Goal: Task Accomplishment & Management: Complete application form

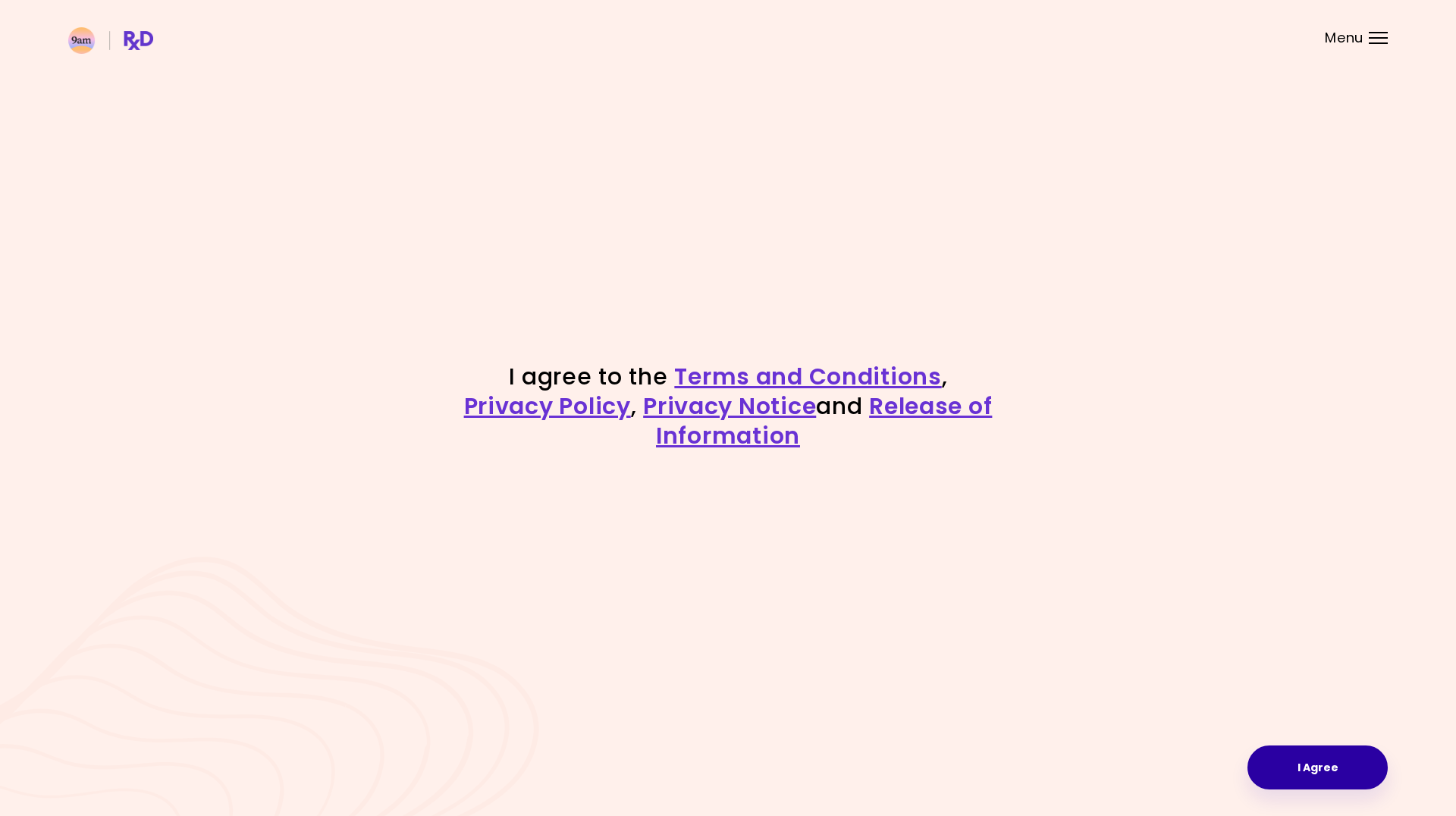
click at [1342, 763] on button "I Agree" at bounding box center [1317, 767] width 140 height 44
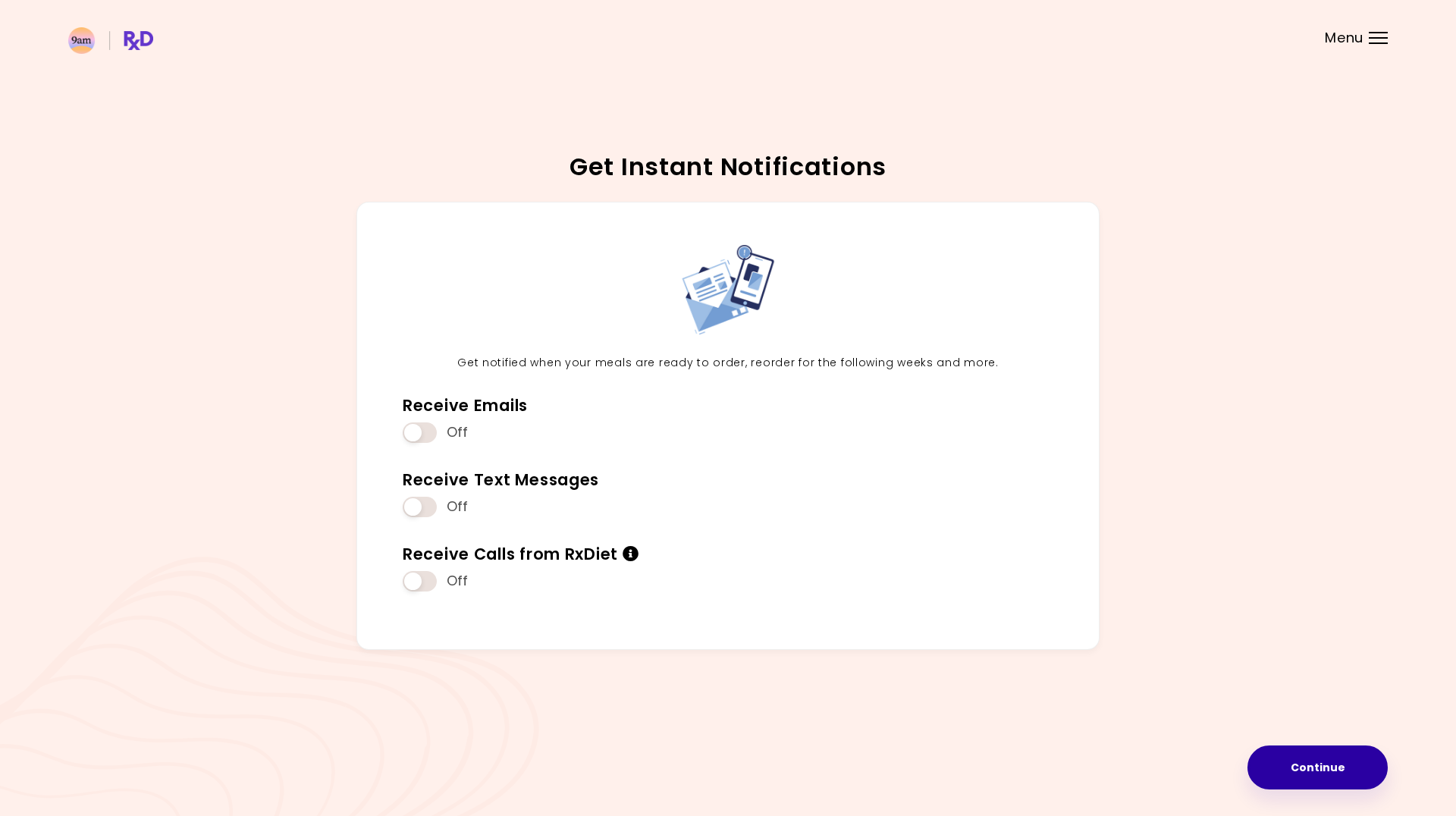
click at [1293, 775] on button "Continue" at bounding box center [1317, 767] width 140 height 44
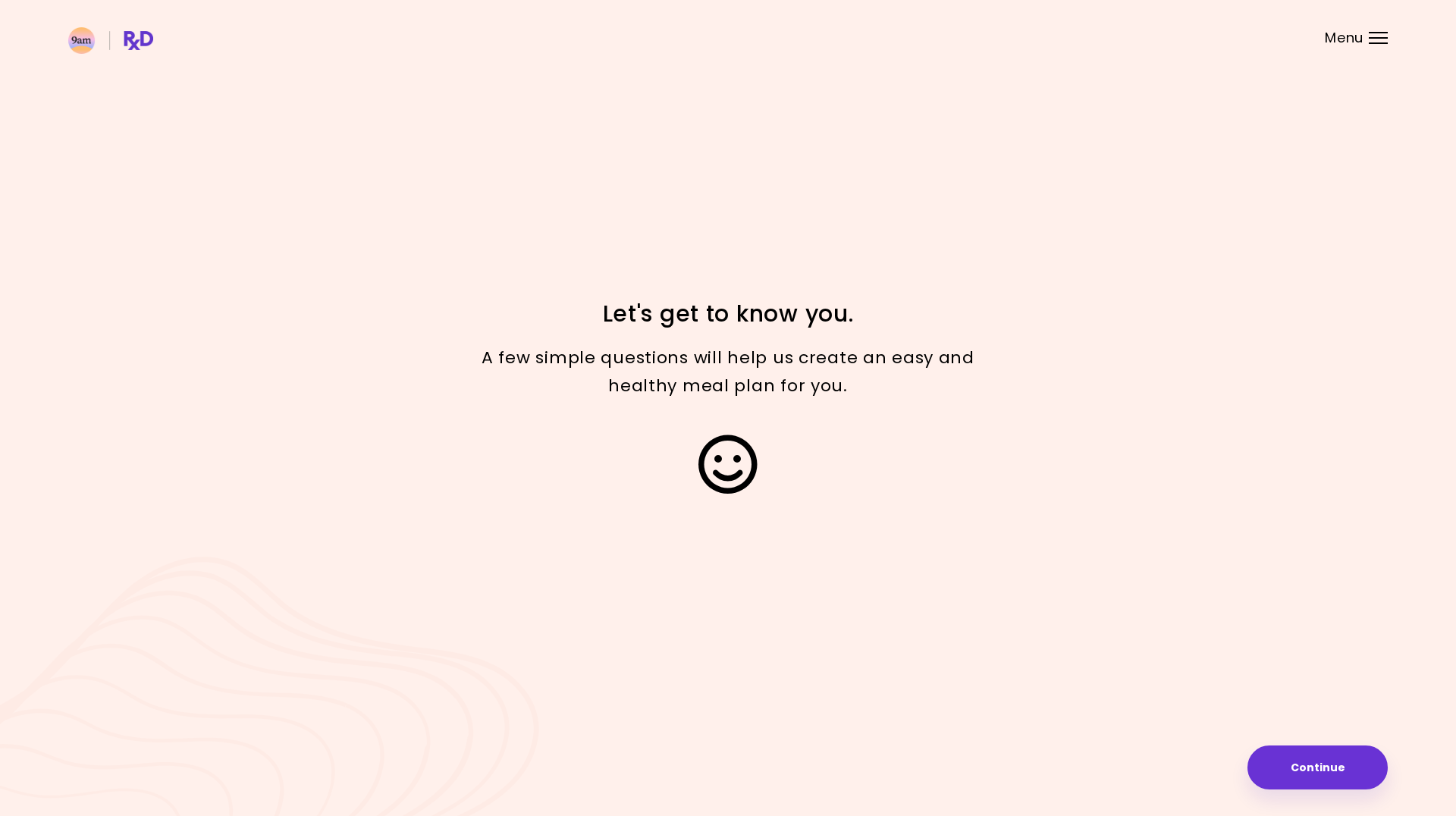
click at [1293, 775] on button "Continue" at bounding box center [1317, 767] width 140 height 44
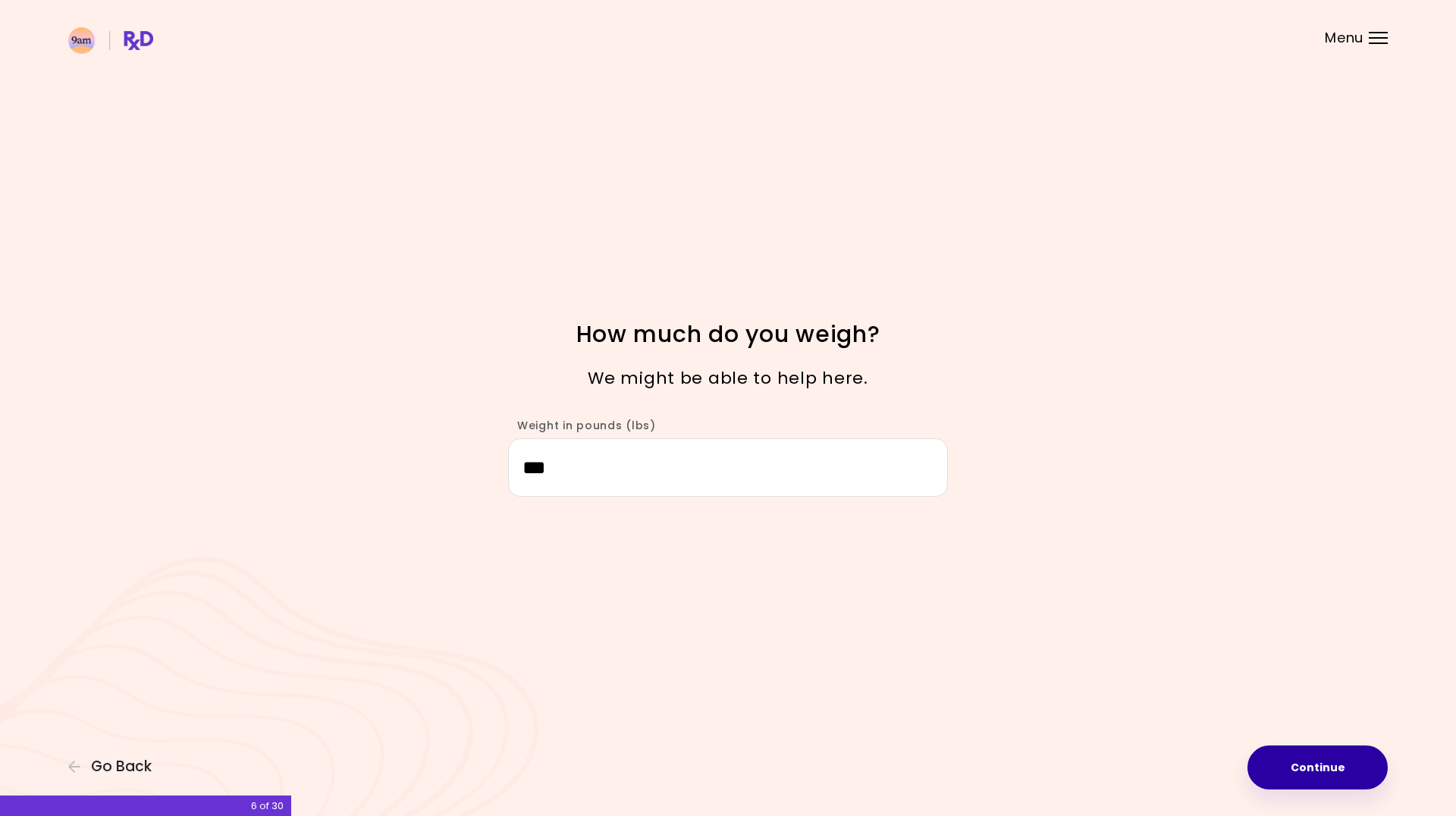
type input "***"
click at [1294, 762] on button "Continue" at bounding box center [1317, 767] width 140 height 44
select select "****"
click at [1294, 762] on button "Continue" at bounding box center [1317, 767] width 140 height 44
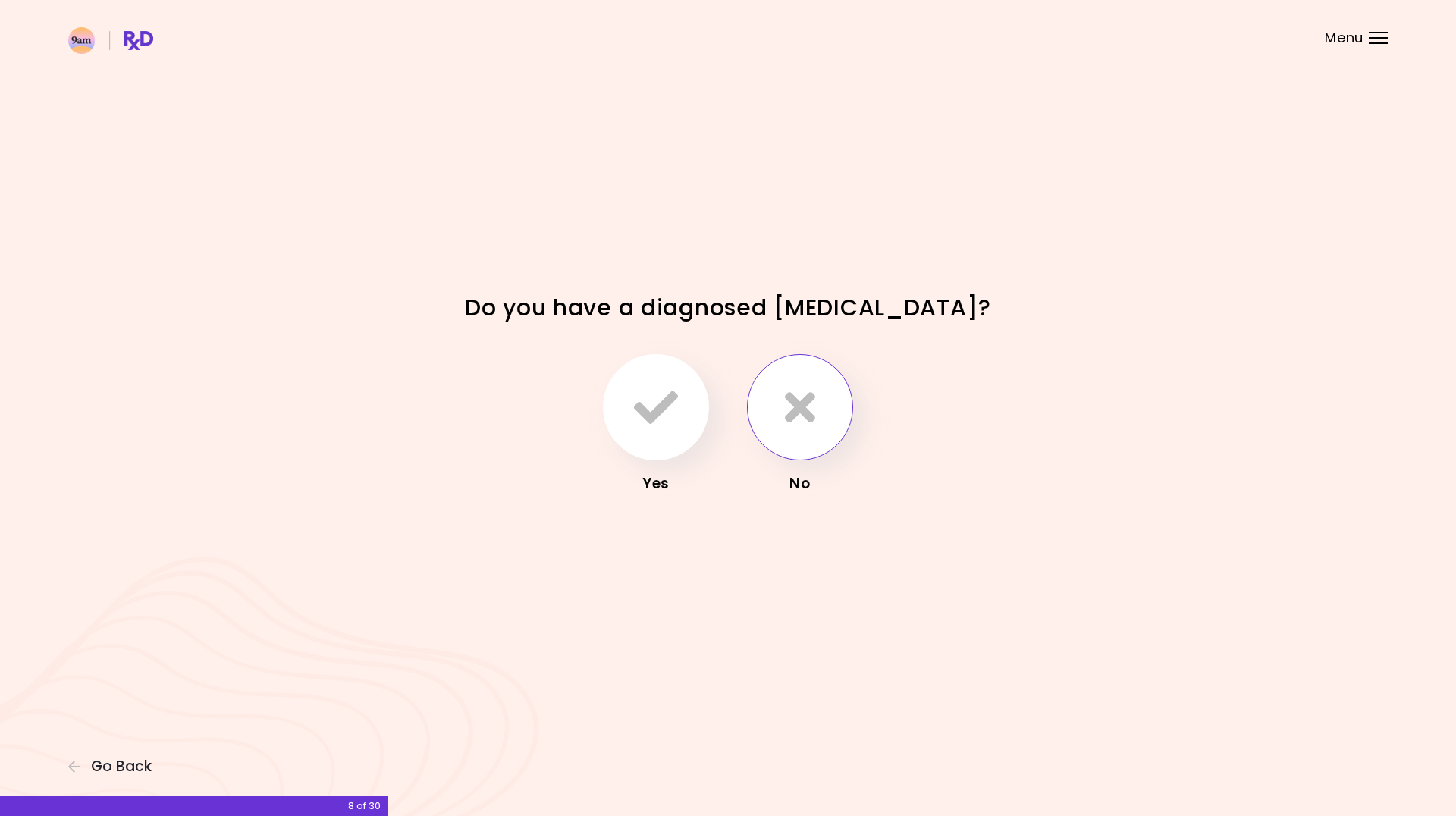
click at [776, 396] on button "button" at bounding box center [800, 408] width 107 height 107
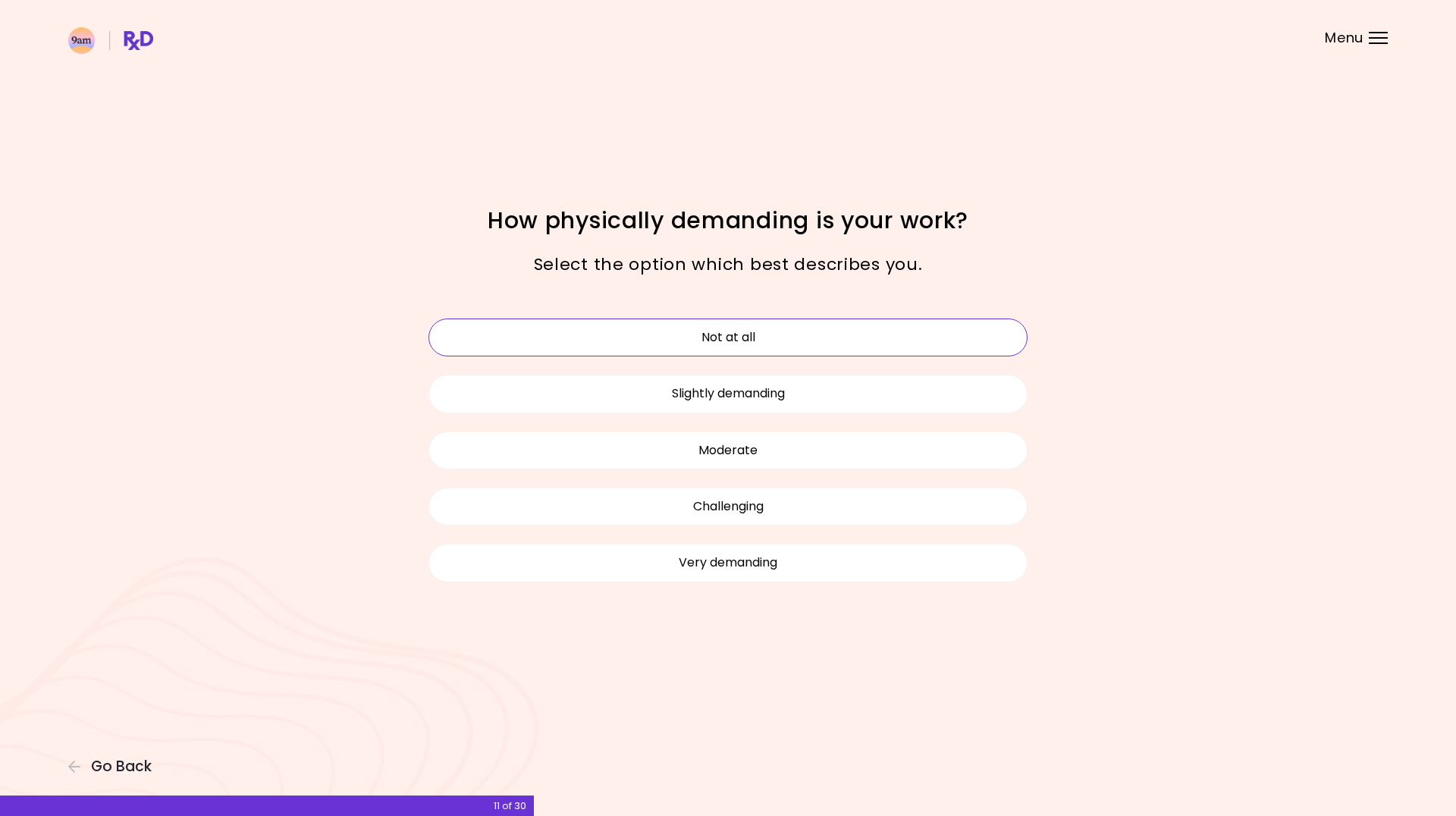
click at [659, 341] on button "Not at all" at bounding box center [727, 338] width 599 height 38
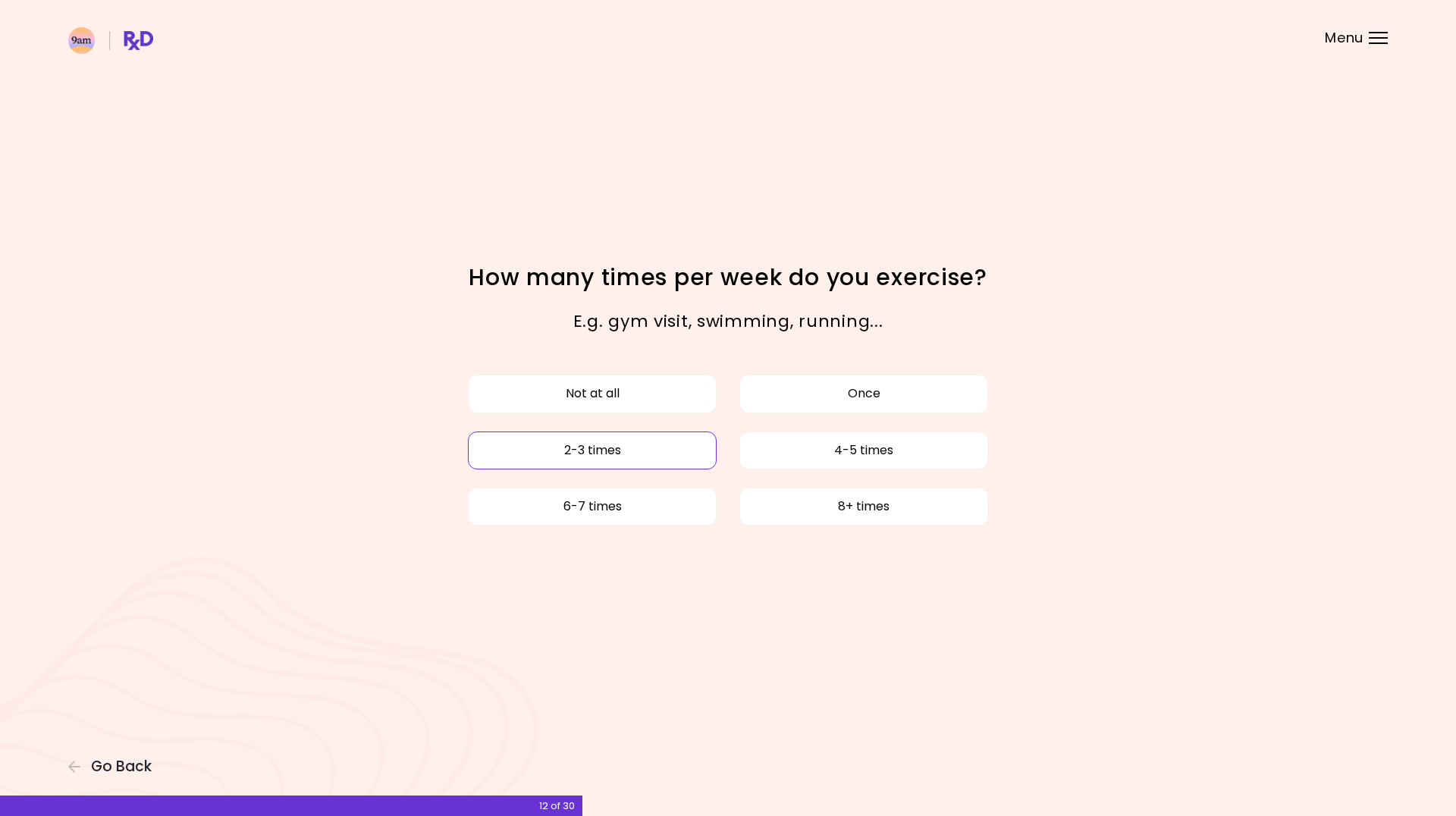
click at [639, 450] on button "2-3 times" at bounding box center [592, 451] width 248 height 38
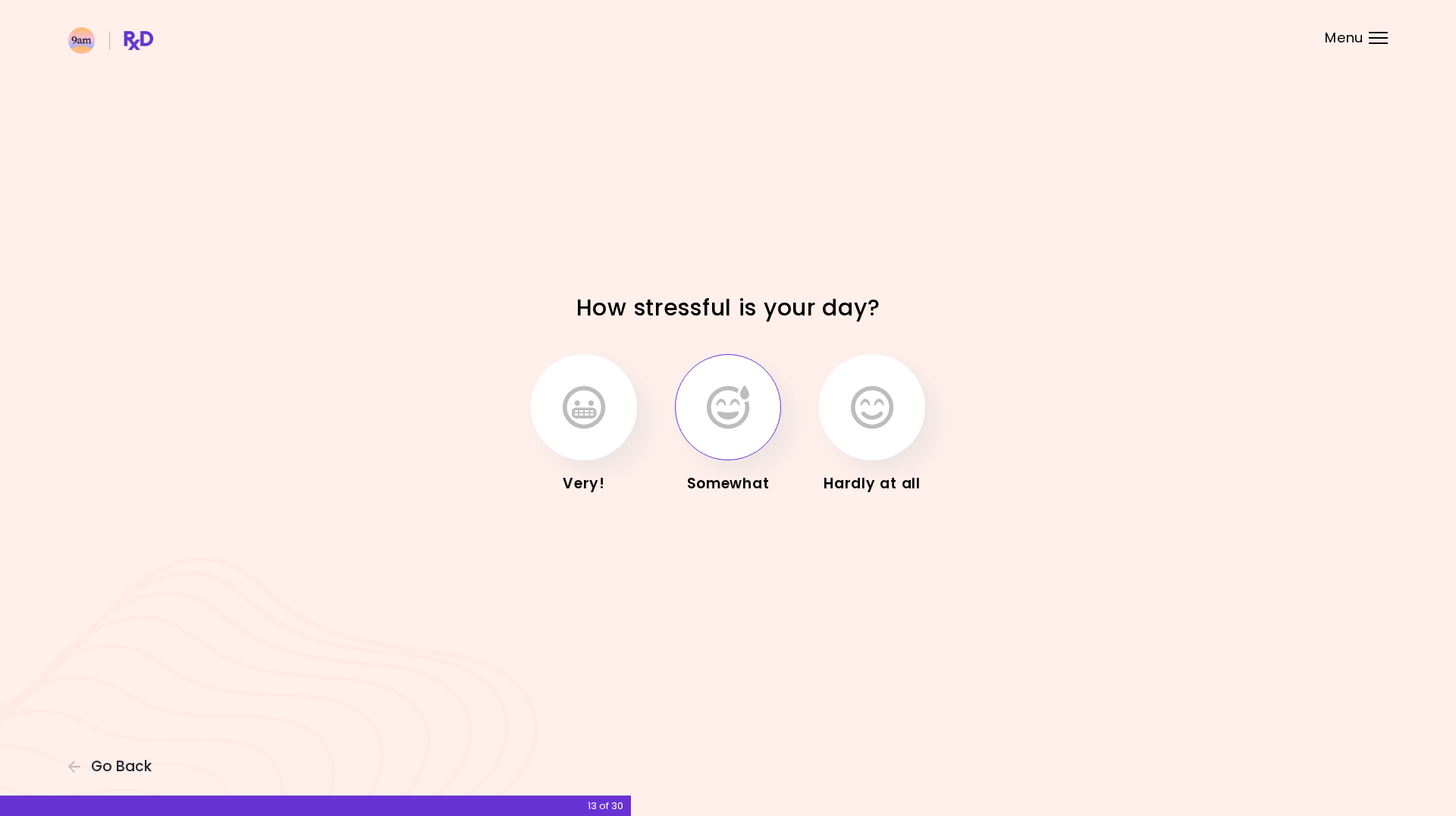
click at [723, 416] on icon "button" at bounding box center [727, 407] width 42 height 44
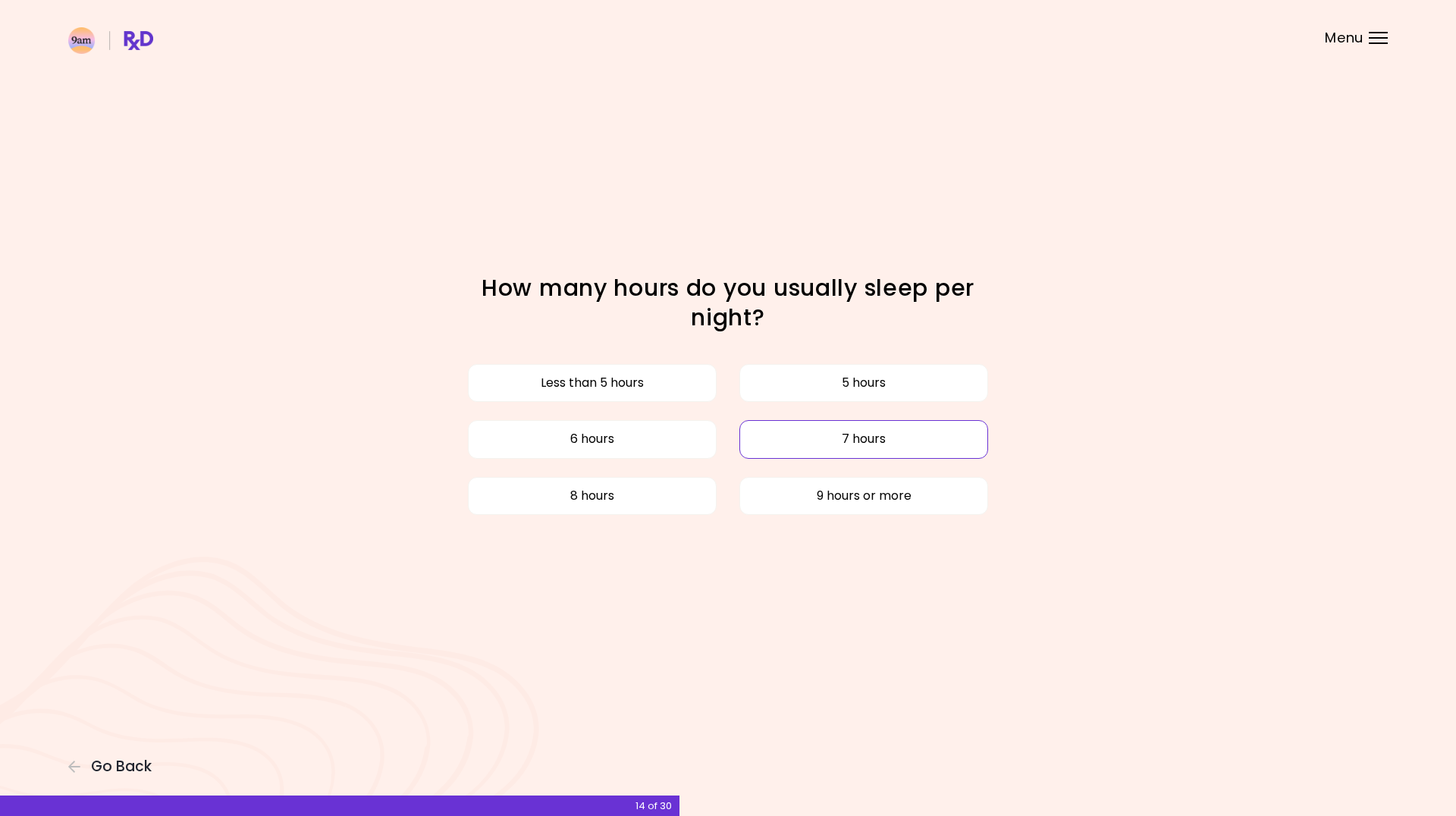
click at [795, 453] on button "7 hours" at bounding box center [863, 439] width 248 height 38
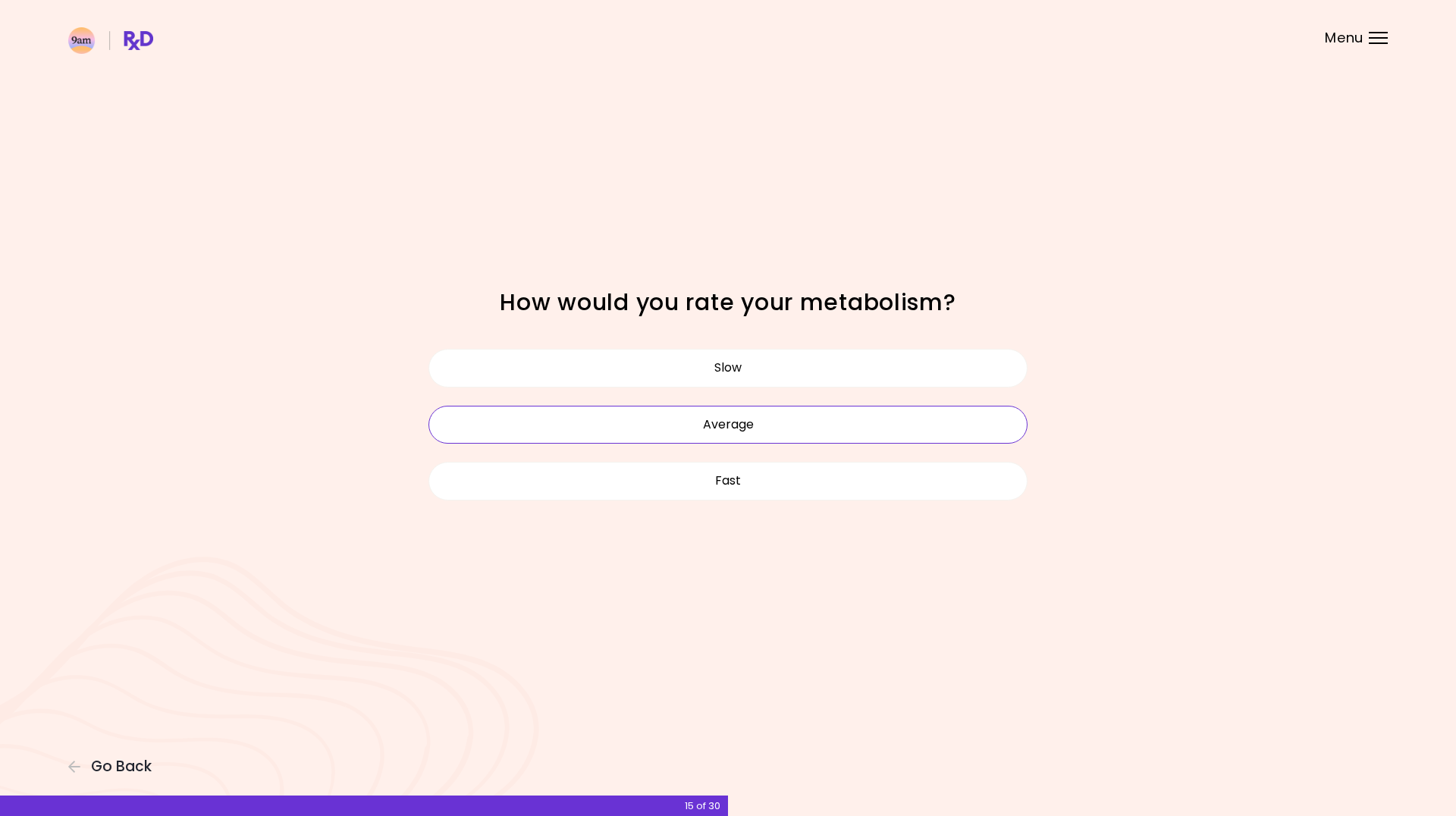
click at [671, 443] on button "Average" at bounding box center [727, 425] width 599 height 38
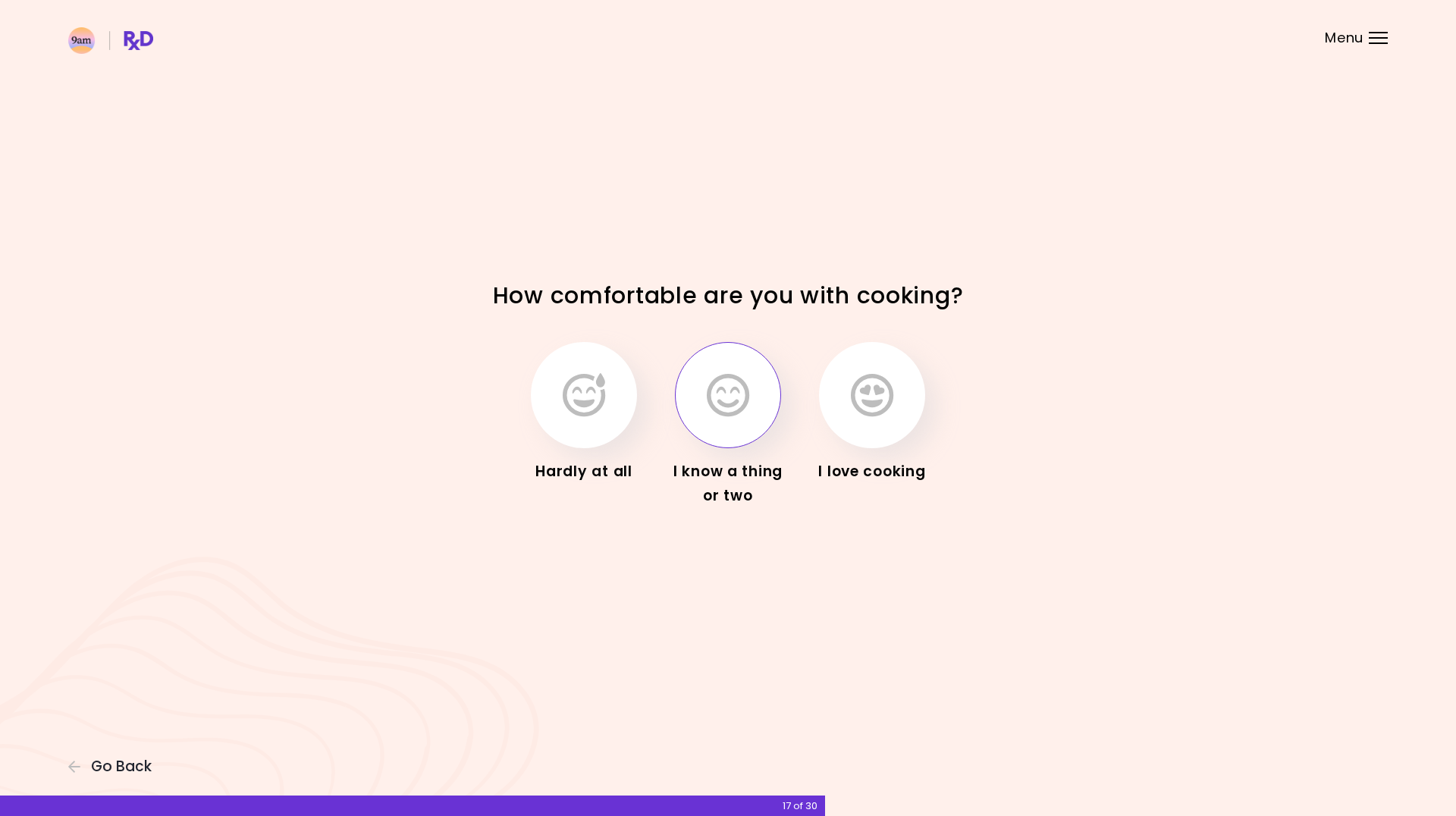
click at [739, 418] on button "button" at bounding box center [728, 396] width 107 height 107
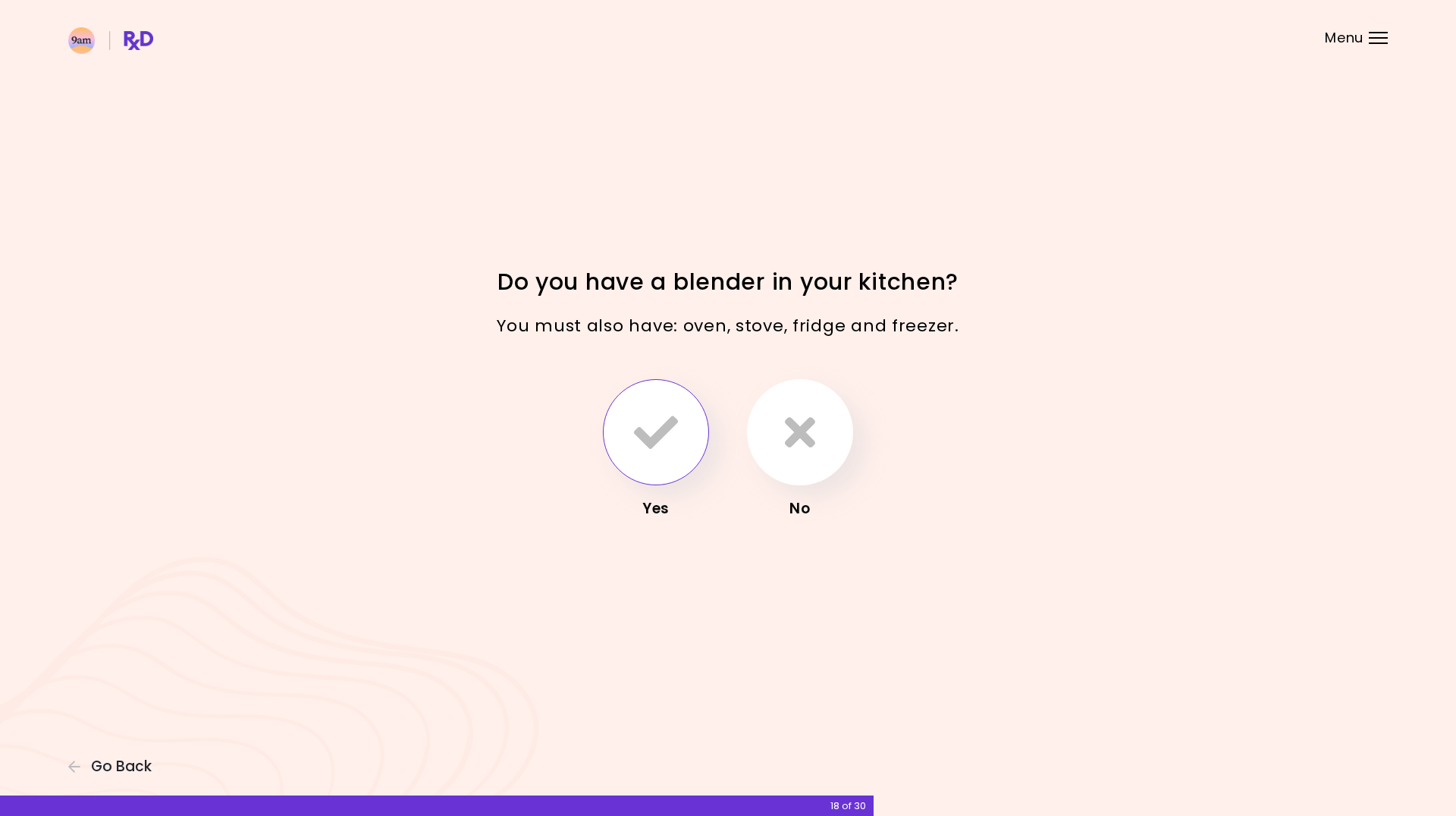
click at [653, 450] on icon "button" at bounding box center [656, 432] width 44 height 44
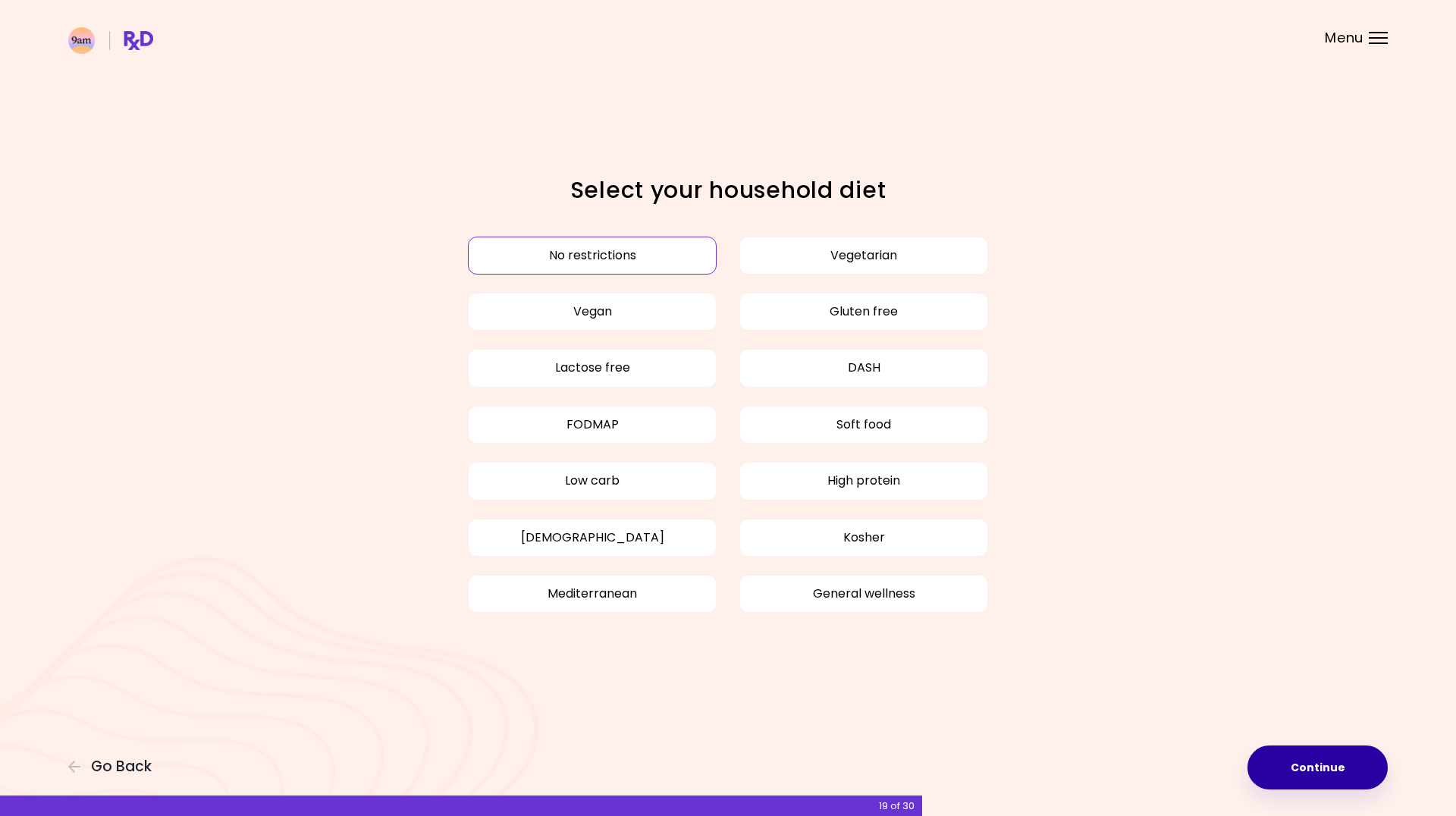
click at [1293, 757] on button "Continue" at bounding box center [1317, 767] width 140 height 44
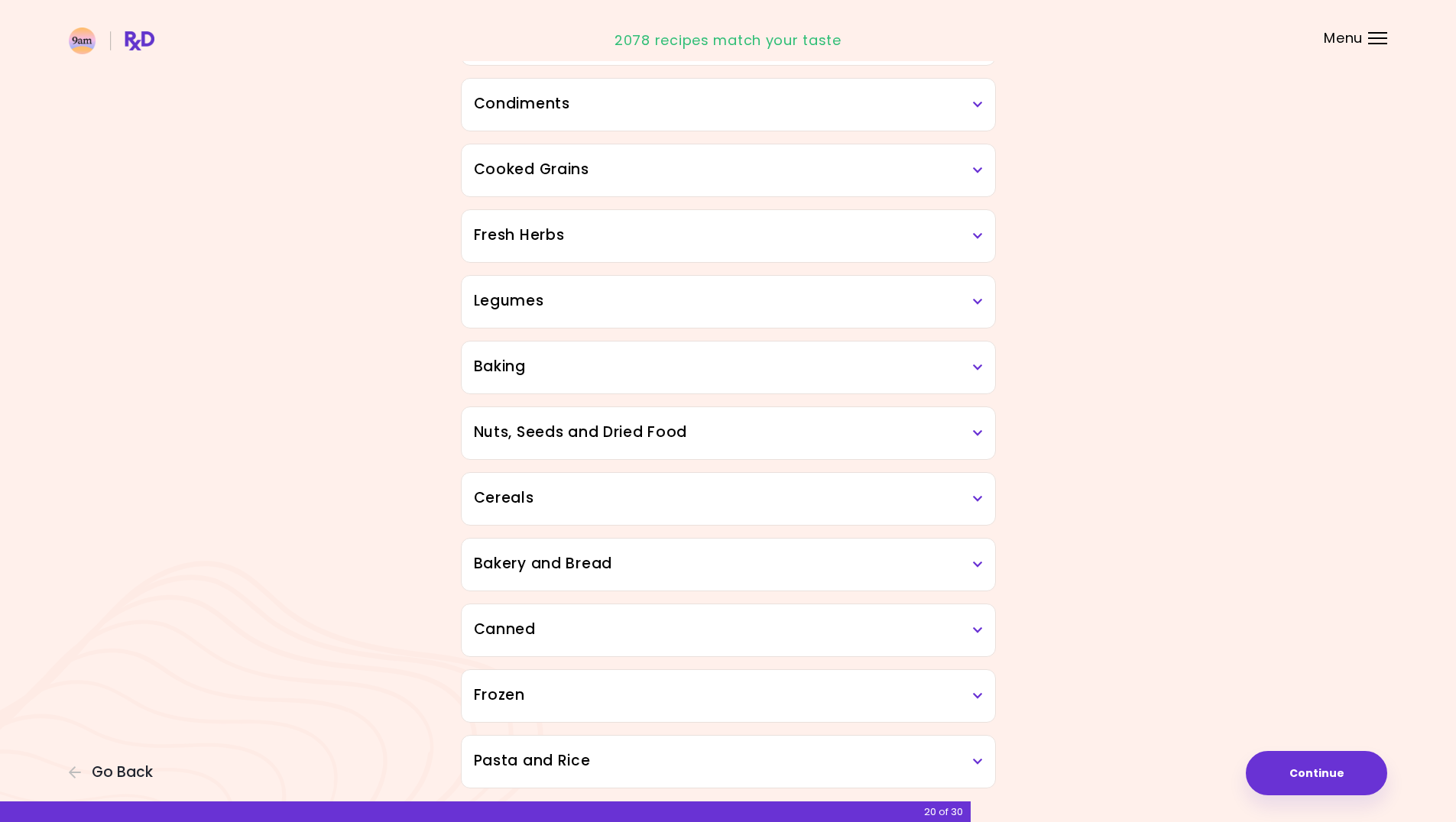
scroll to position [482, 0]
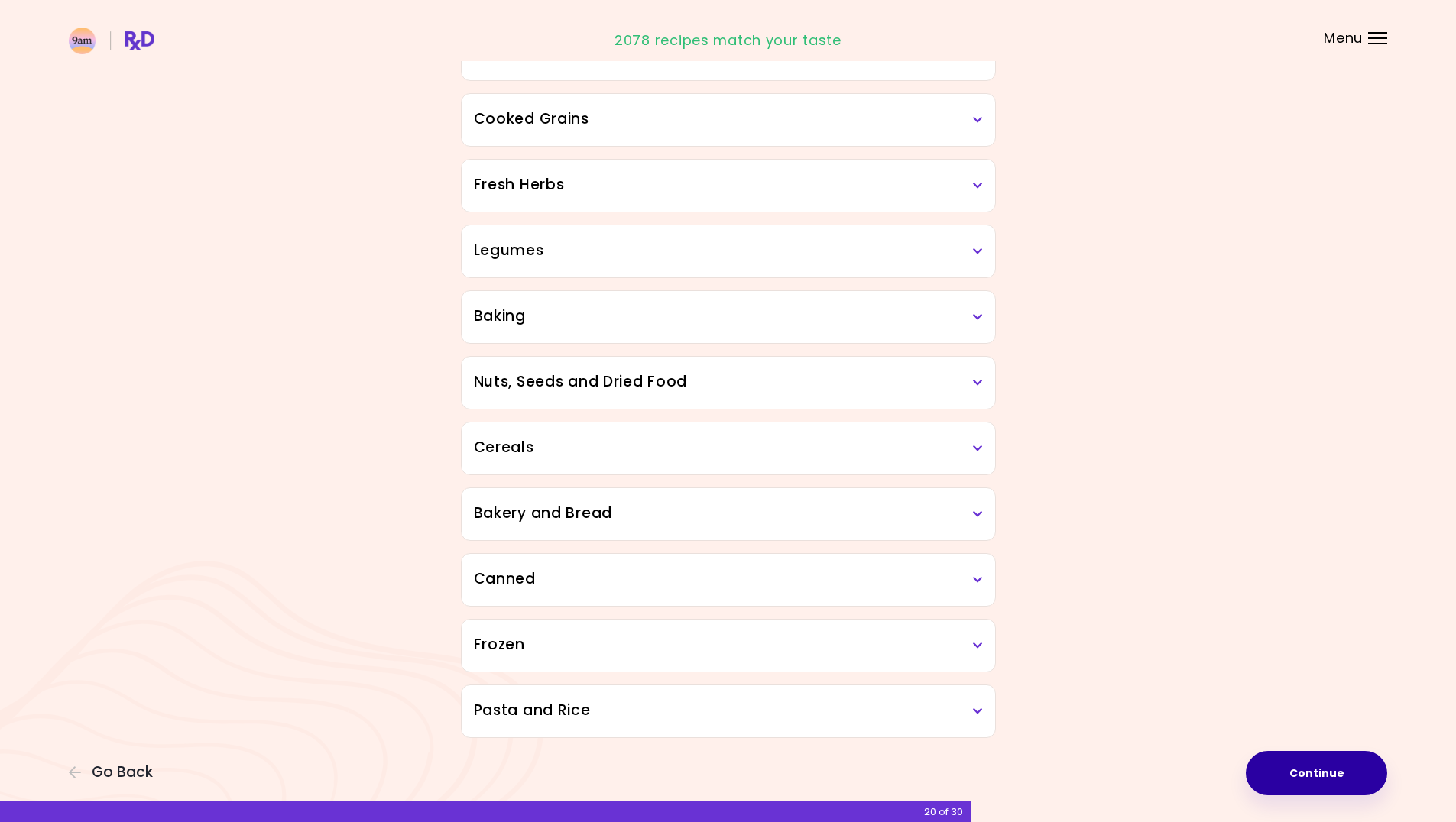
click at [1344, 779] on button "Continue" at bounding box center [1316, 773] width 141 height 45
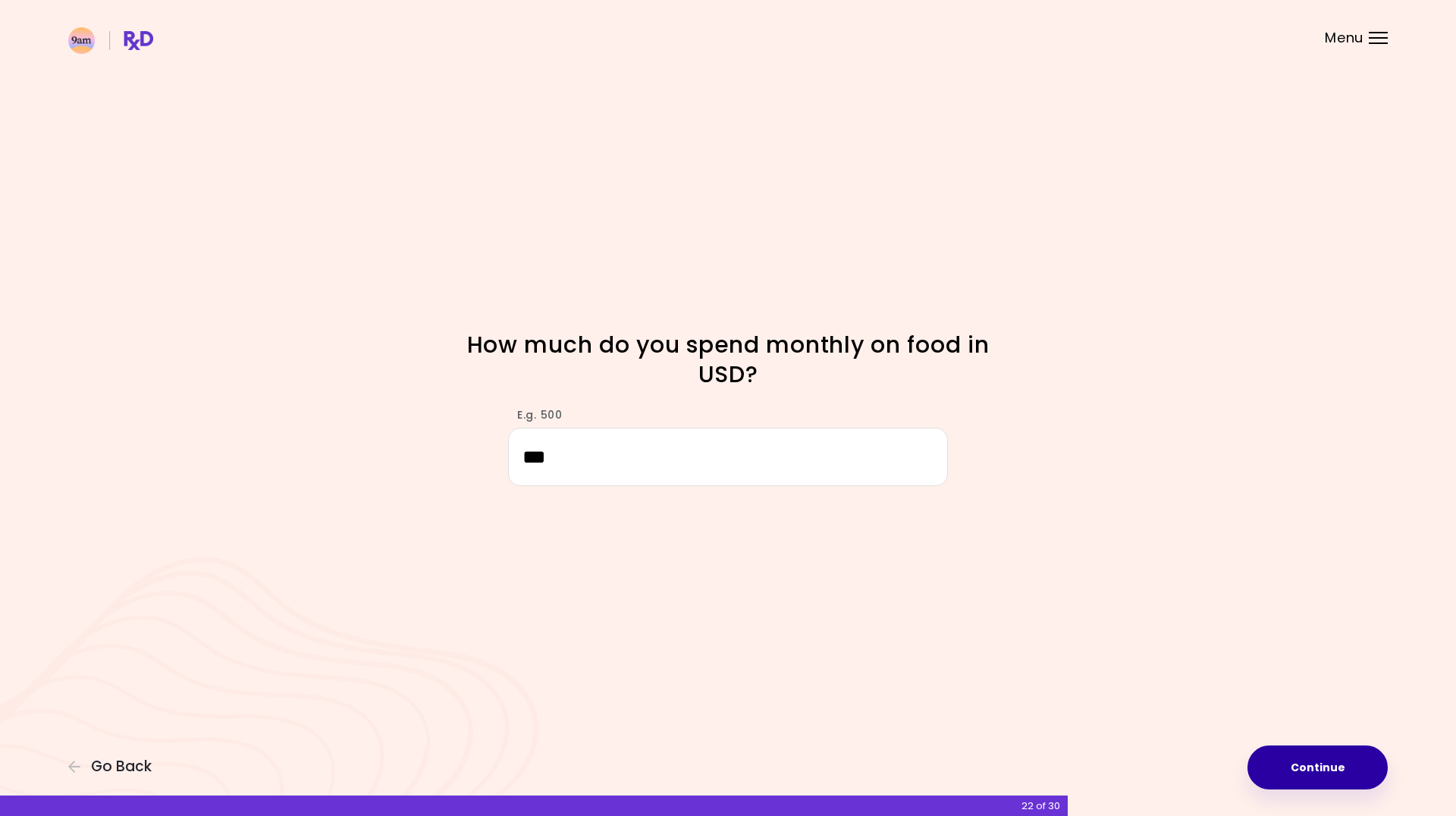
type input "***"
click at [1330, 772] on button "Continue" at bounding box center [1317, 767] width 140 height 44
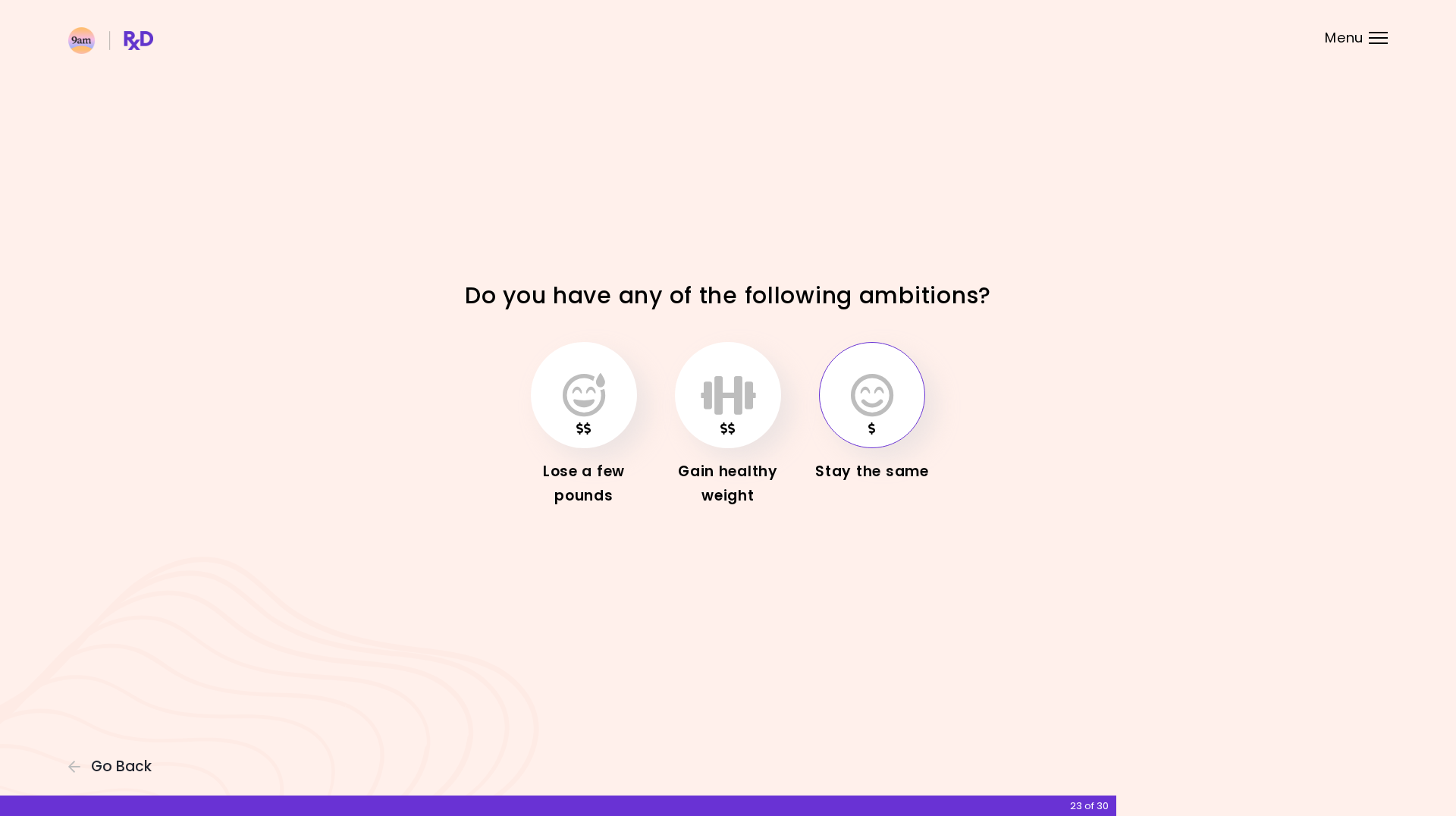
click at [871, 413] on icon "button" at bounding box center [872, 395] width 42 height 44
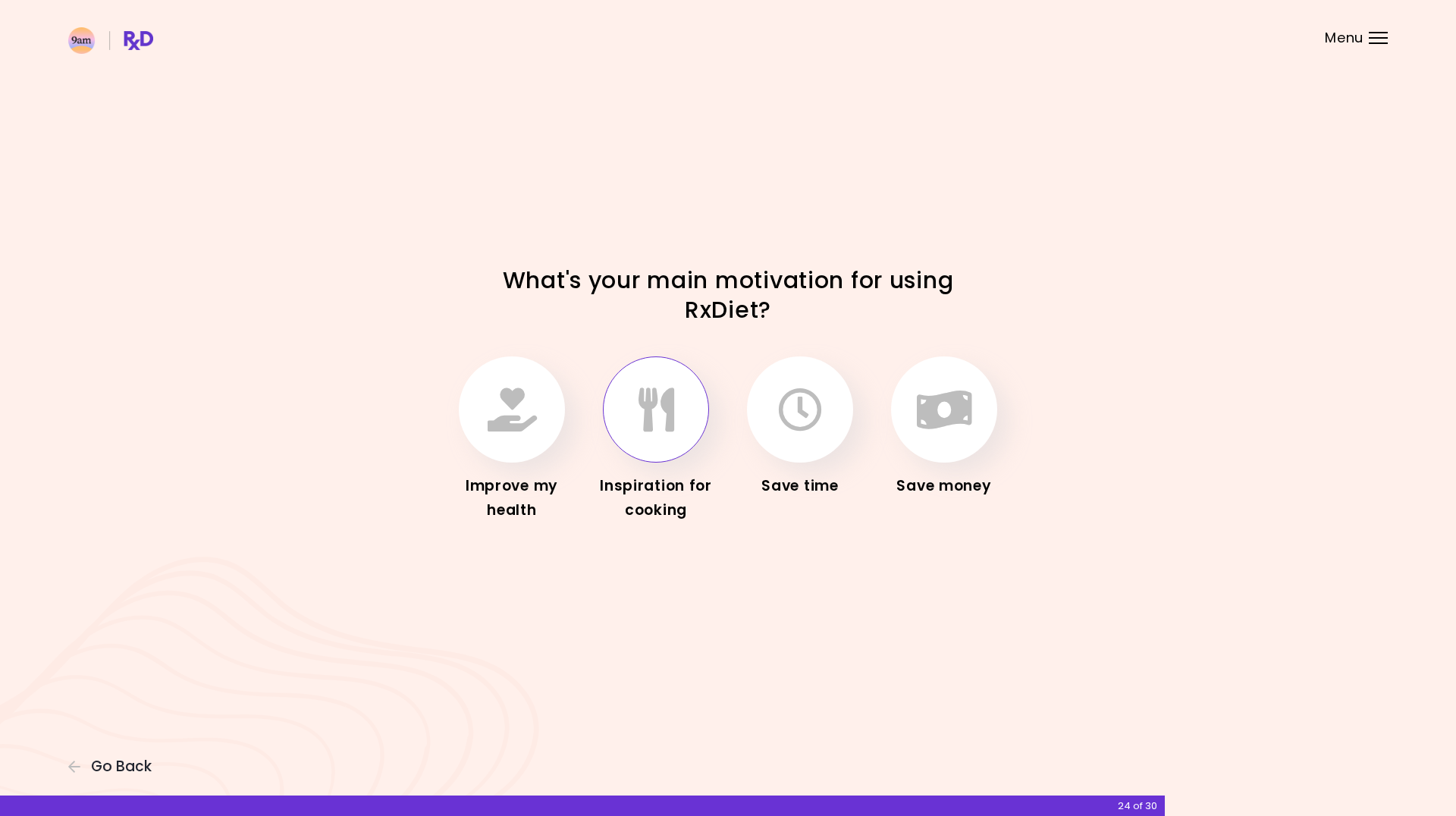
click at [654, 427] on icon "button" at bounding box center [656, 409] width 35 height 44
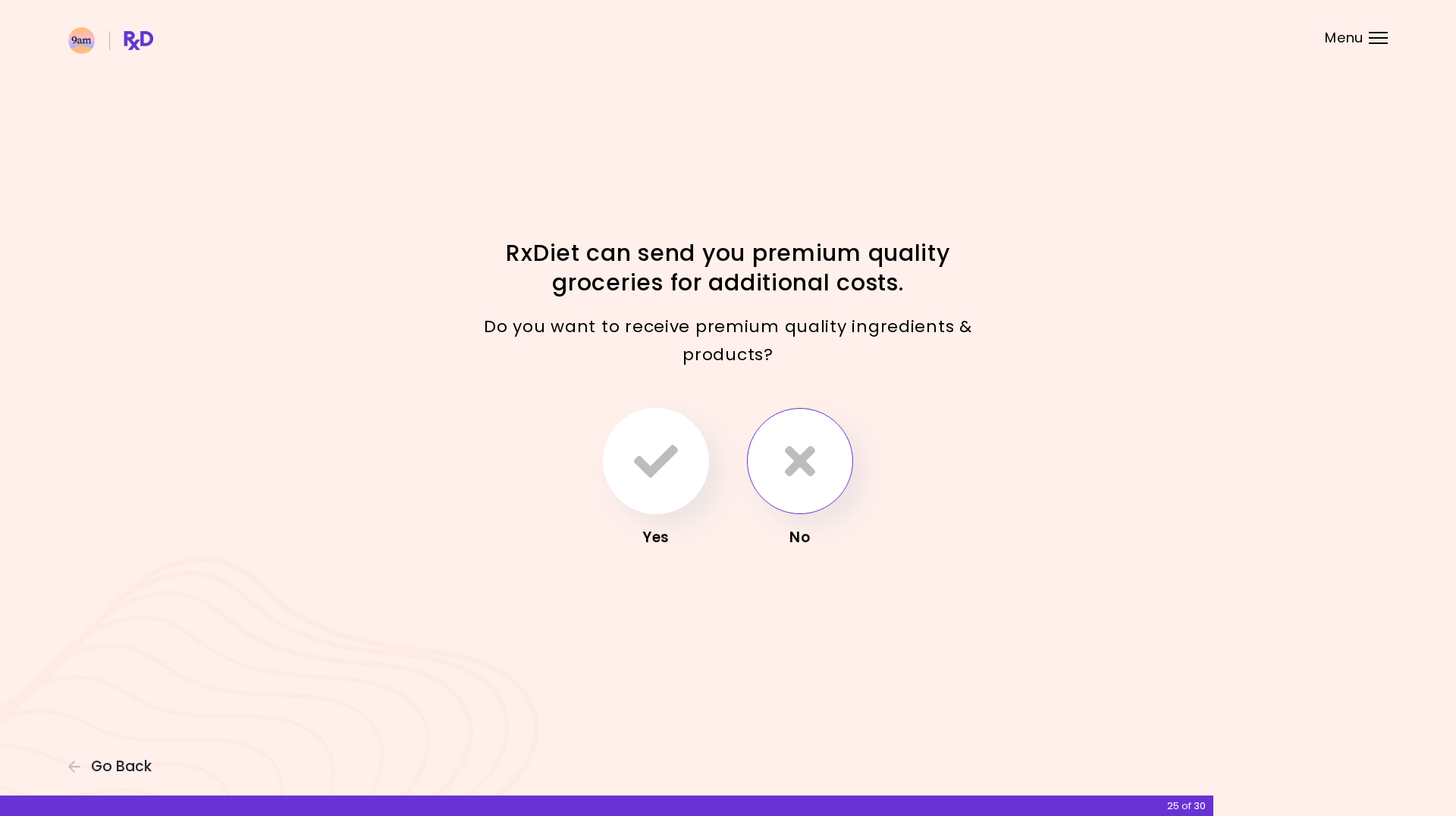
click at [782, 475] on button "button" at bounding box center [800, 462] width 107 height 107
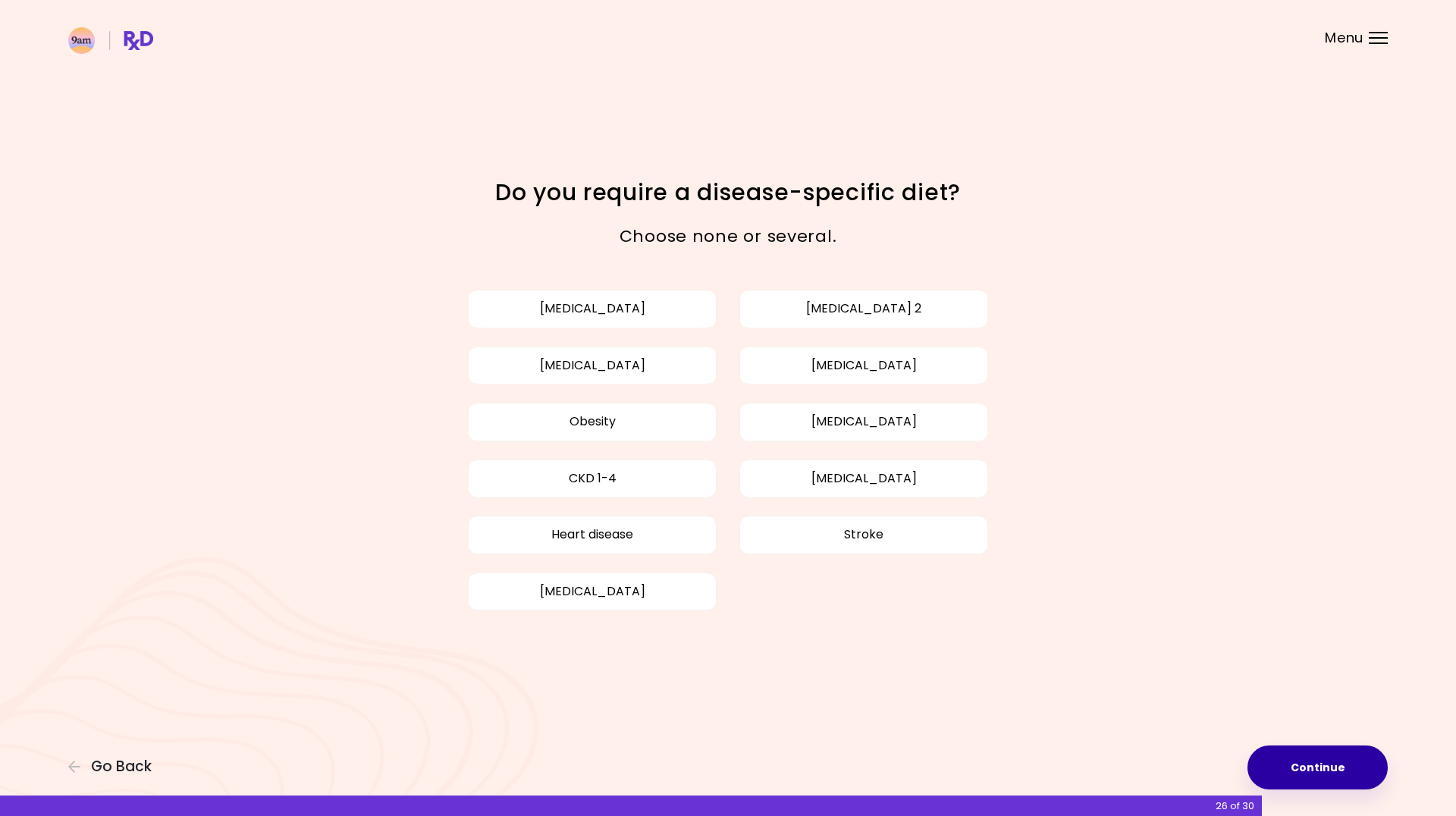
click at [1317, 756] on button "Continue" at bounding box center [1317, 767] width 140 height 44
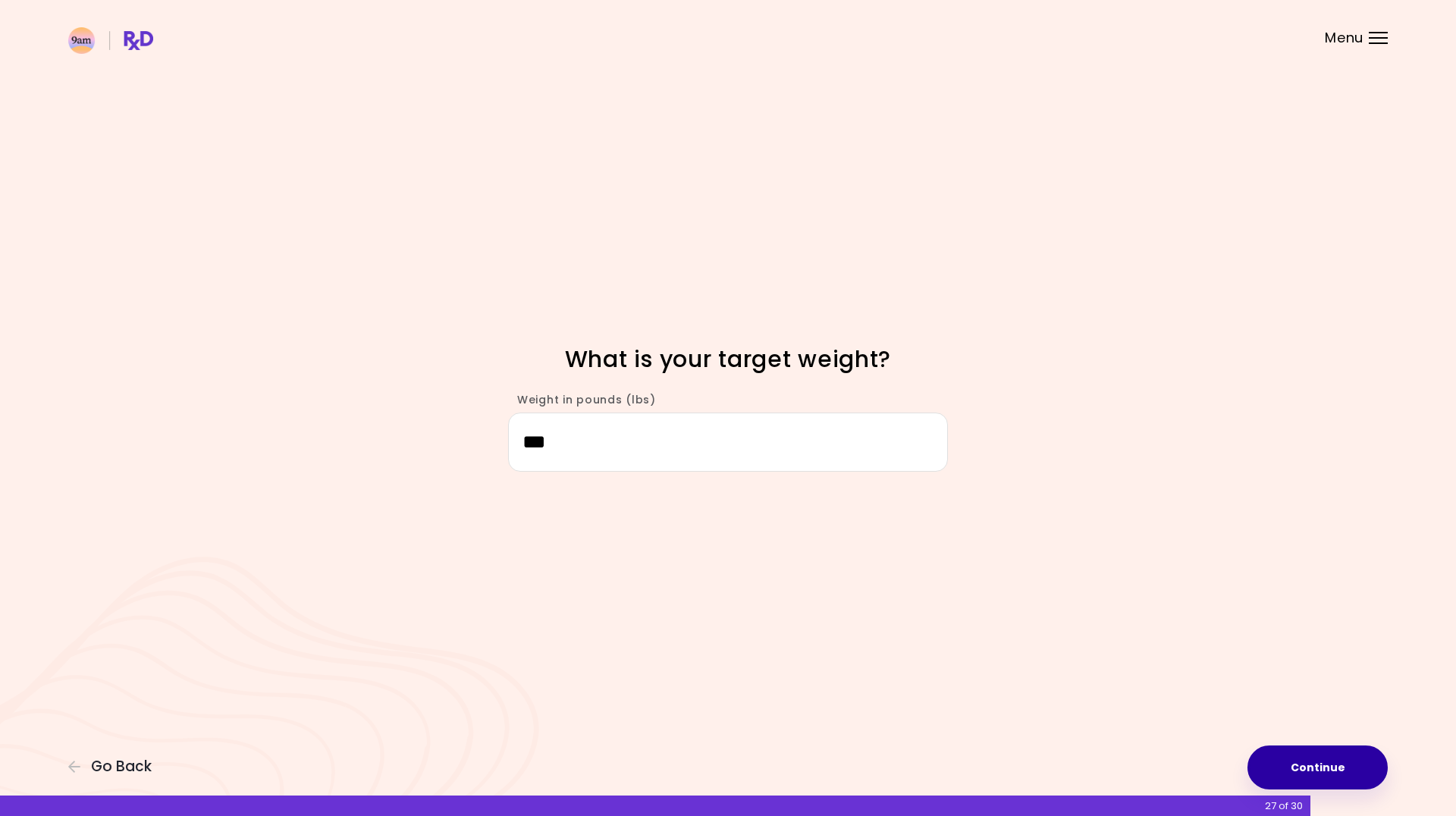
type input "***"
click at [1311, 774] on button "Continue" at bounding box center [1317, 767] width 140 height 44
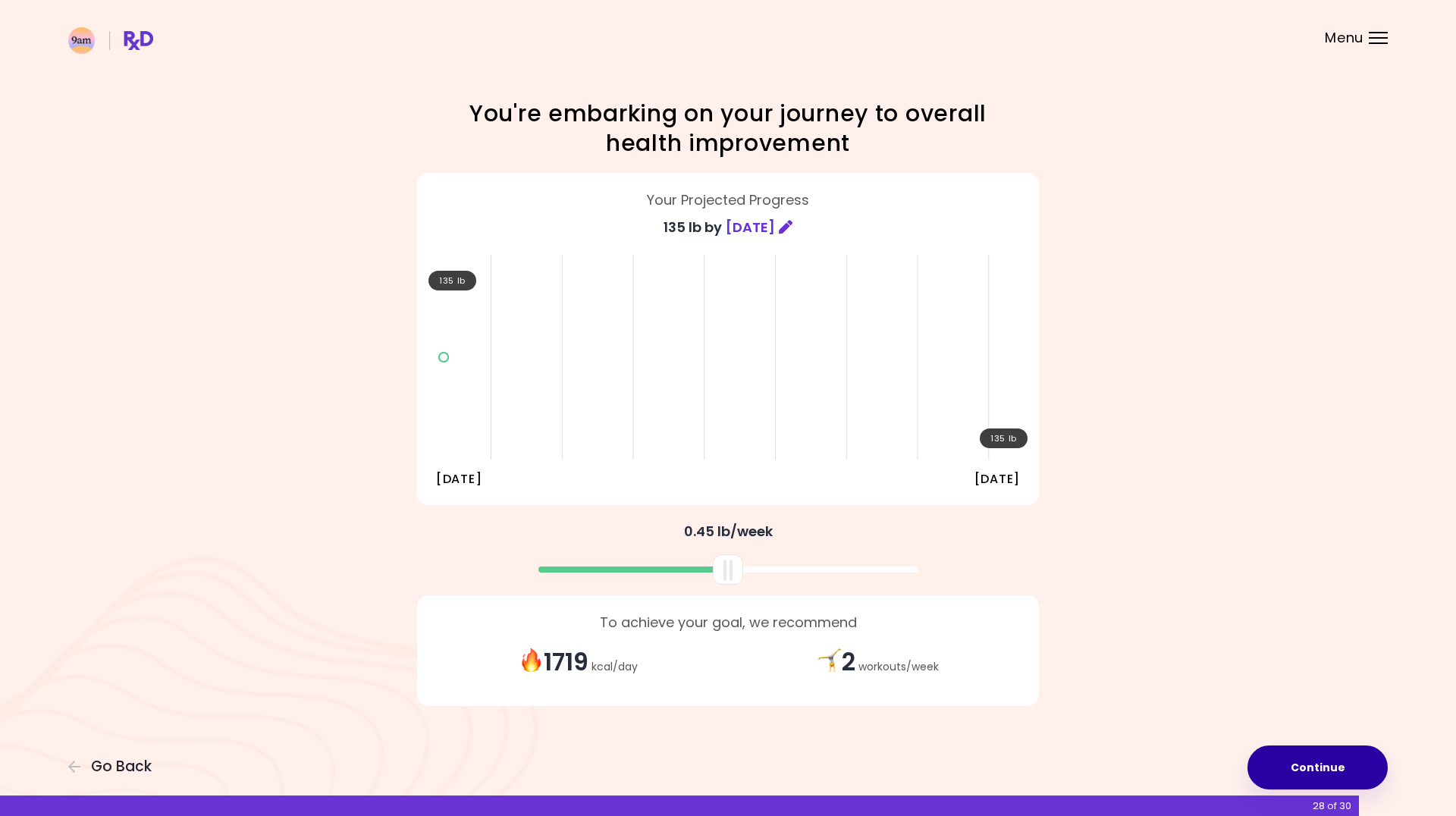
click at [1315, 771] on button "Continue" at bounding box center [1317, 767] width 140 height 44
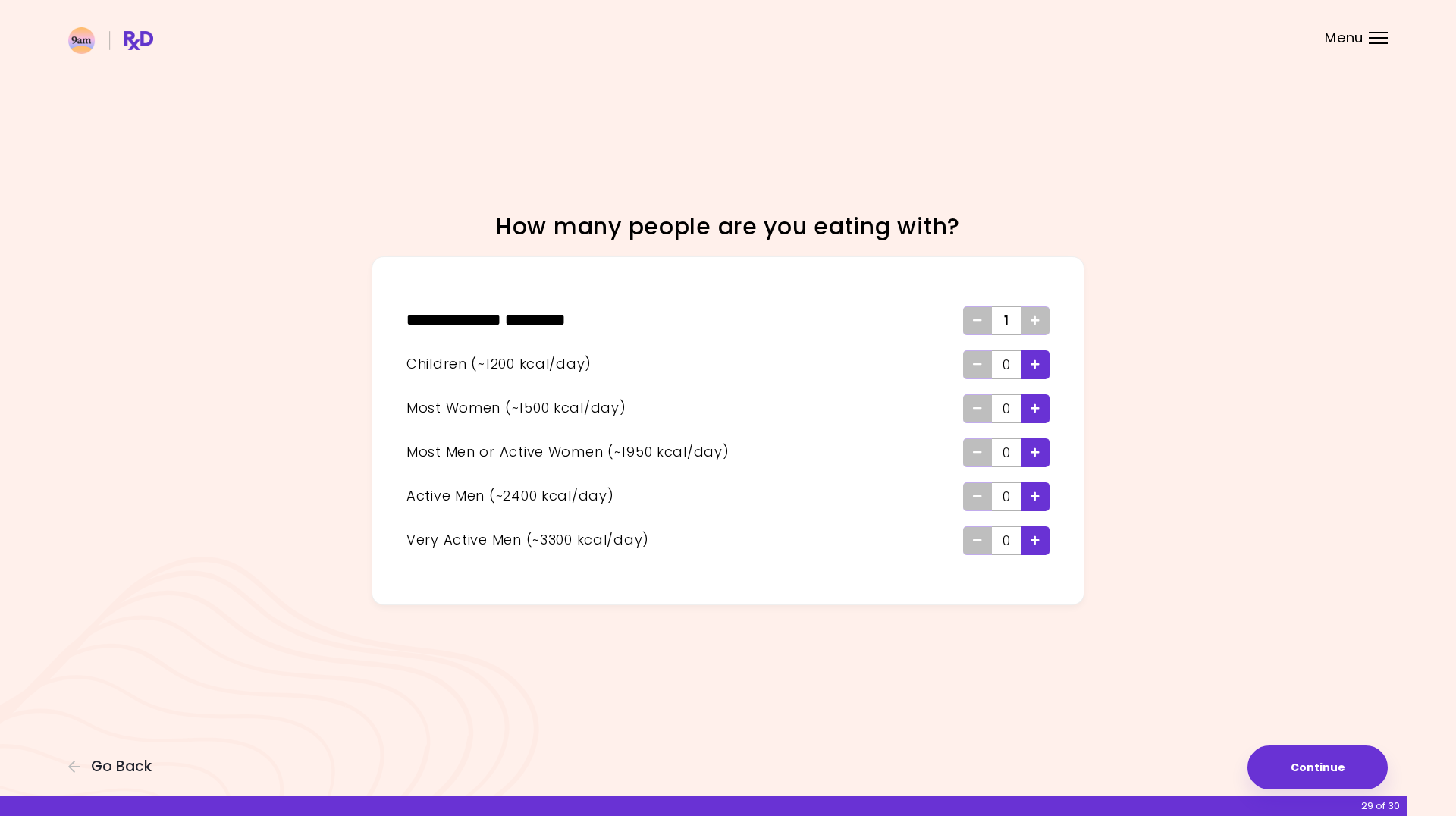
click at [1041, 368] on div "Add - Child" at bounding box center [1035, 365] width 29 height 29
click at [1035, 460] on span "Add - Man or Active Woman" at bounding box center [1035, 453] width 9 height 24
click at [1296, 774] on button "Continue" at bounding box center [1317, 767] width 140 height 44
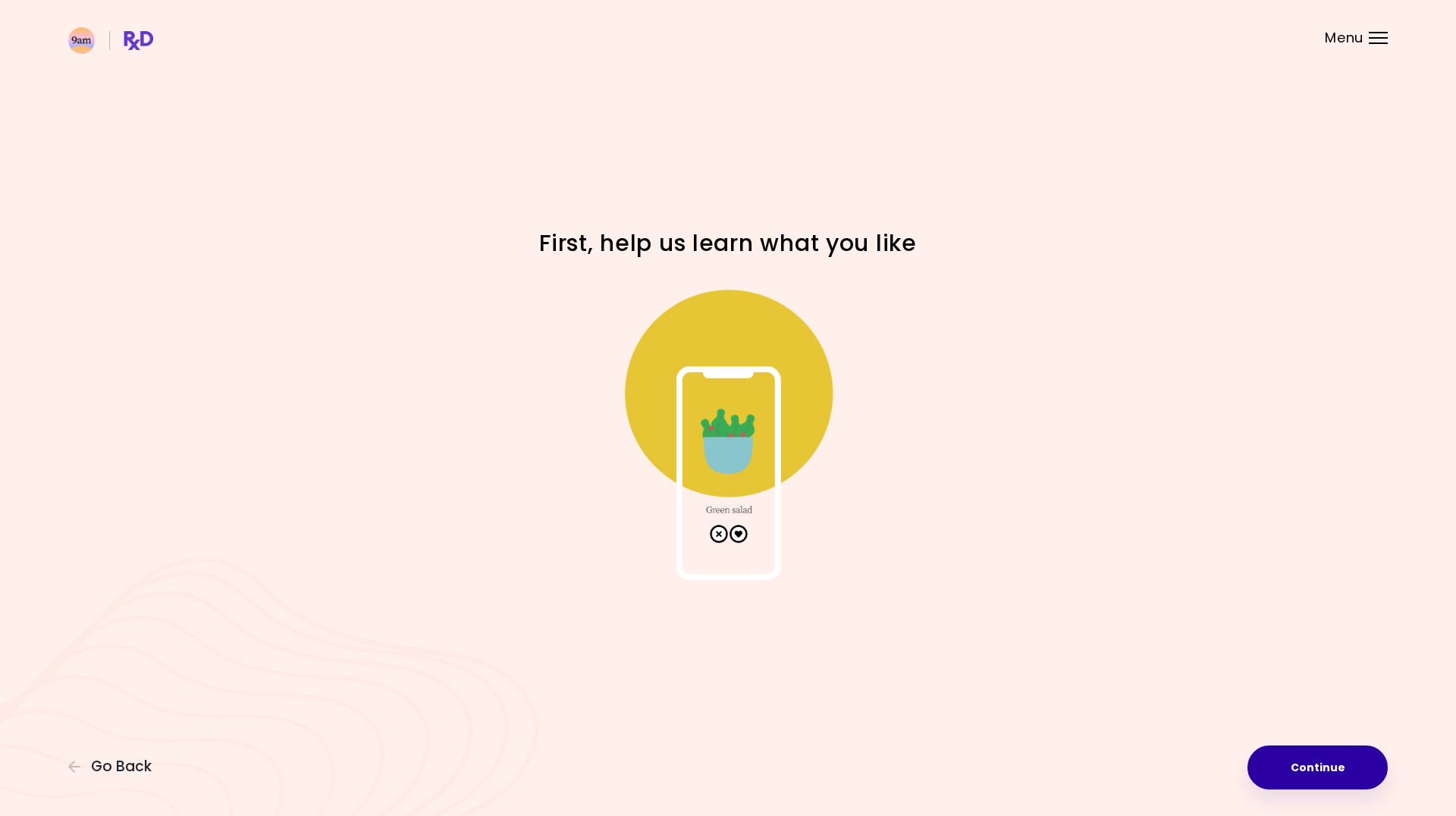
click at [1310, 770] on button "Continue" at bounding box center [1317, 767] width 140 height 44
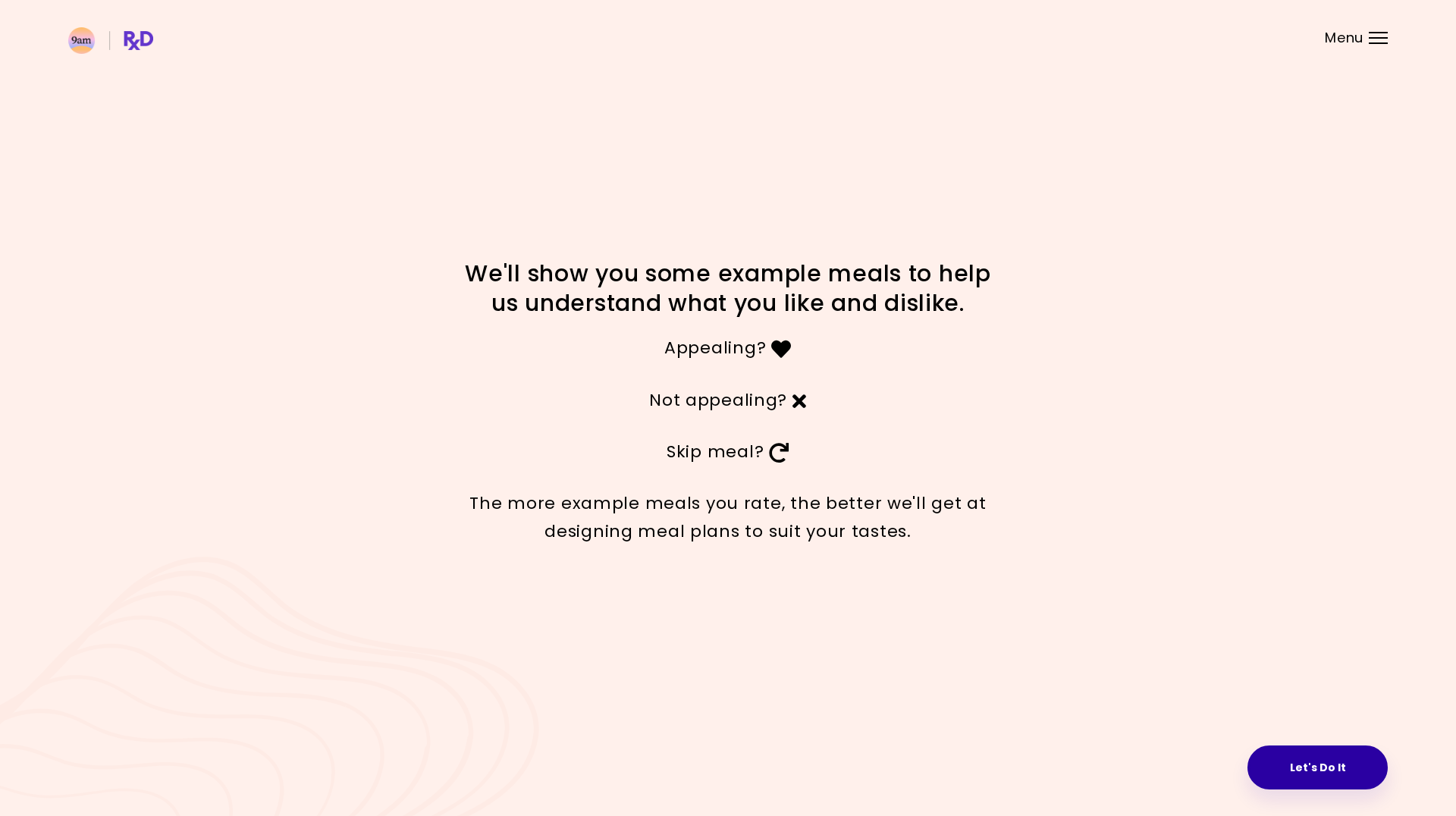
click at [1316, 779] on button "Let's Do It" at bounding box center [1317, 767] width 140 height 44
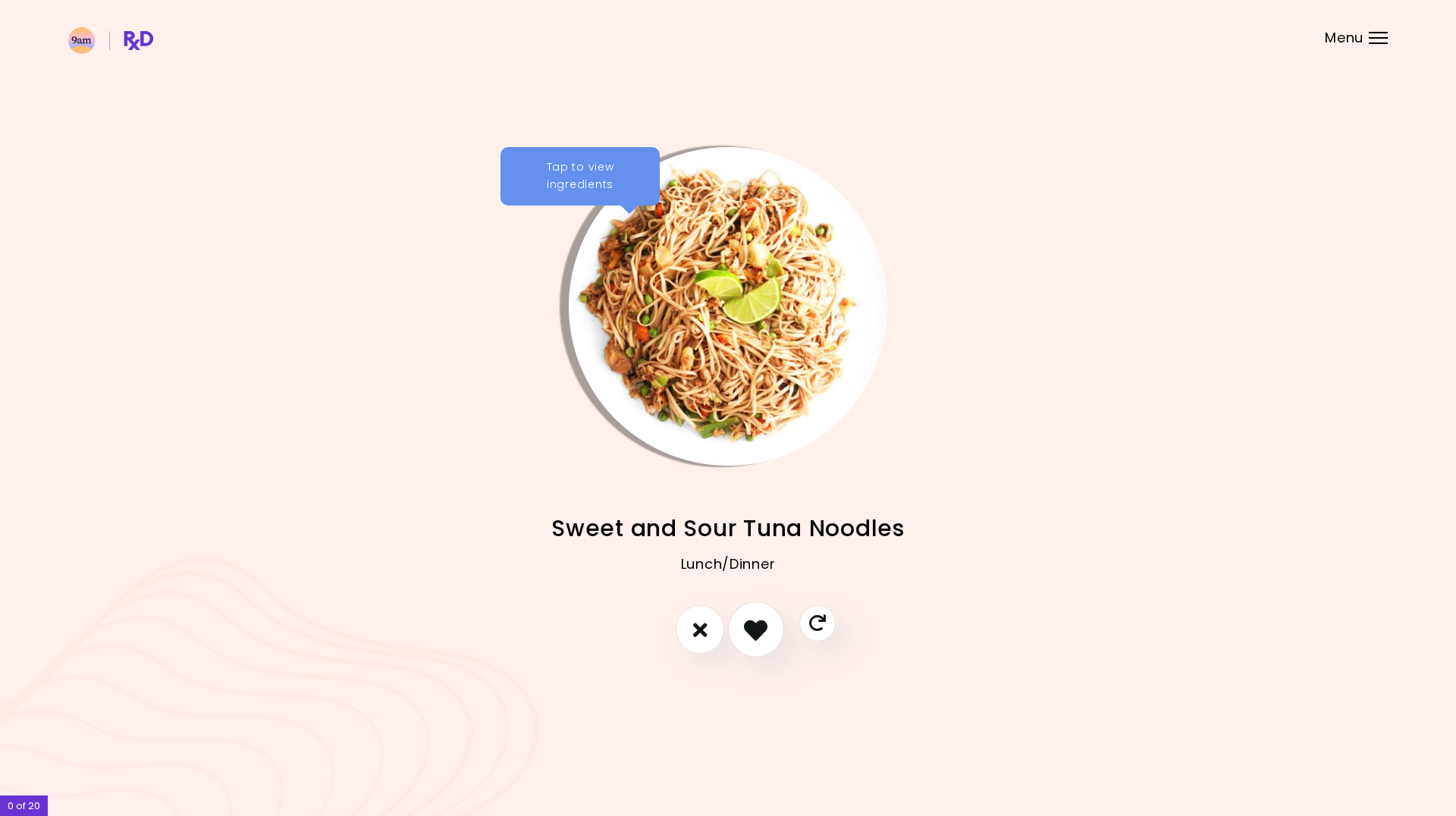
click at [754, 630] on icon "I like this recipe" at bounding box center [755, 630] width 23 height 23
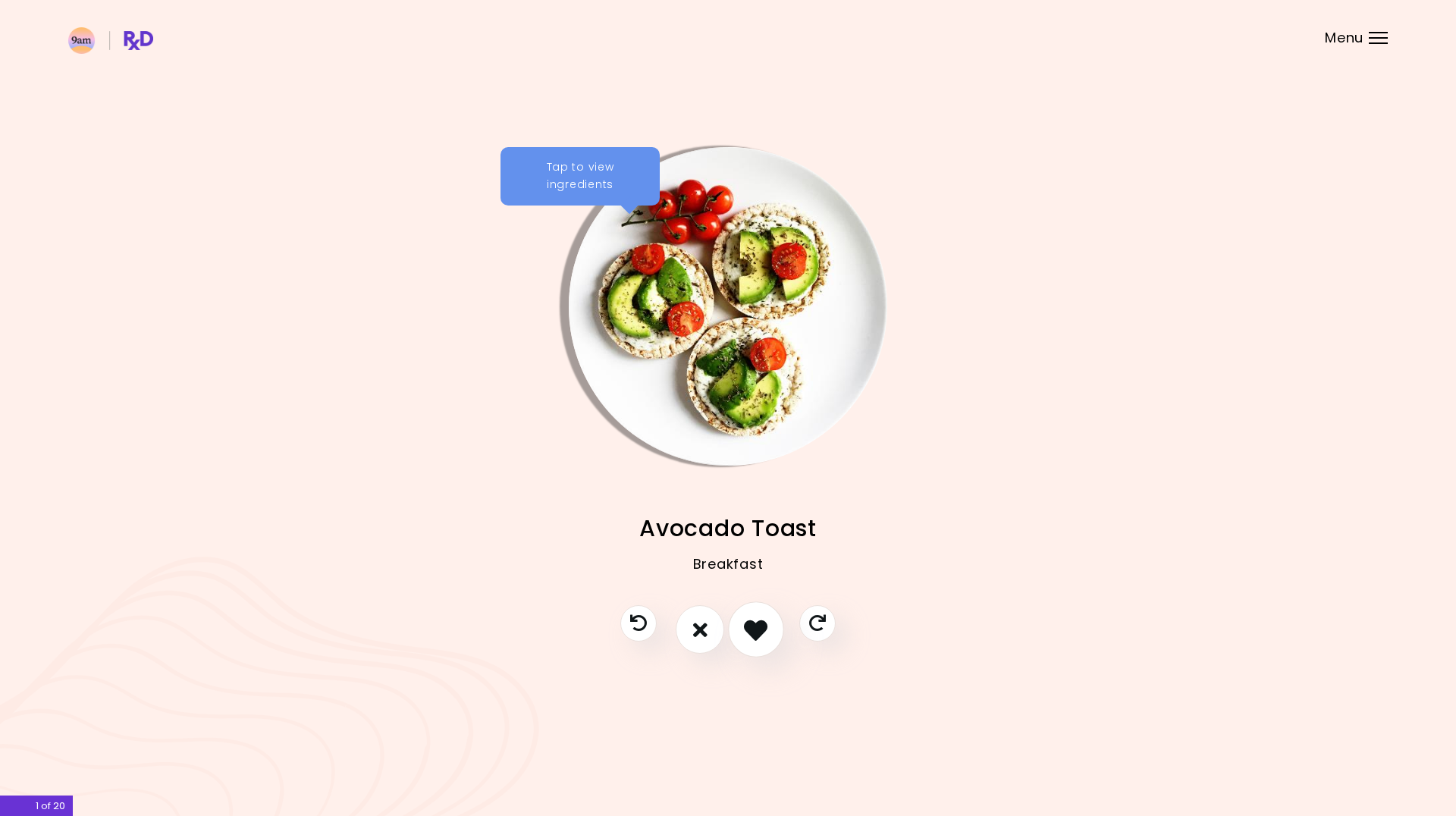
click at [754, 630] on icon "I like this recipe" at bounding box center [755, 630] width 23 height 23
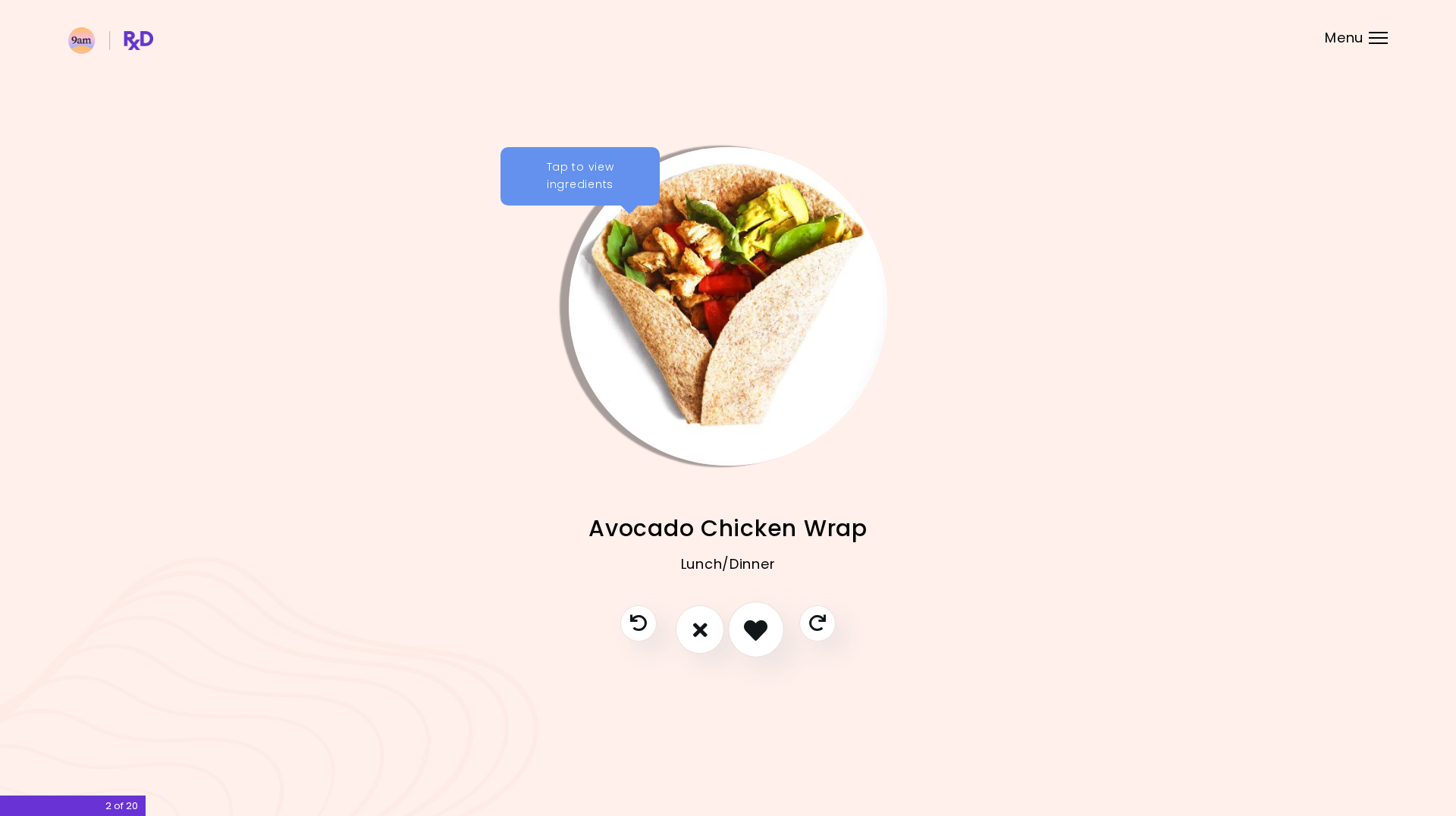
click at [754, 630] on icon "I like this recipe" at bounding box center [755, 630] width 23 height 23
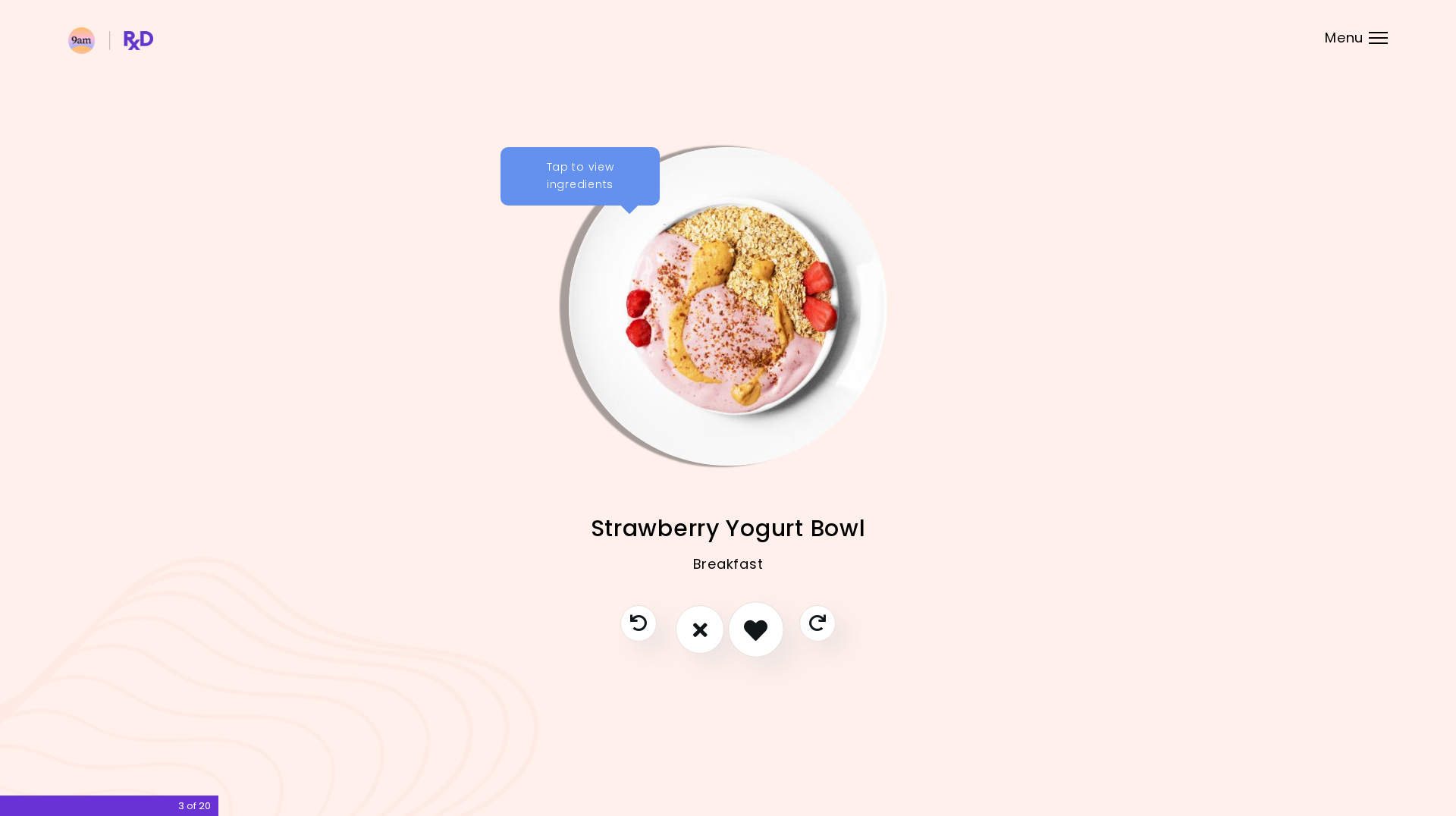
click at [754, 630] on icon "I like this recipe" at bounding box center [755, 630] width 23 height 23
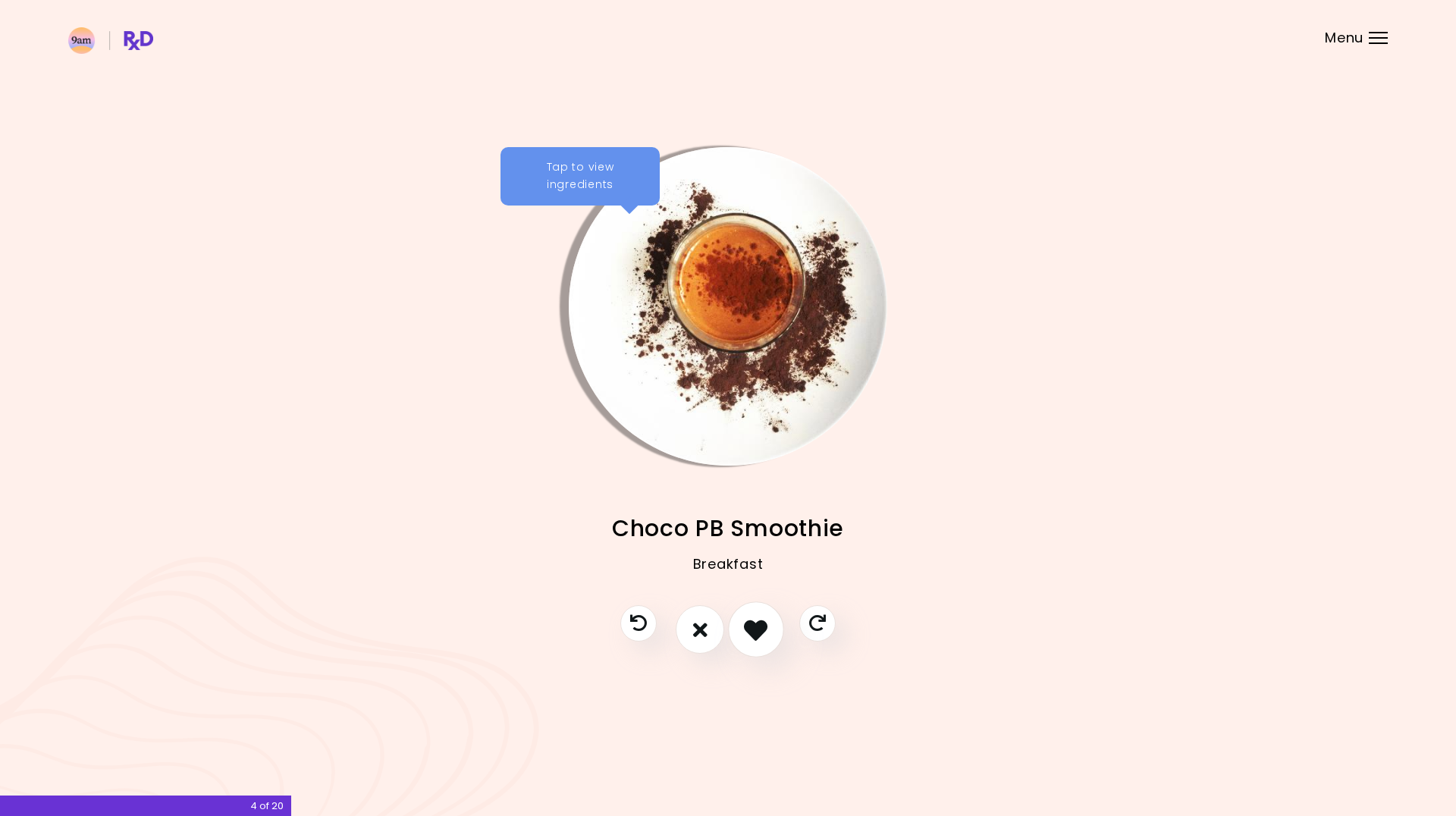
click at [754, 630] on icon "I like this recipe" at bounding box center [755, 630] width 23 height 23
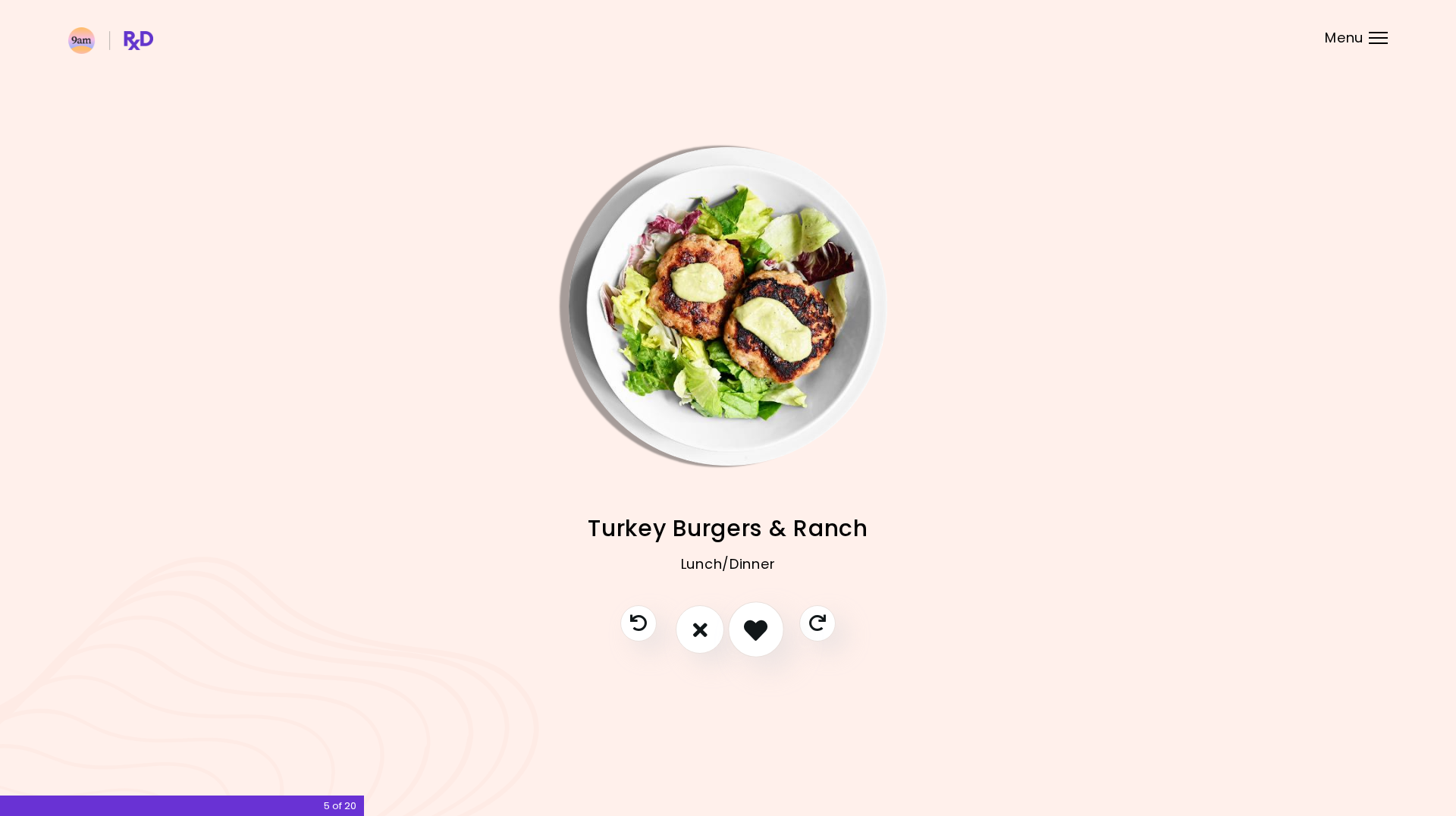
click at [754, 630] on icon "I like this recipe" at bounding box center [755, 630] width 23 height 23
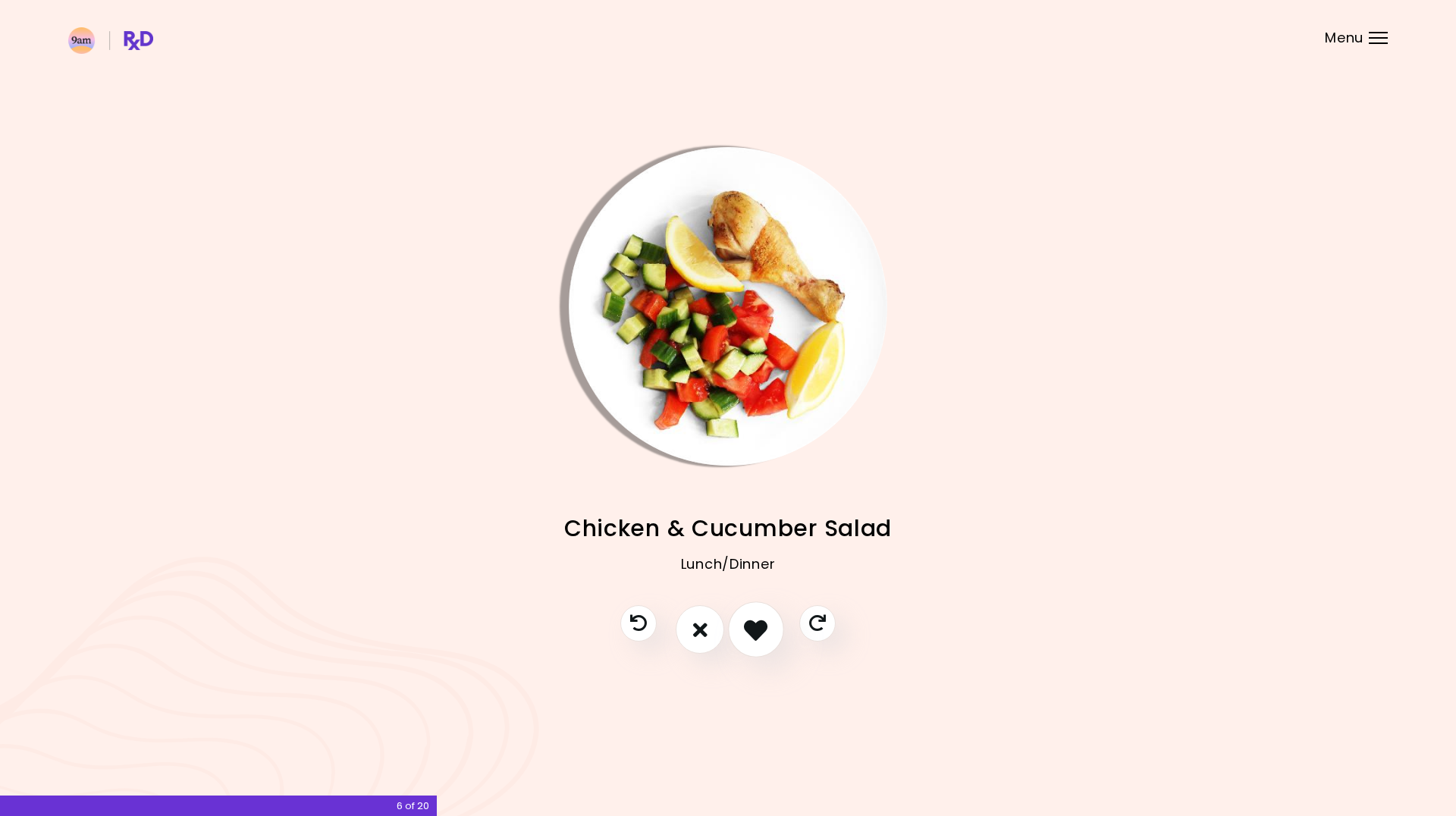
click at [754, 630] on icon "I like this recipe" at bounding box center [755, 630] width 23 height 23
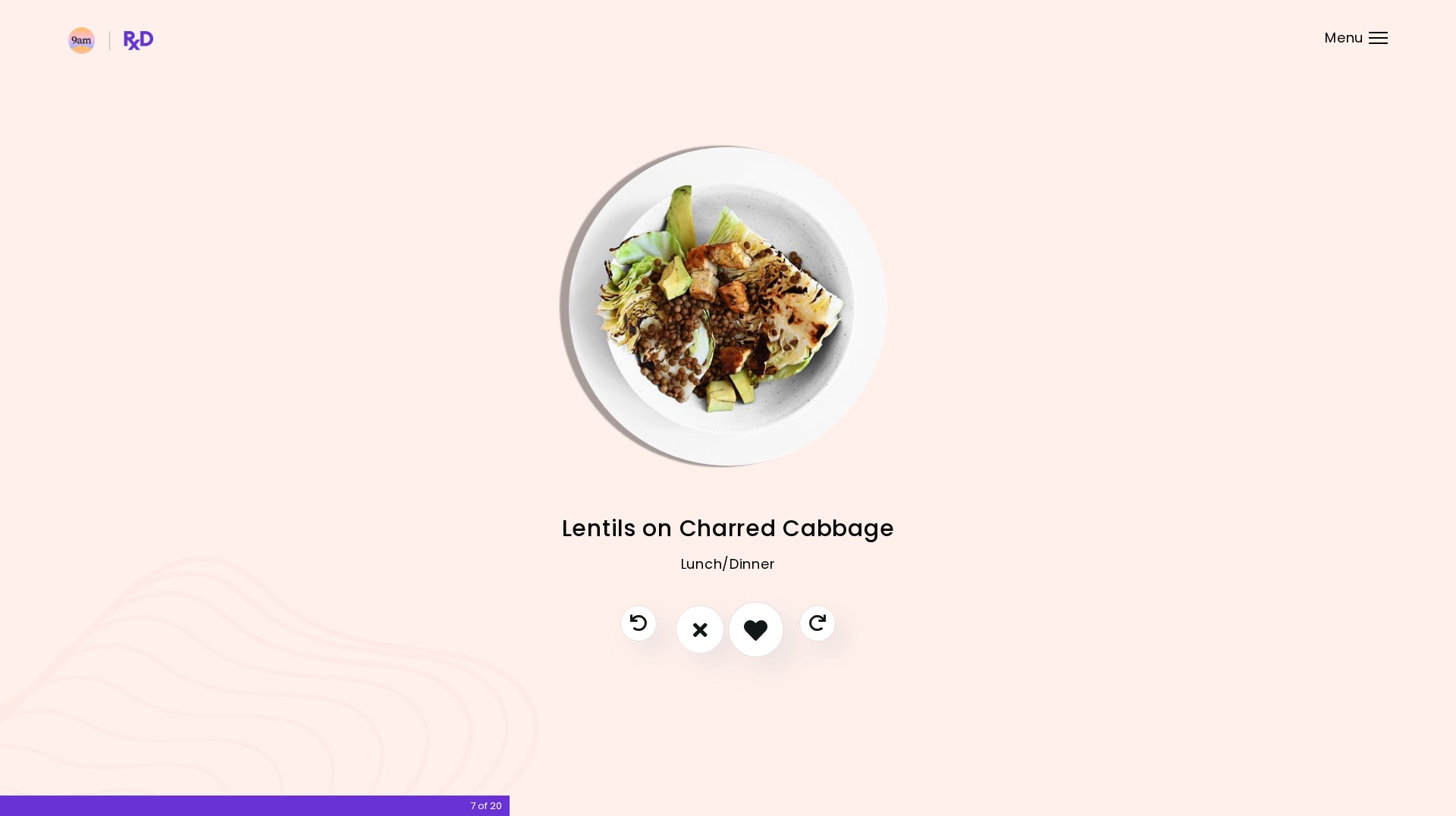
click at [754, 630] on icon "I like this recipe" at bounding box center [755, 630] width 23 height 23
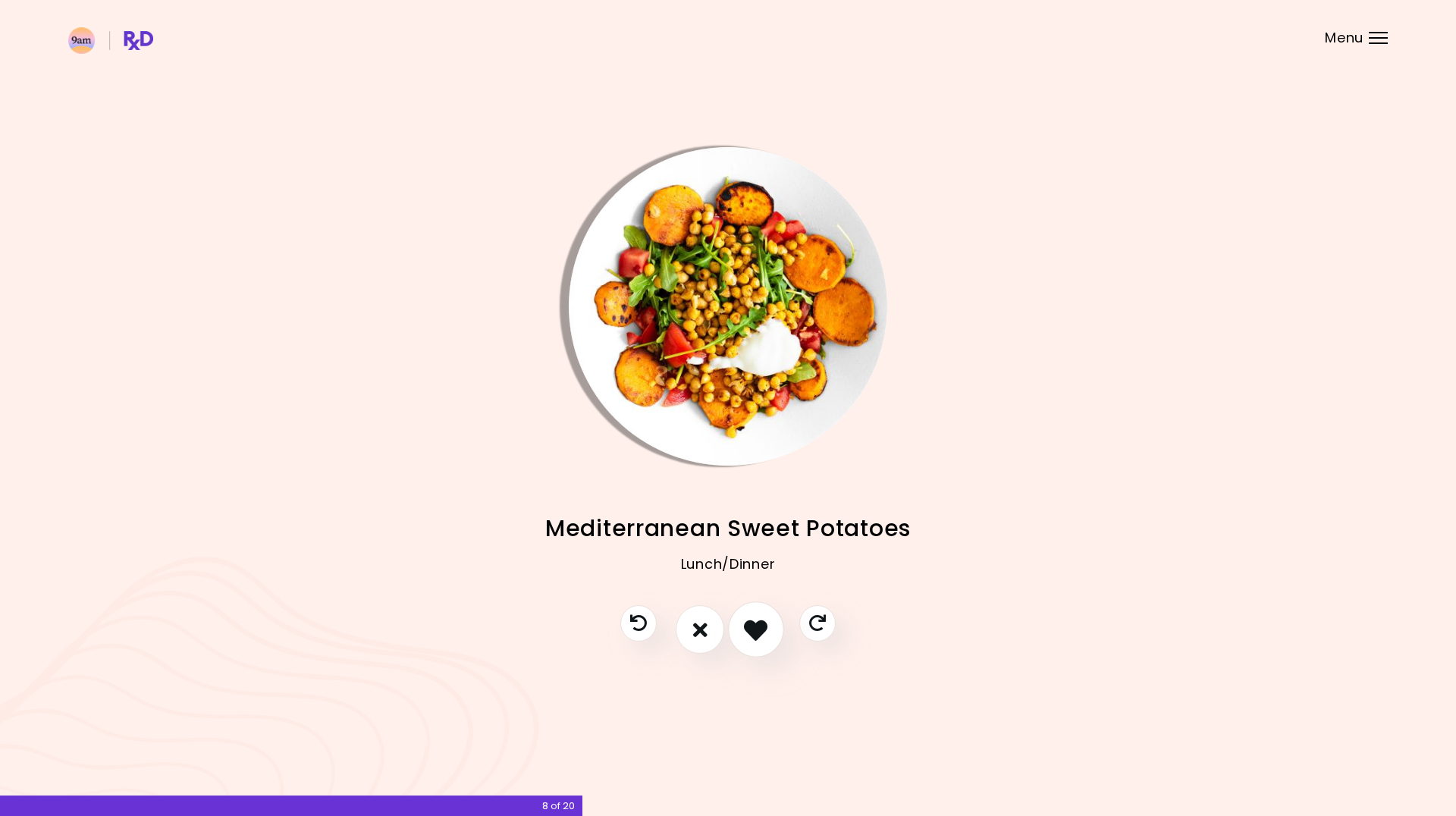
click at [754, 630] on icon "I like this recipe" at bounding box center [755, 630] width 23 height 23
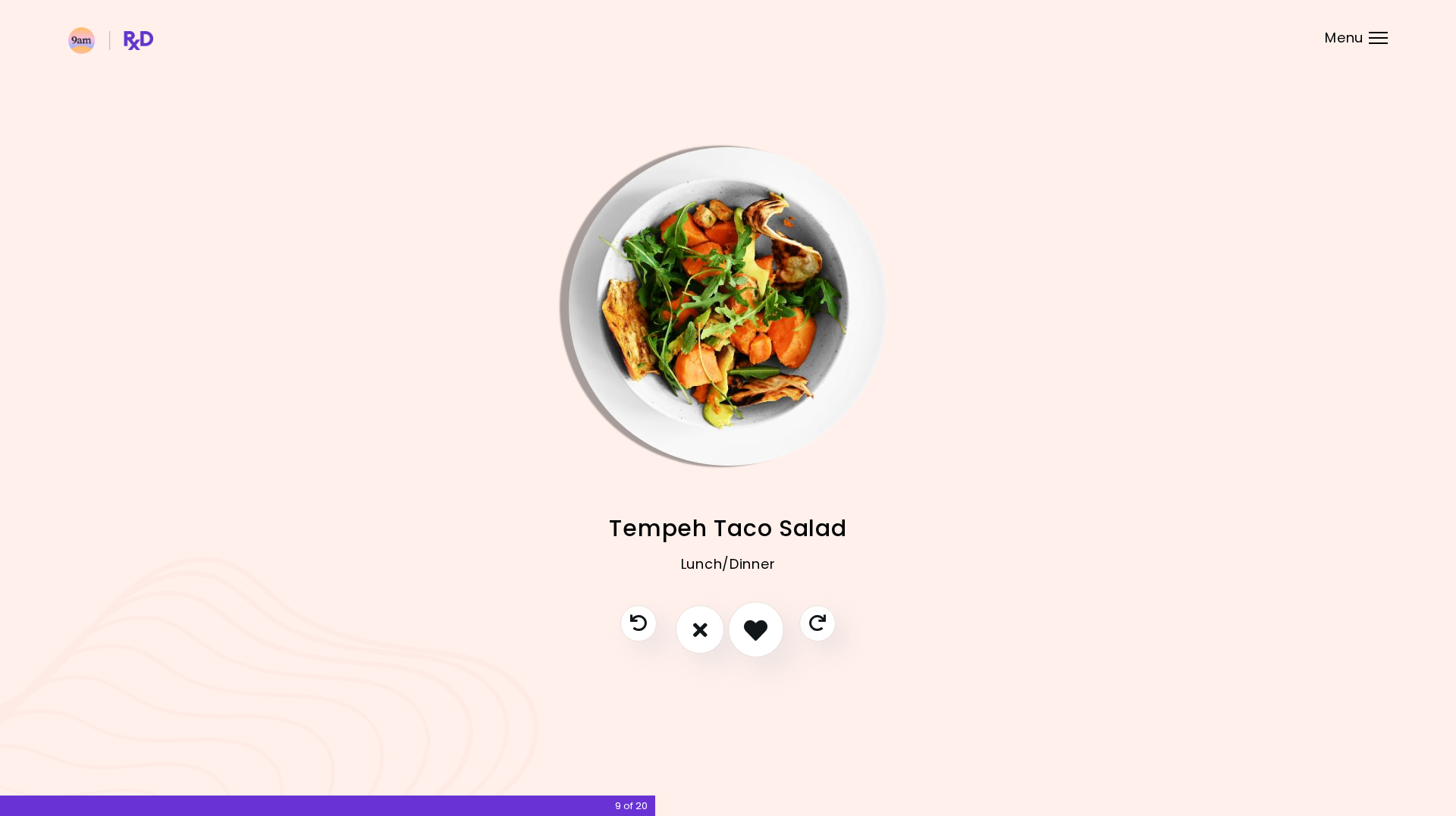
click at [754, 630] on icon "I like this recipe" at bounding box center [755, 630] width 23 height 23
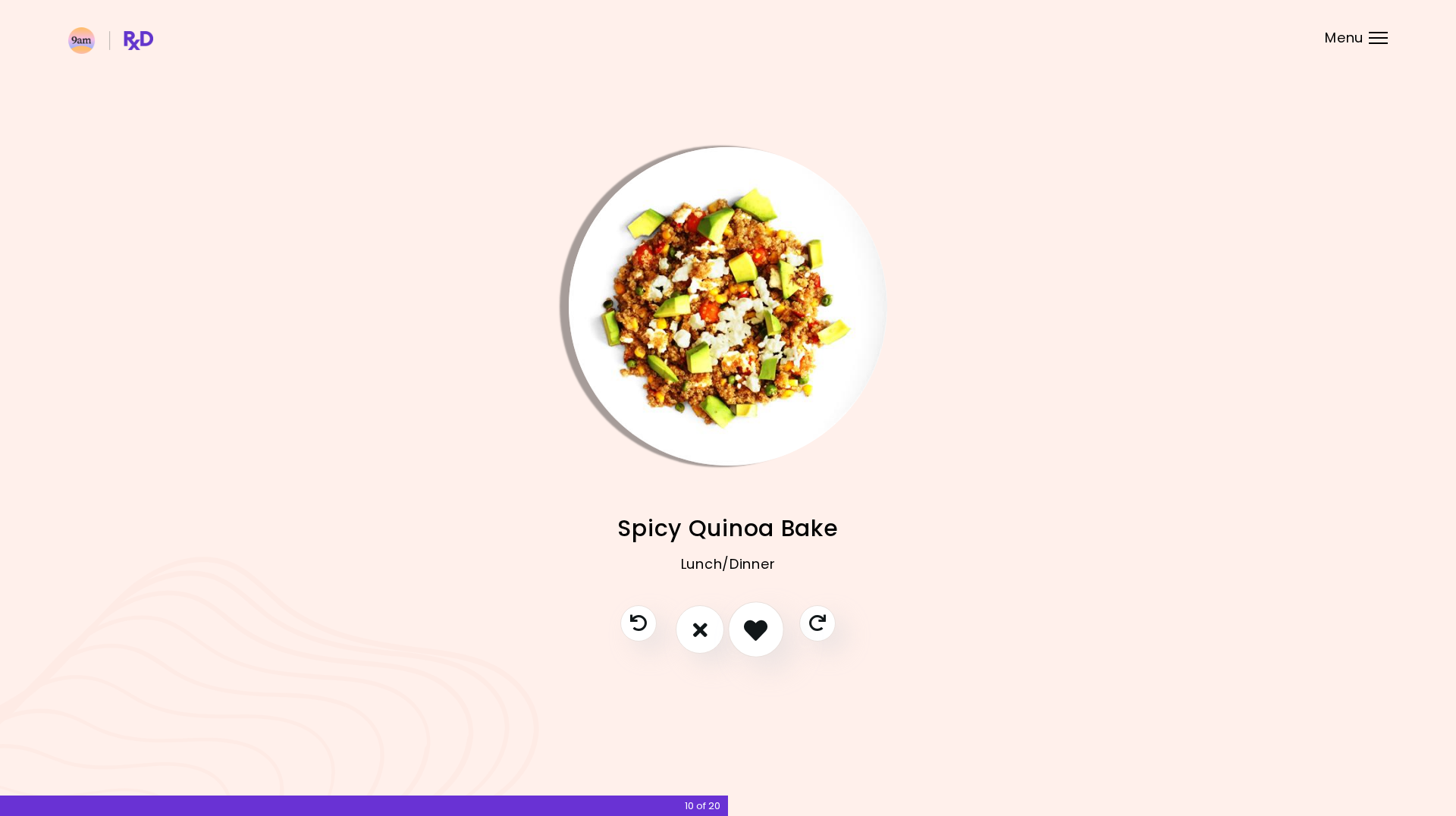
click at [754, 630] on icon "I like this recipe" at bounding box center [755, 630] width 23 height 23
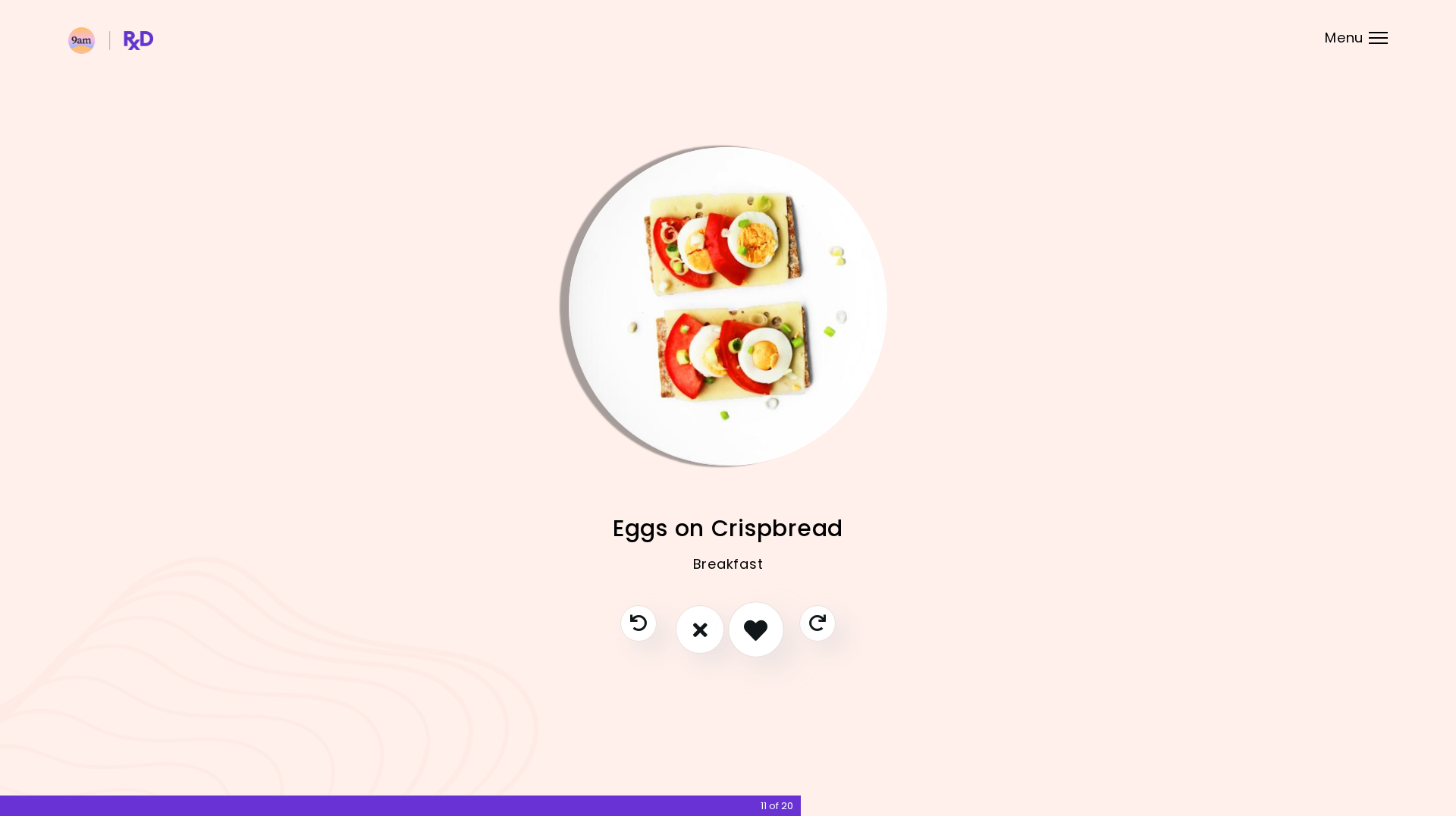
click at [754, 630] on icon "I like this recipe" at bounding box center [755, 630] width 23 height 23
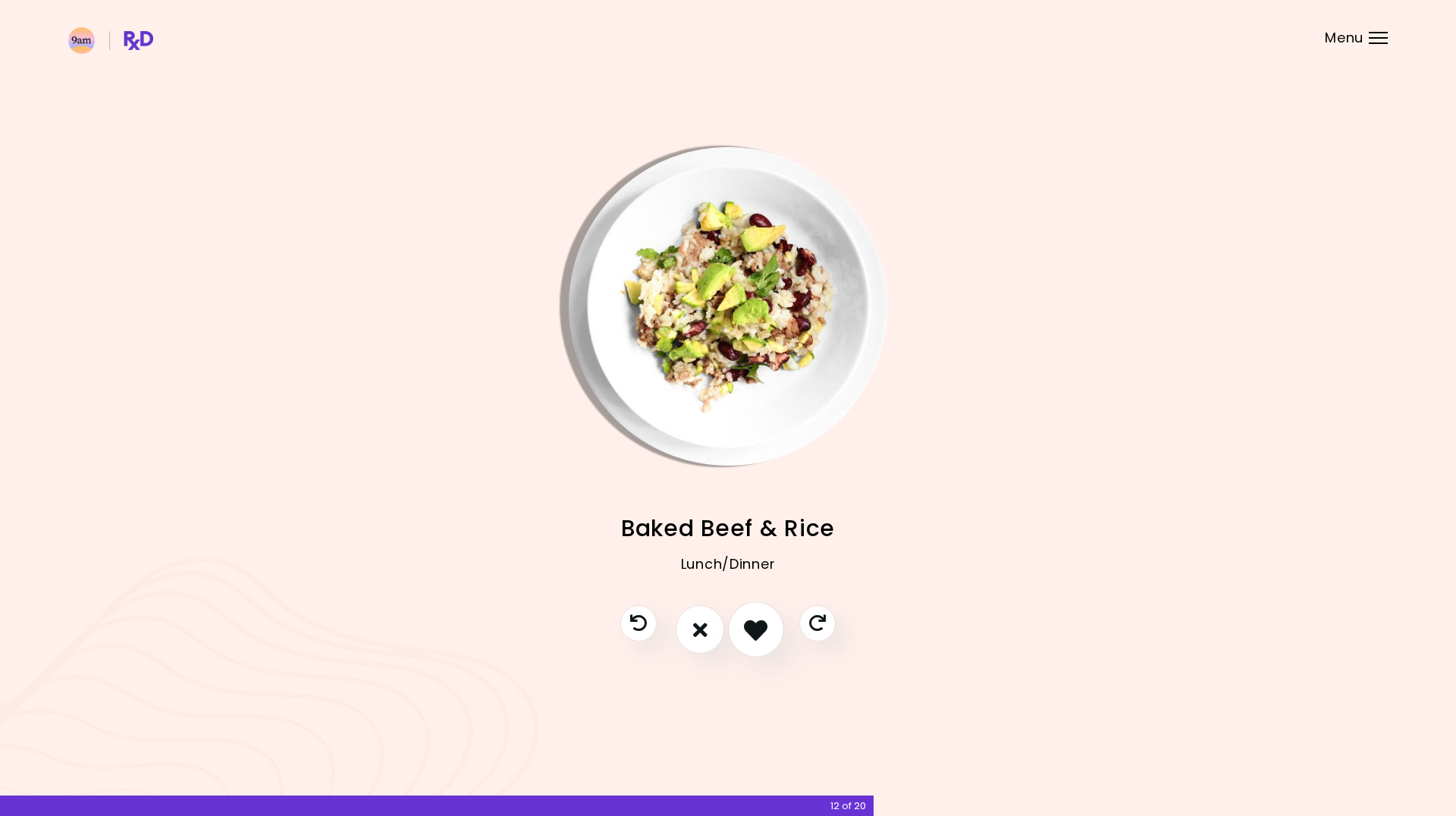
click at [754, 630] on icon "I like this recipe" at bounding box center [755, 630] width 23 height 23
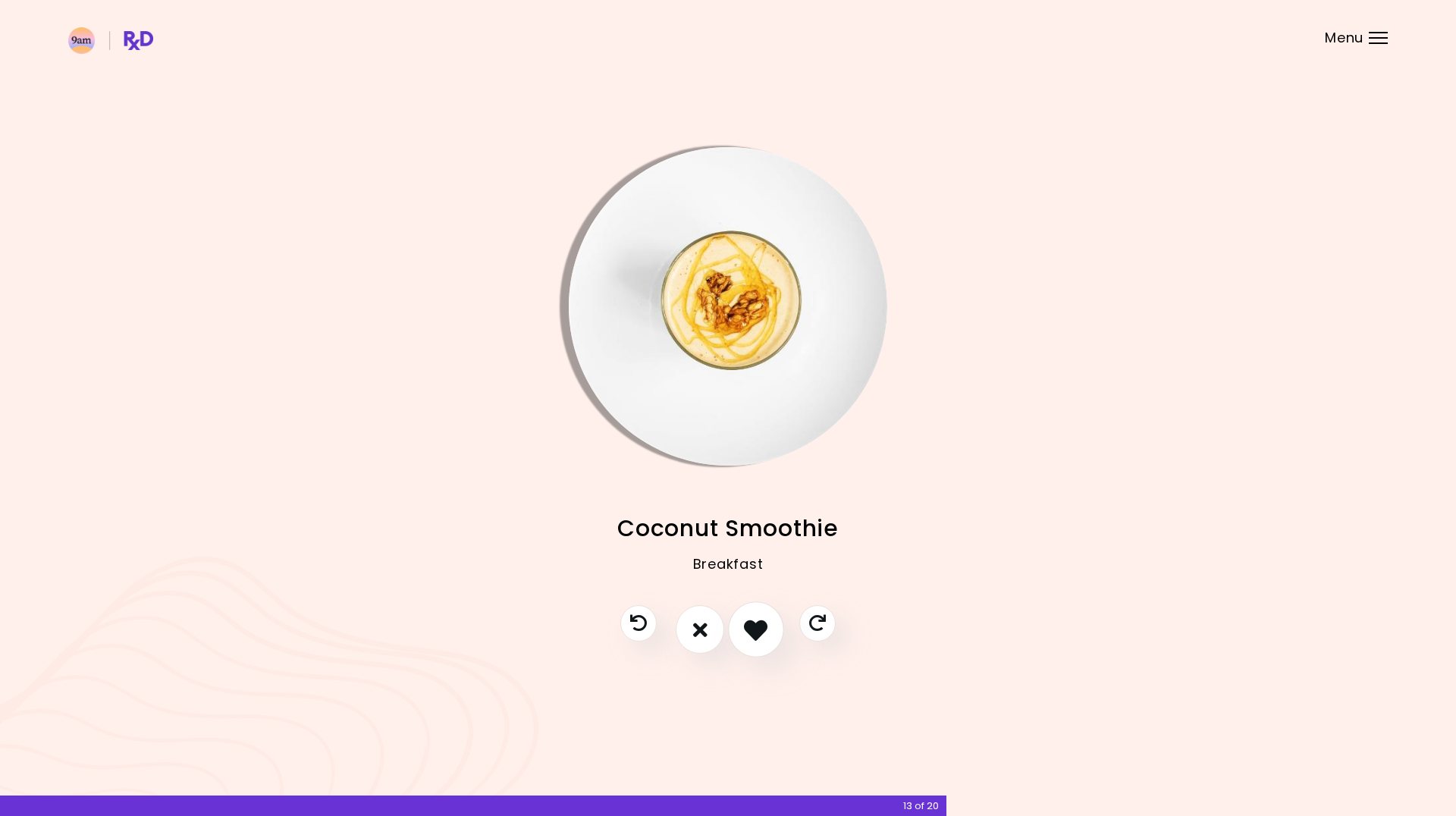
click at [754, 630] on icon "I like this recipe" at bounding box center [755, 630] width 23 height 23
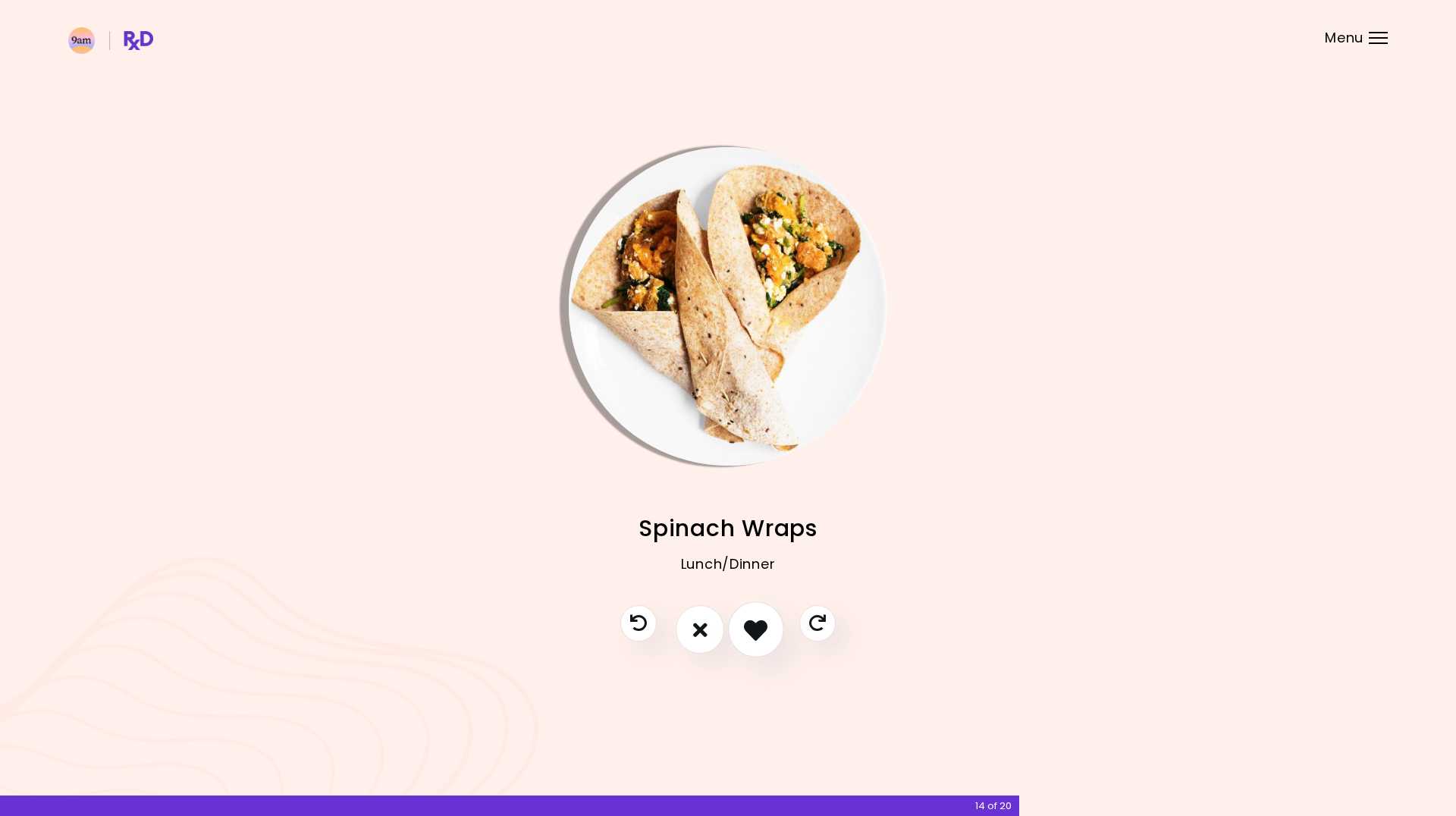
click at [754, 630] on icon "I like this recipe" at bounding box center [755, 630] width 23 height 23
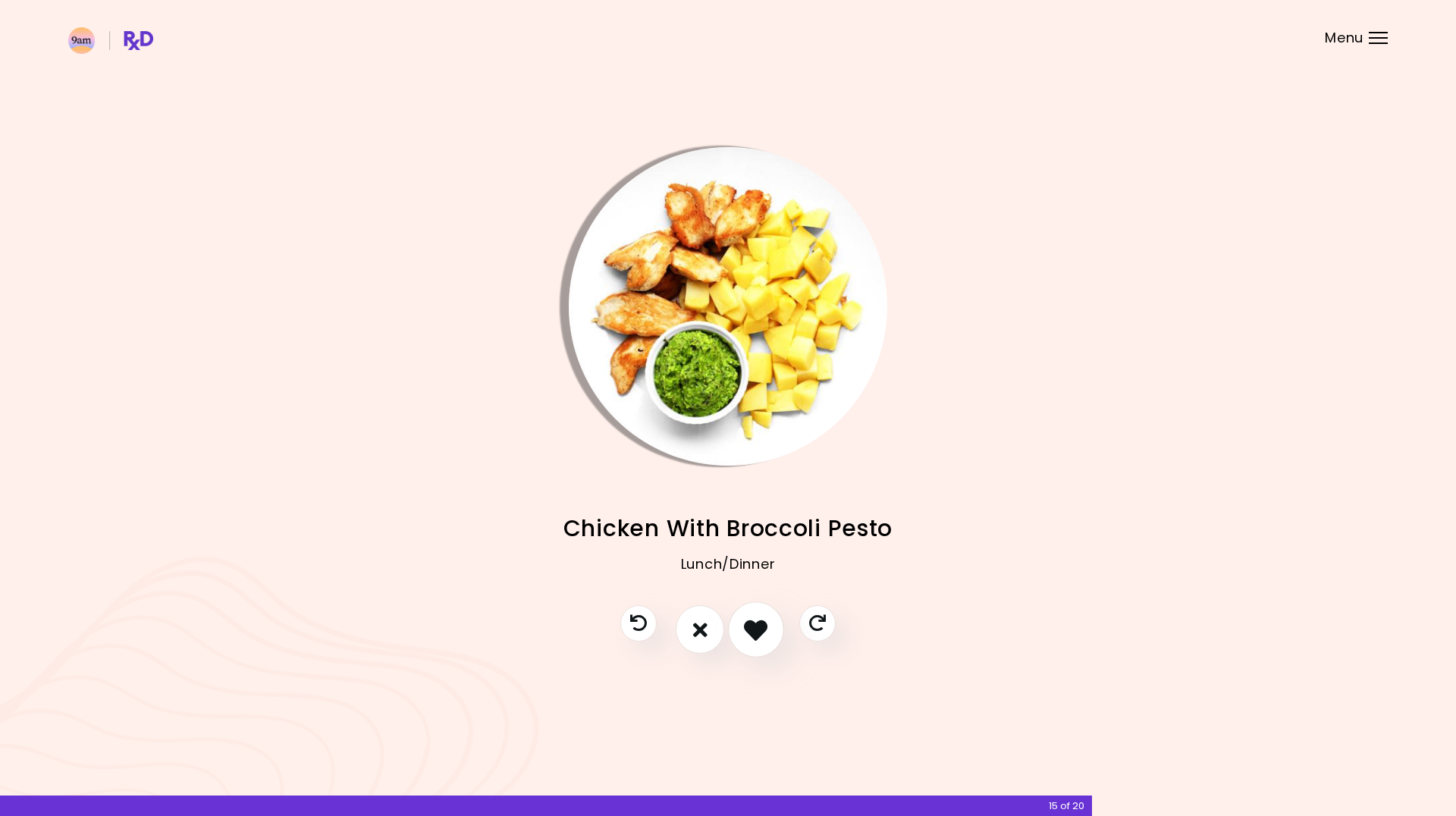
click at [754, 630] on icon "I like this recipe" at bounding box center [755, 630] width 23 height 23
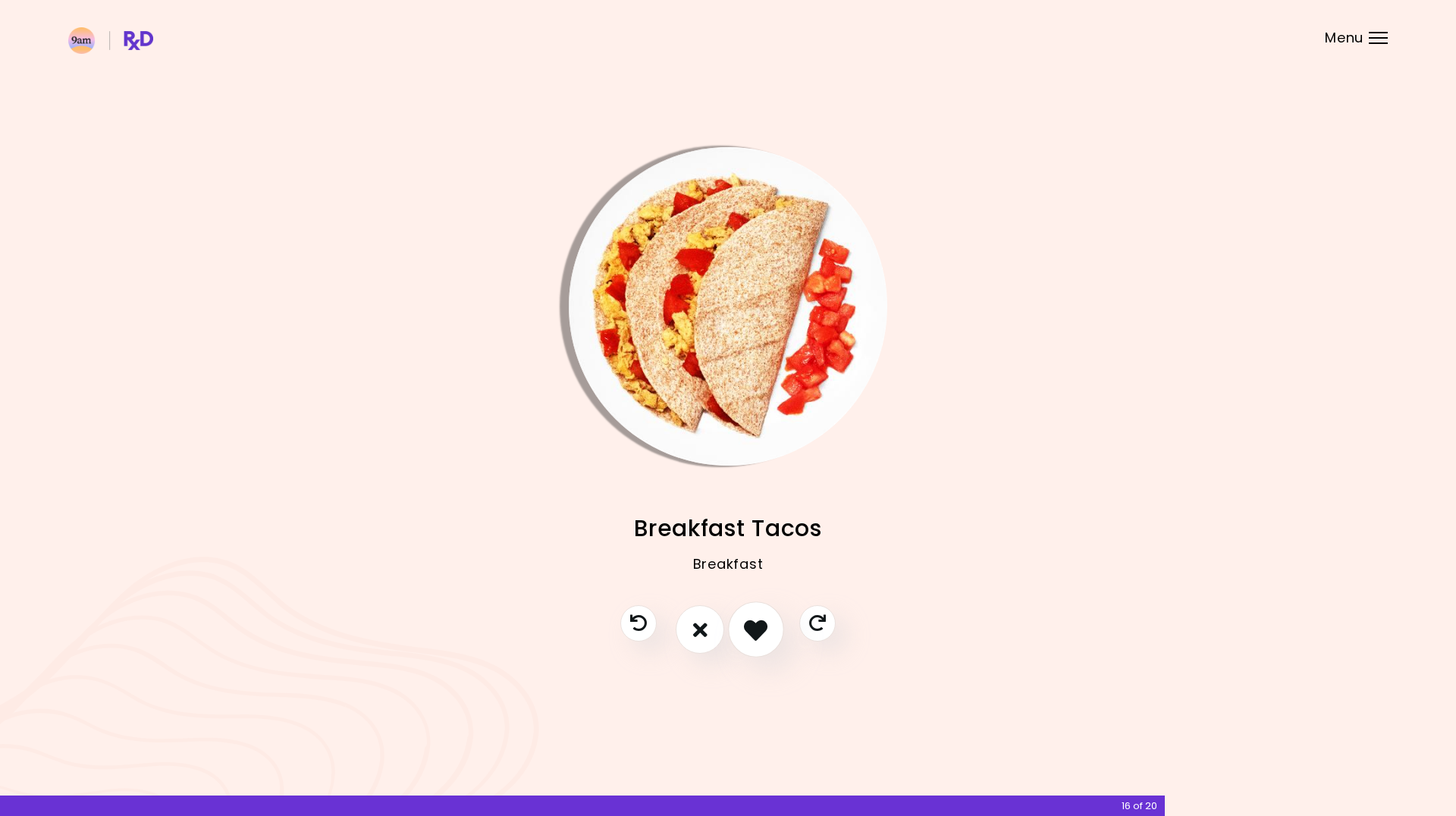
click at [754, 630] on icon "I like this recipe" at bounding box center [755, 630] width 23 height 23
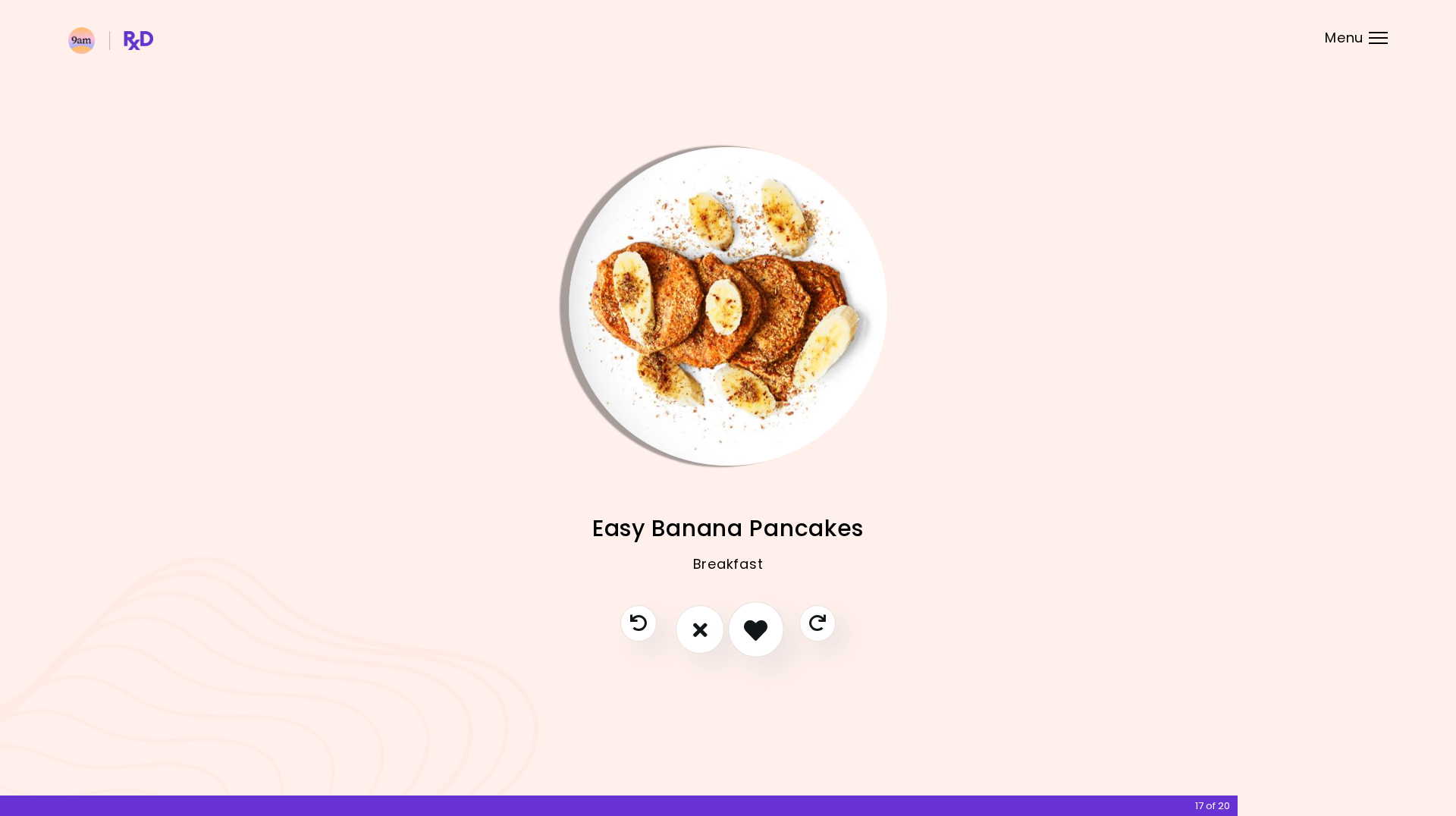
click at [754, 630] on icon "I like this recipe" at bounding box center [755, 630] width 23 height 23
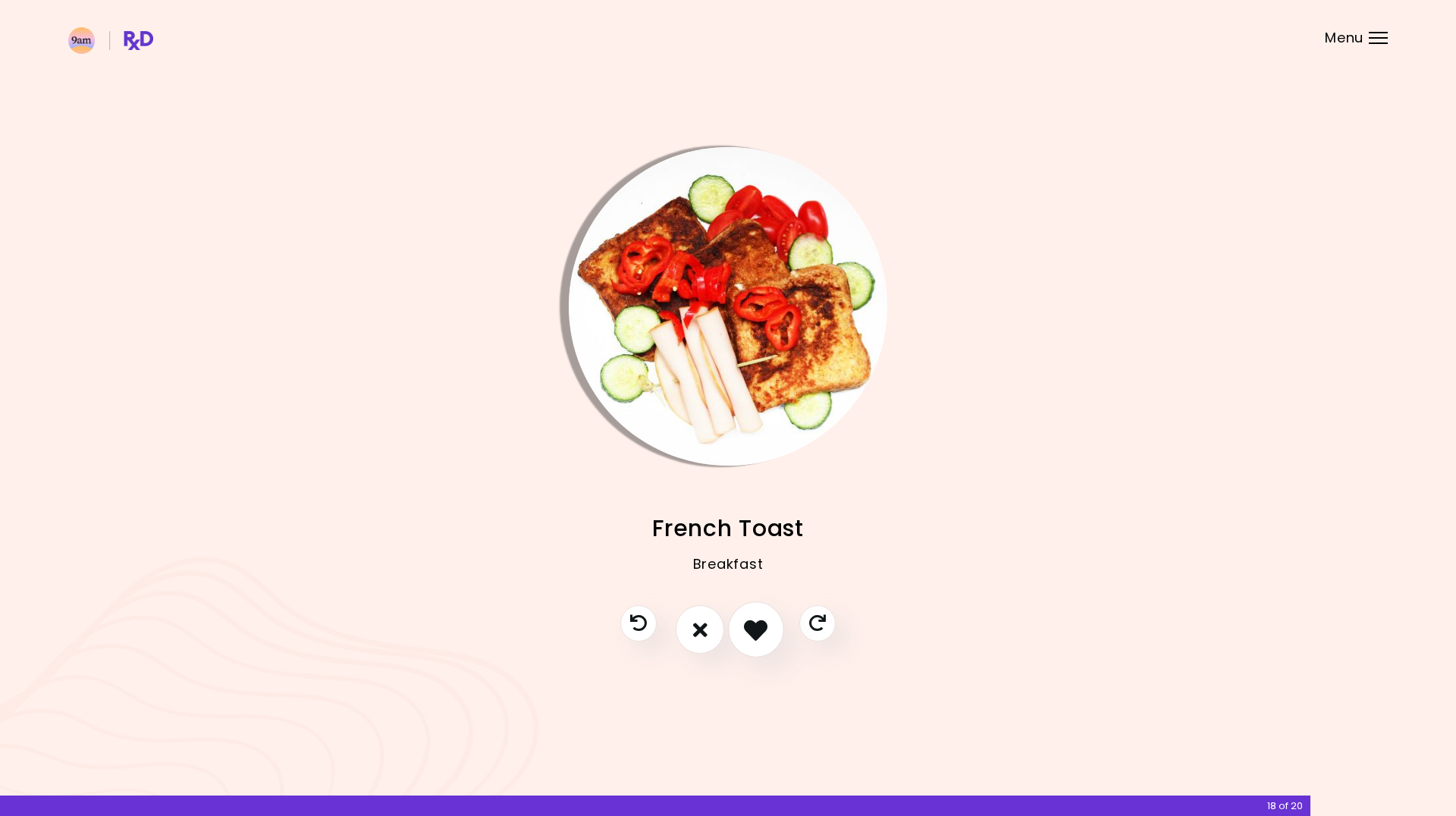
click at [754, 630] on icon "I like this recipe" at bounding box center [755, 630] width 23 height 23
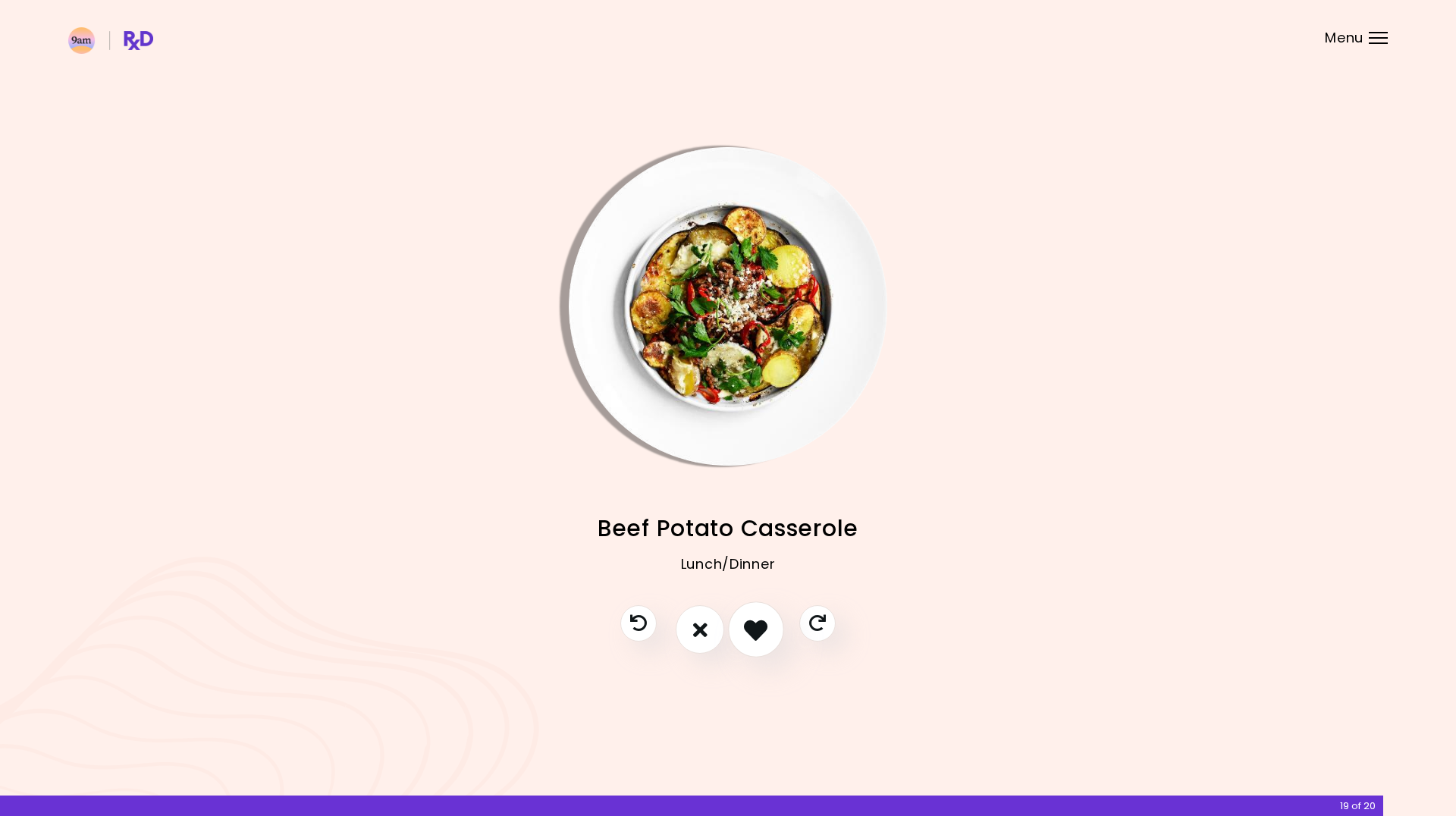
click at [754, 630] on icon "I like this recipe" at bounding box center [755, 630] width 23 height 23
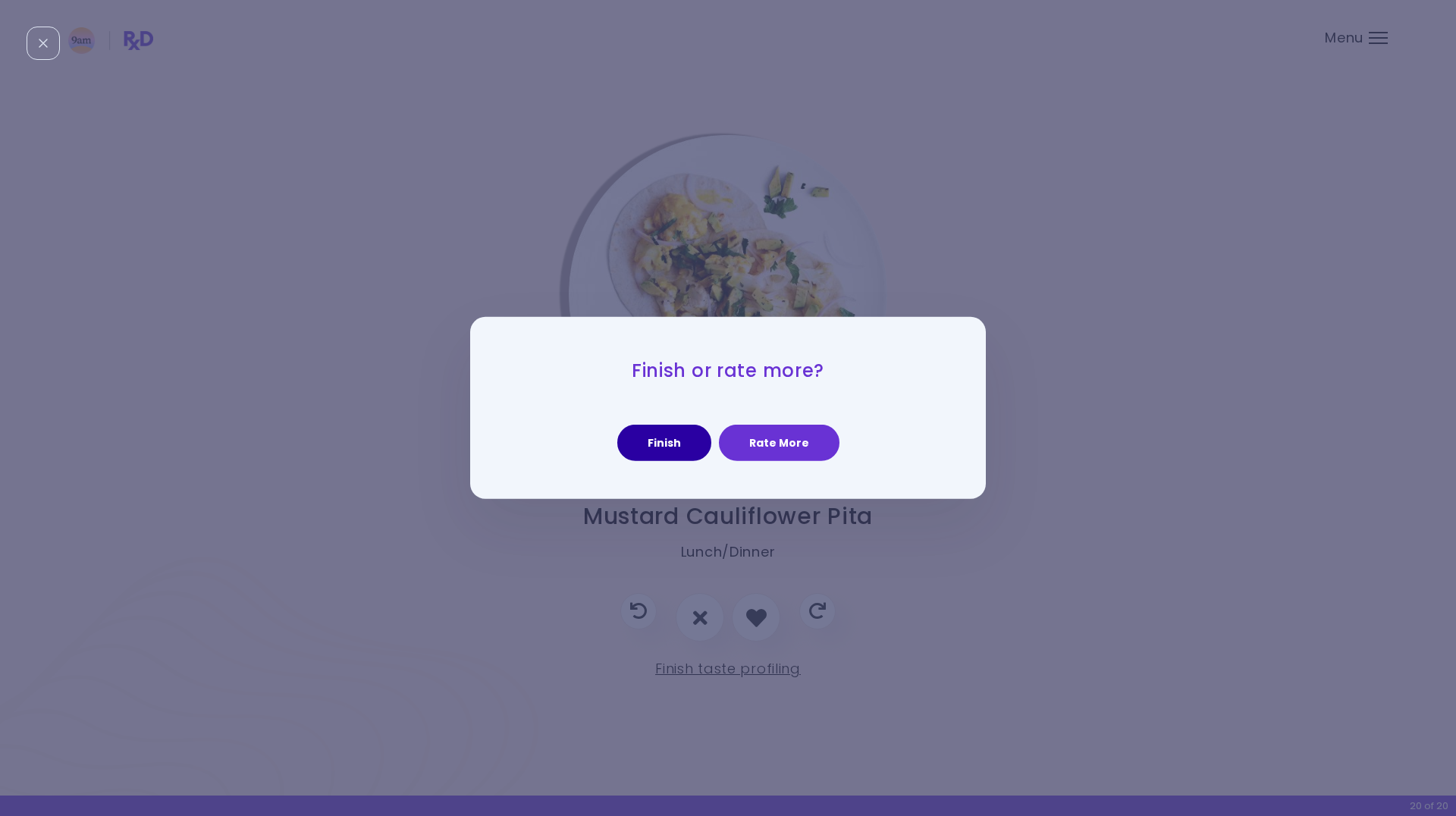
click at [693, 451] on button "Finish" at bounding box center [664, 443] width 94 height 36
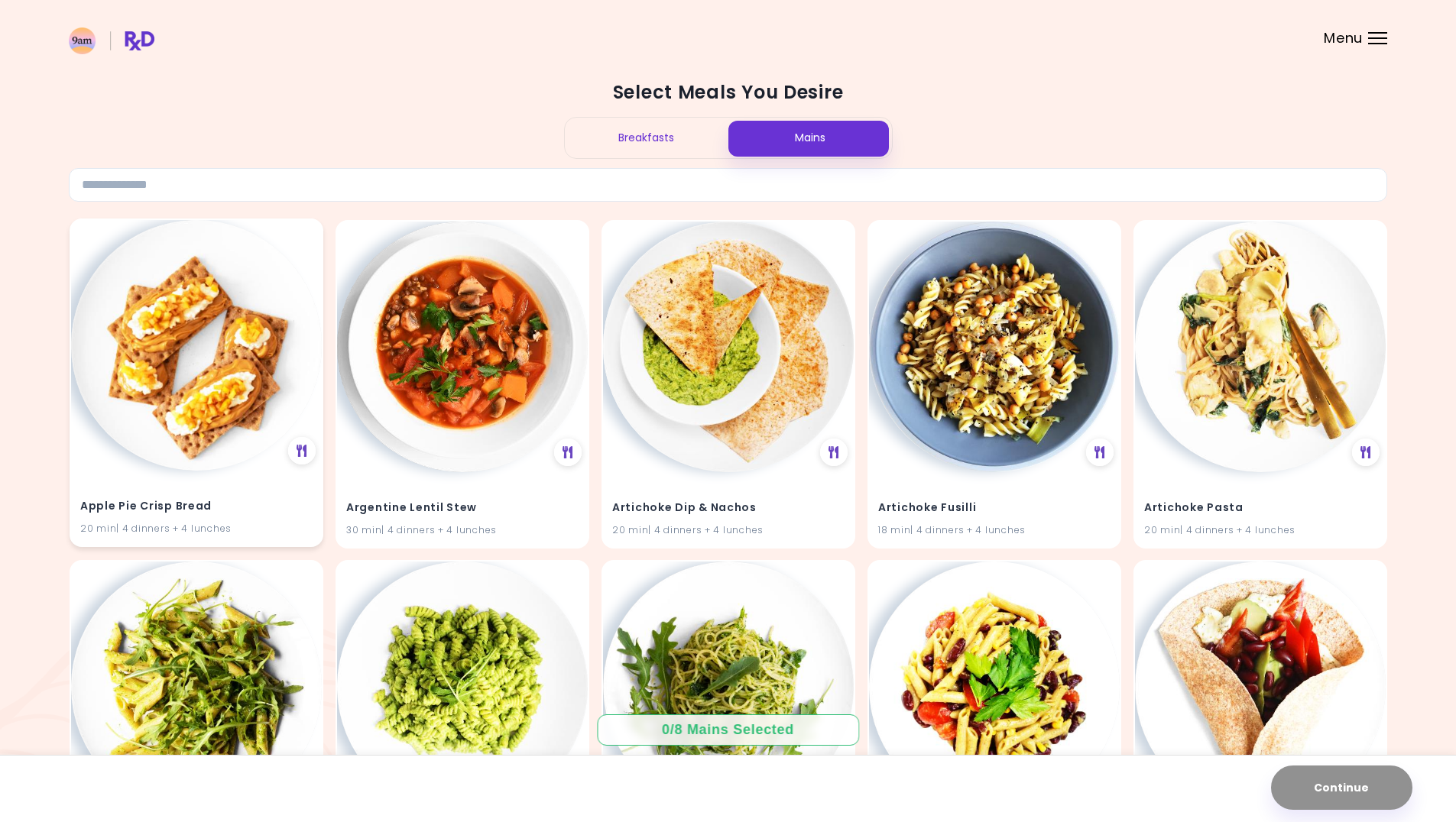
click at [174, 370] on img at bounding box center [196, 345] width 250 height 250
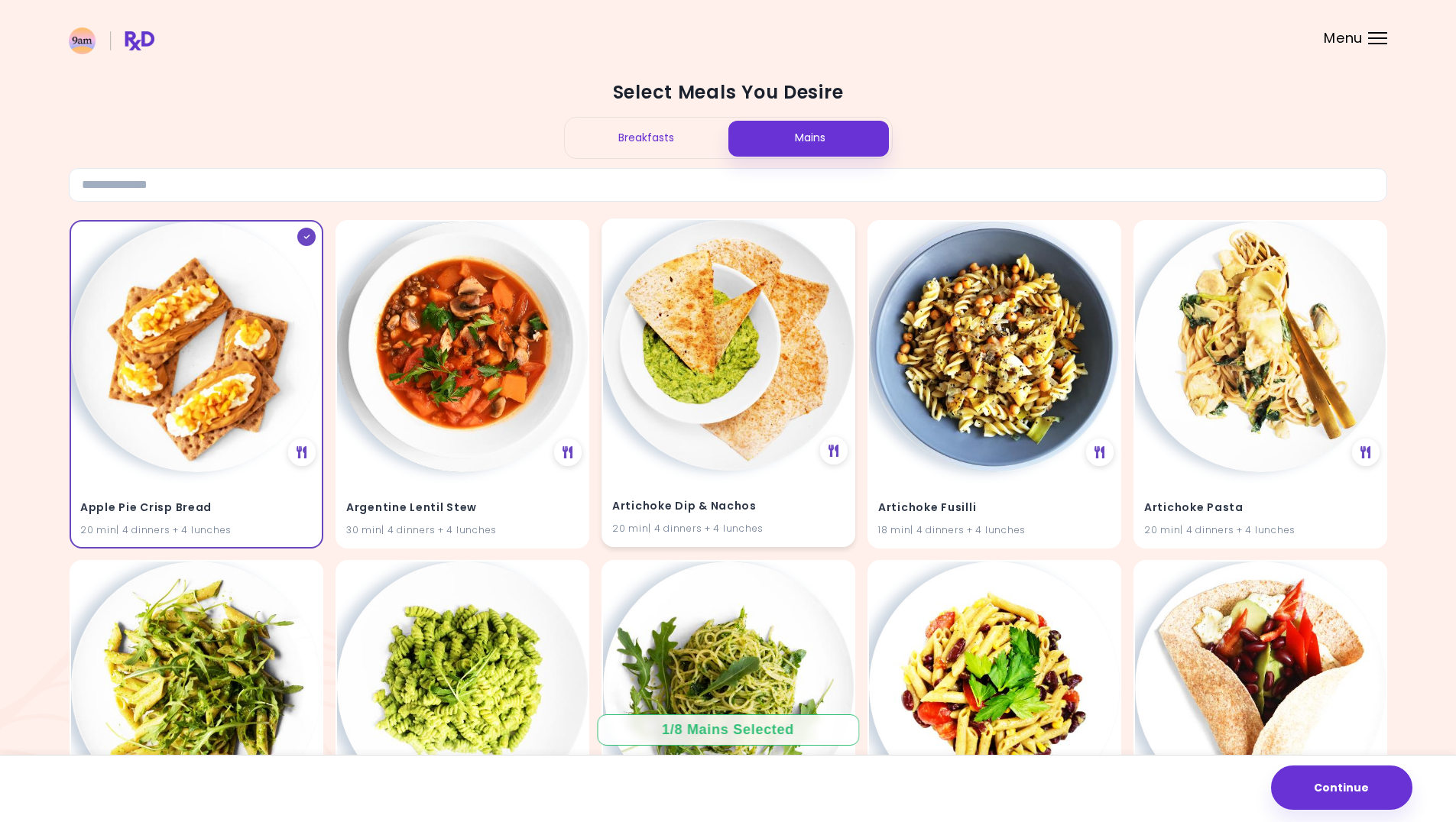
click at [688, 379] on img at bounding box center [728, 345] width 250 height 250
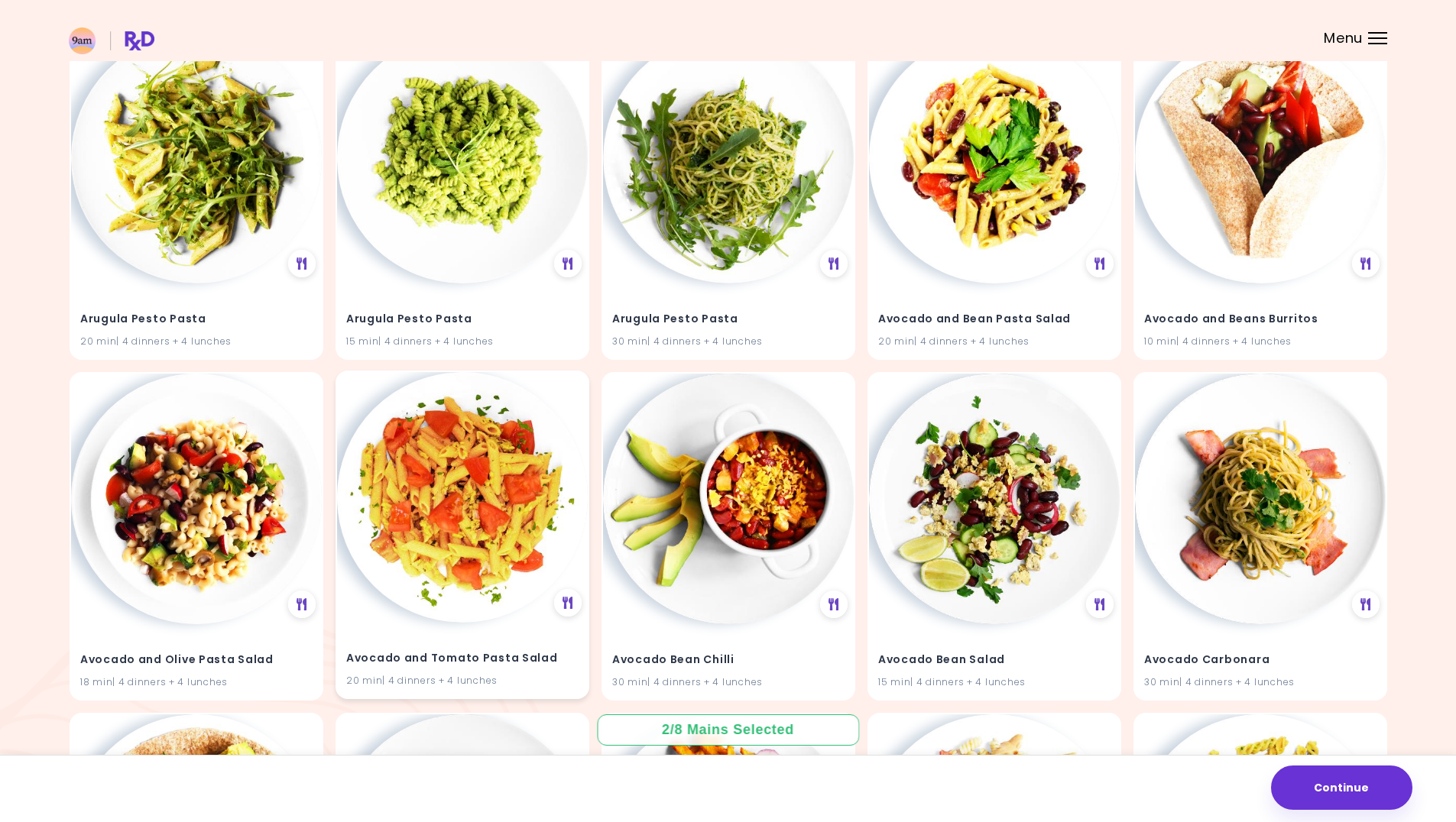
scroll to position [687, 0]
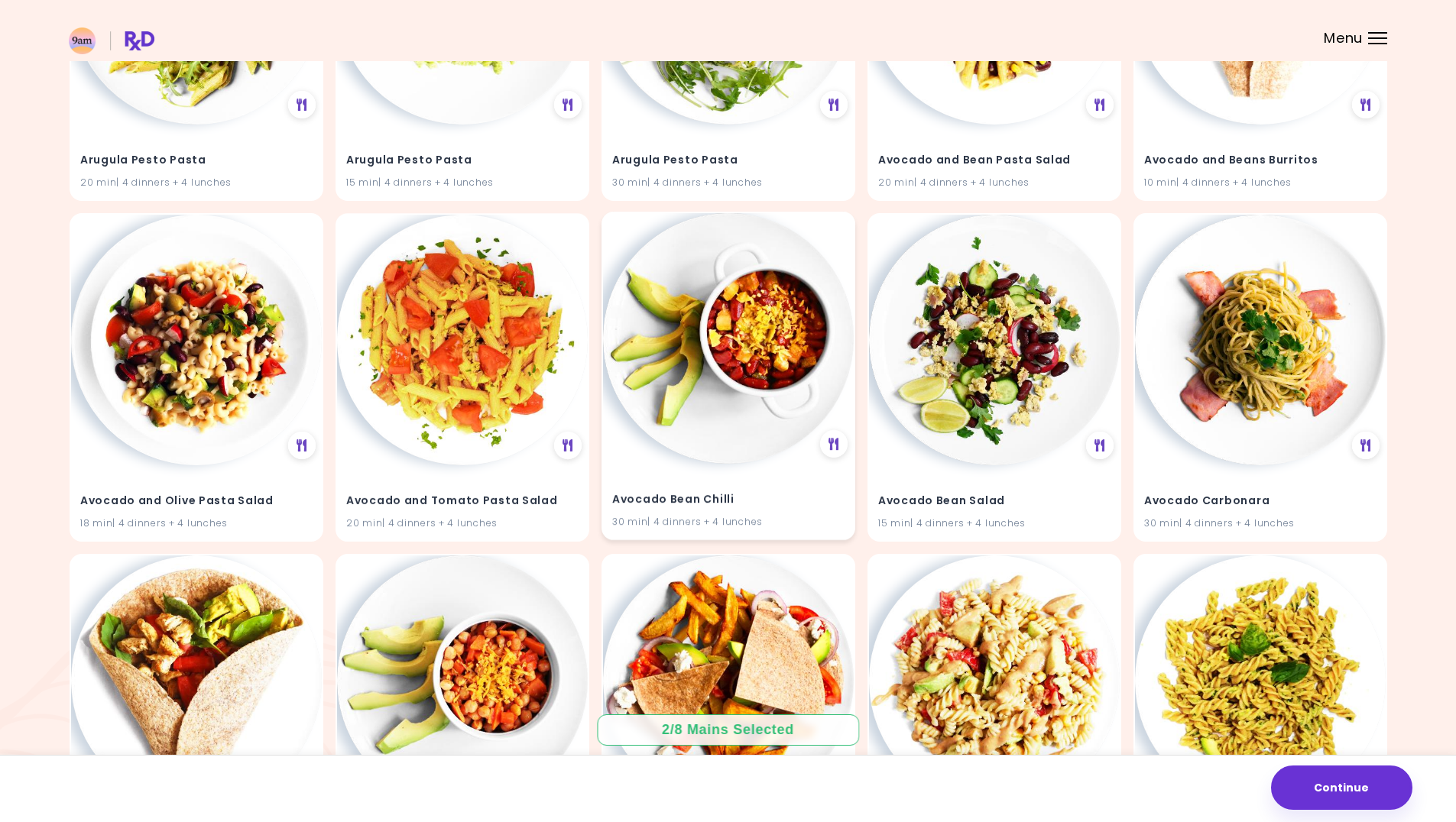
click at [687, 338] on img at bounding box center [728, 338] width 250 height 250
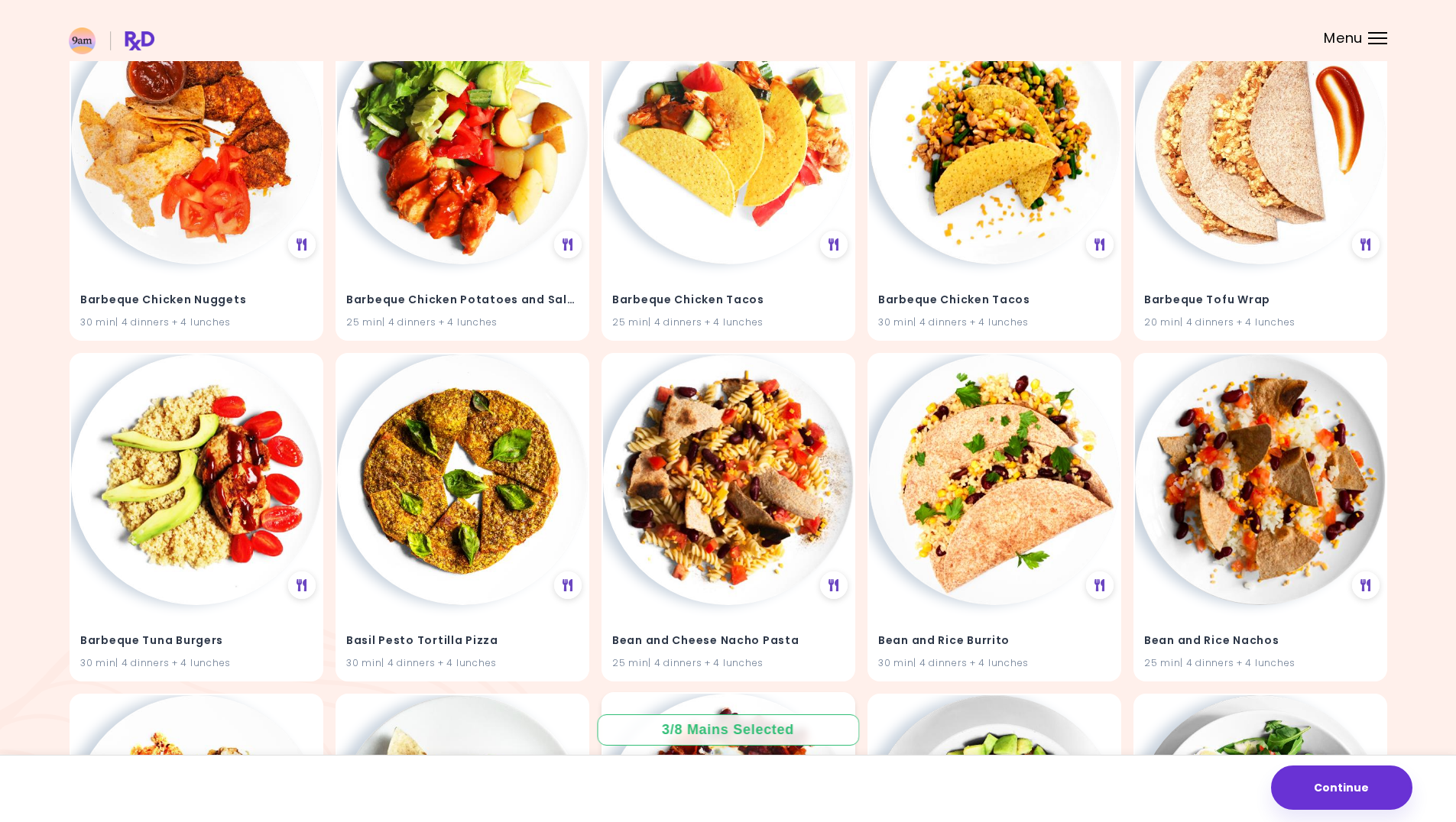
scroll to position [4325, 0]
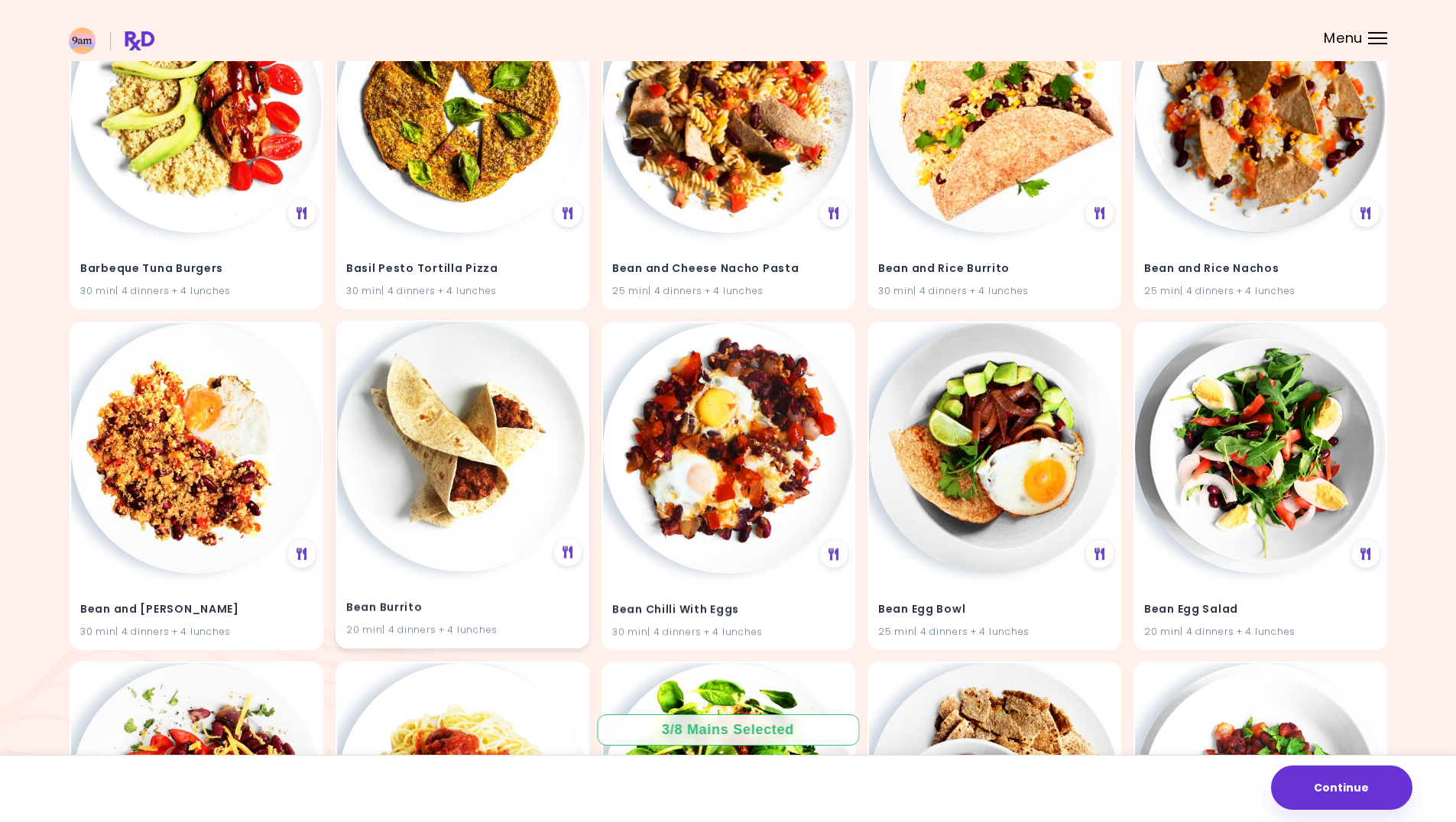
click at [423, 459] on img at bounding box center [462, 446] width 250 height 250
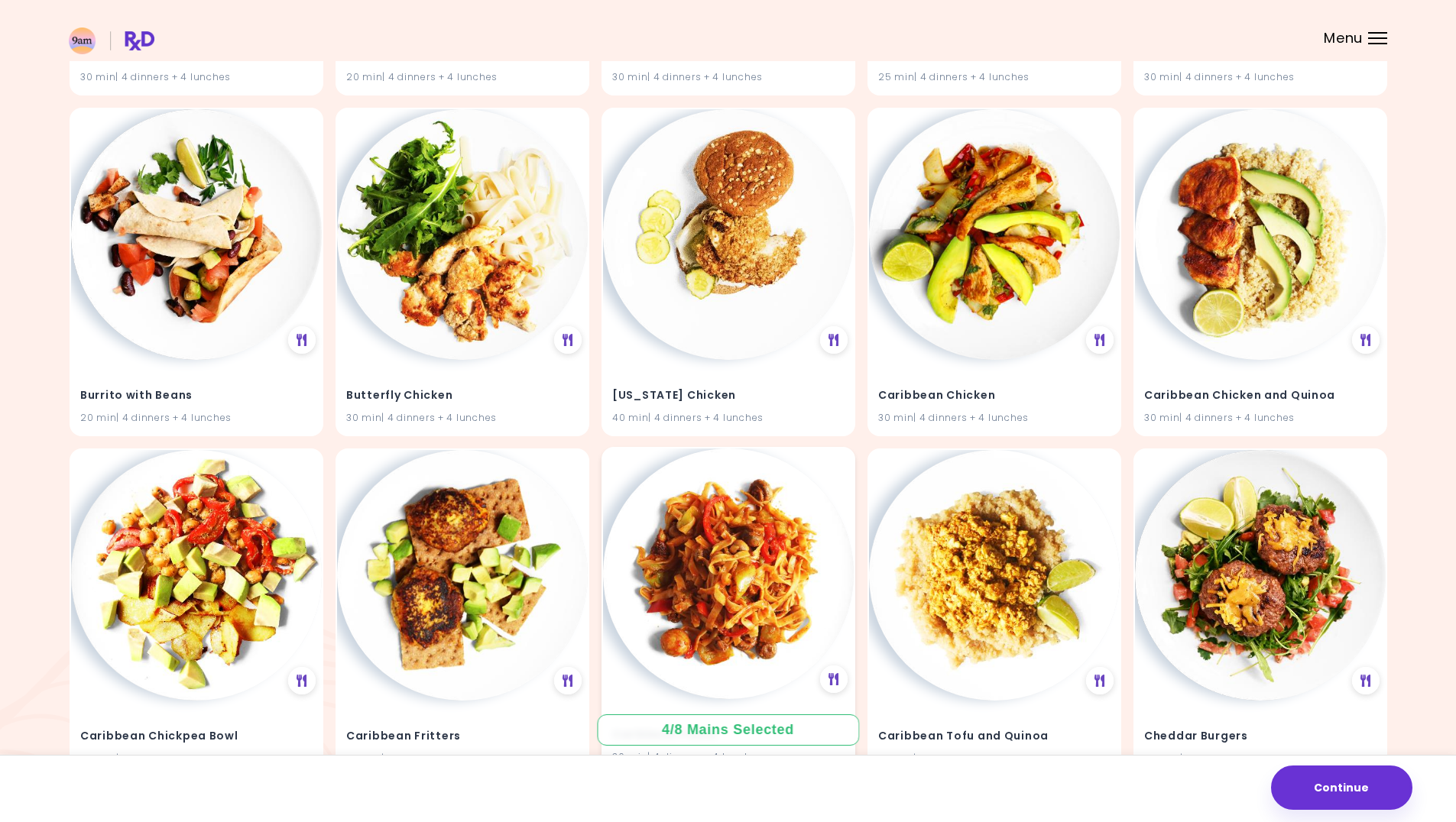
scroll to position [10353, 0]
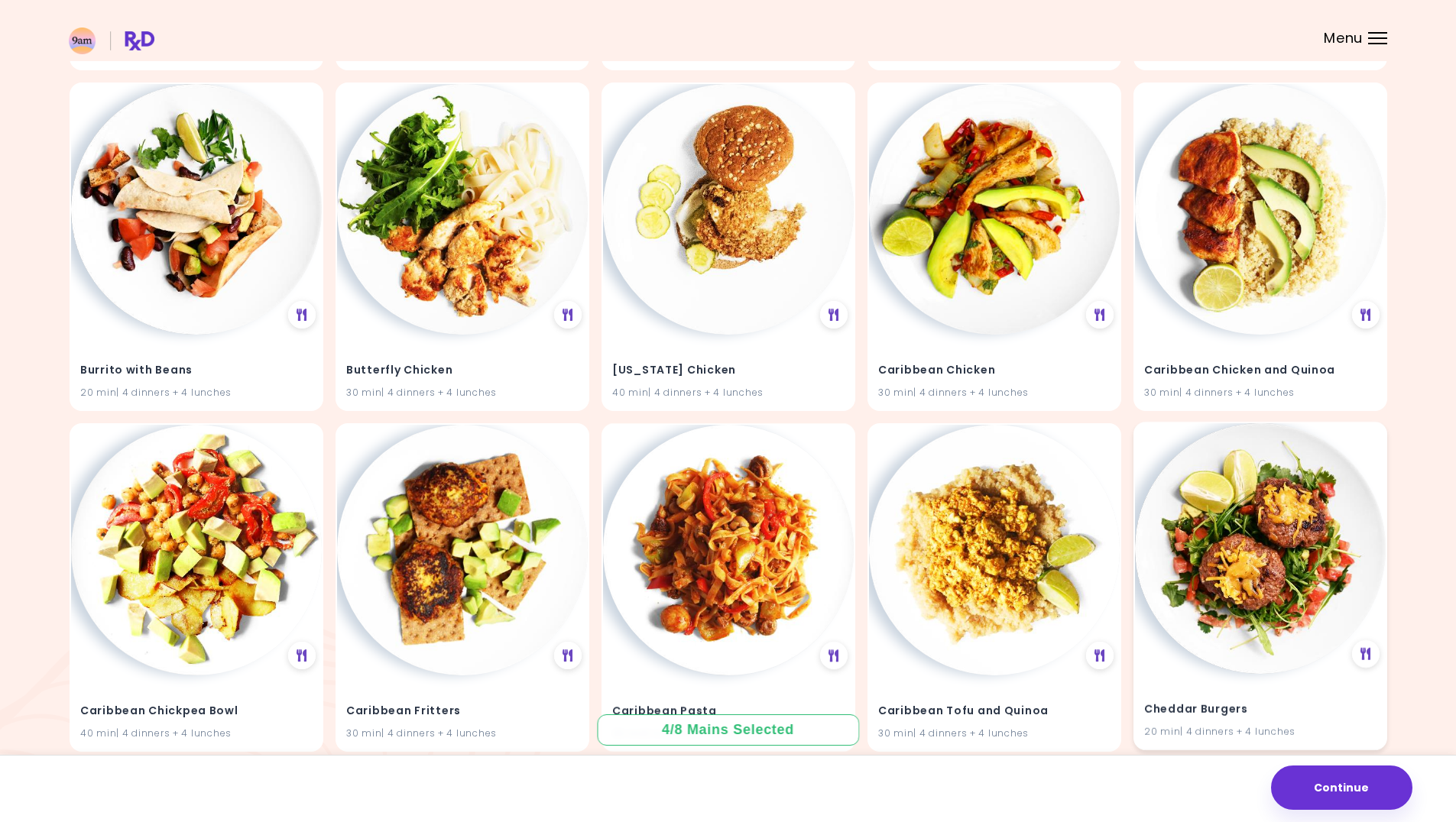
click at [1228, 521] on img at bounding box center [1259, 548] width 250 height 250
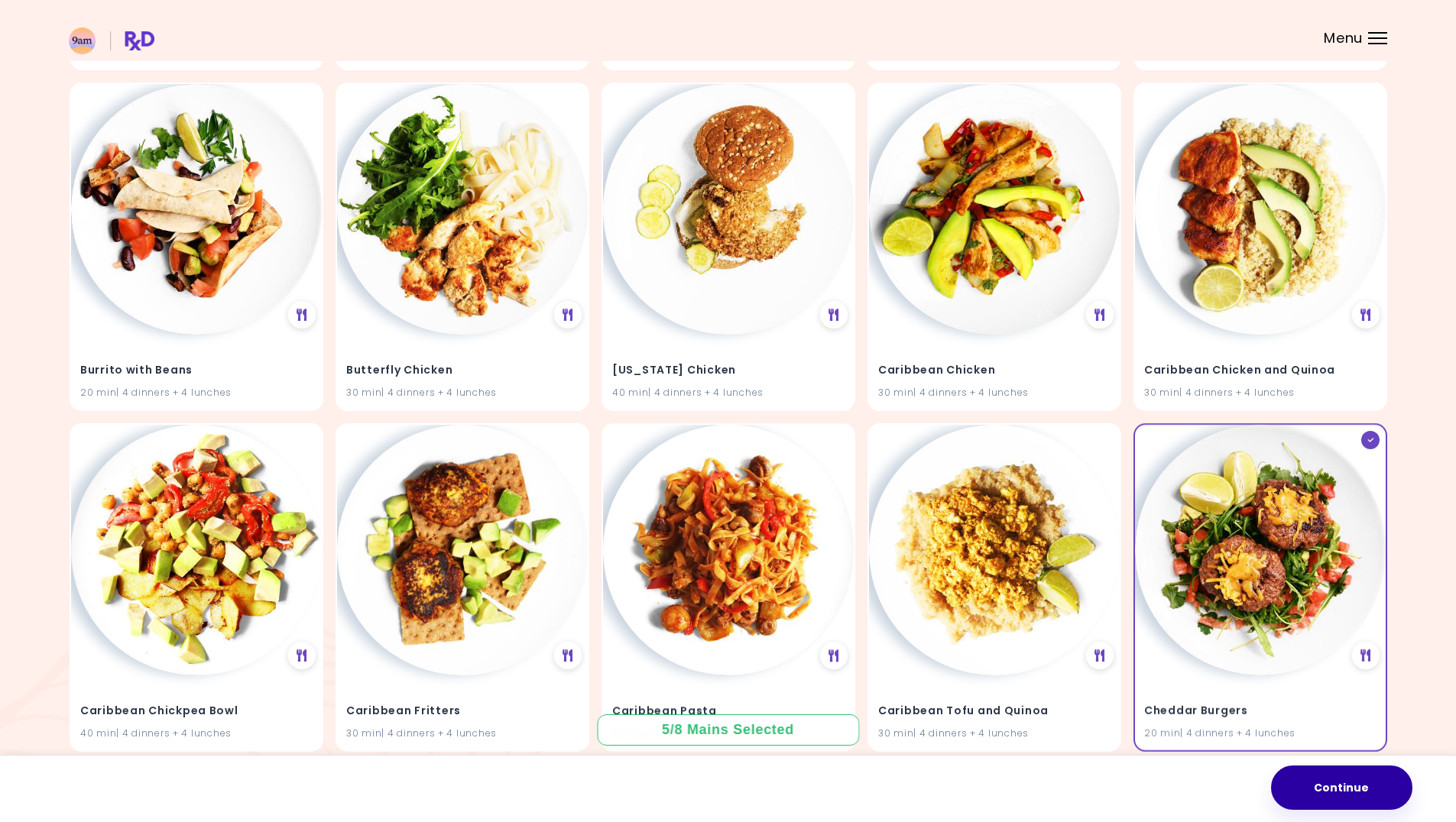
click at [1349, 785] on button "Continue" at bounding box center [1341, 787] width 141 height 45
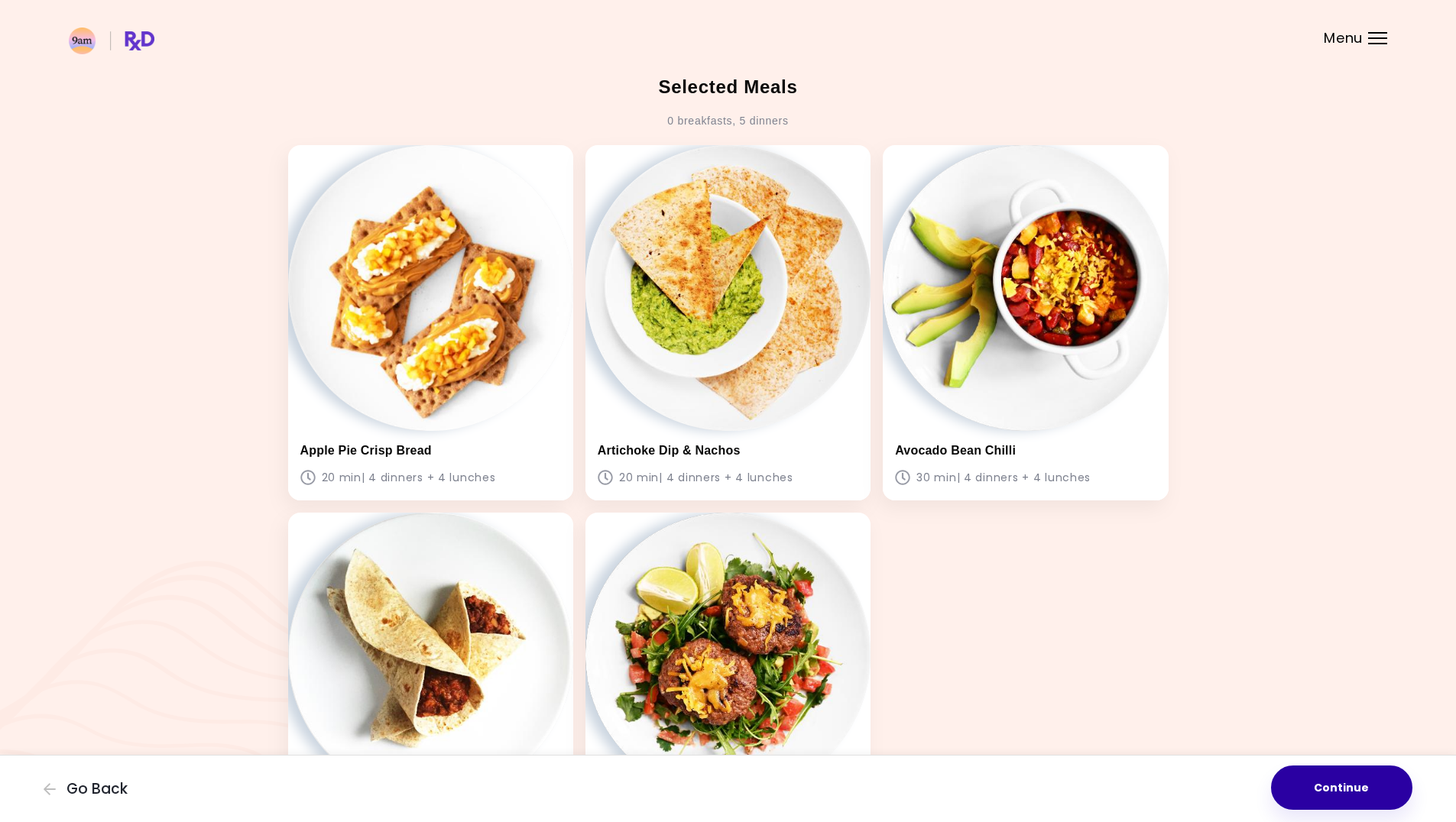
click at [1368, 788] on button "Continue" at bounding box center [1341, 787] width 141 height 45
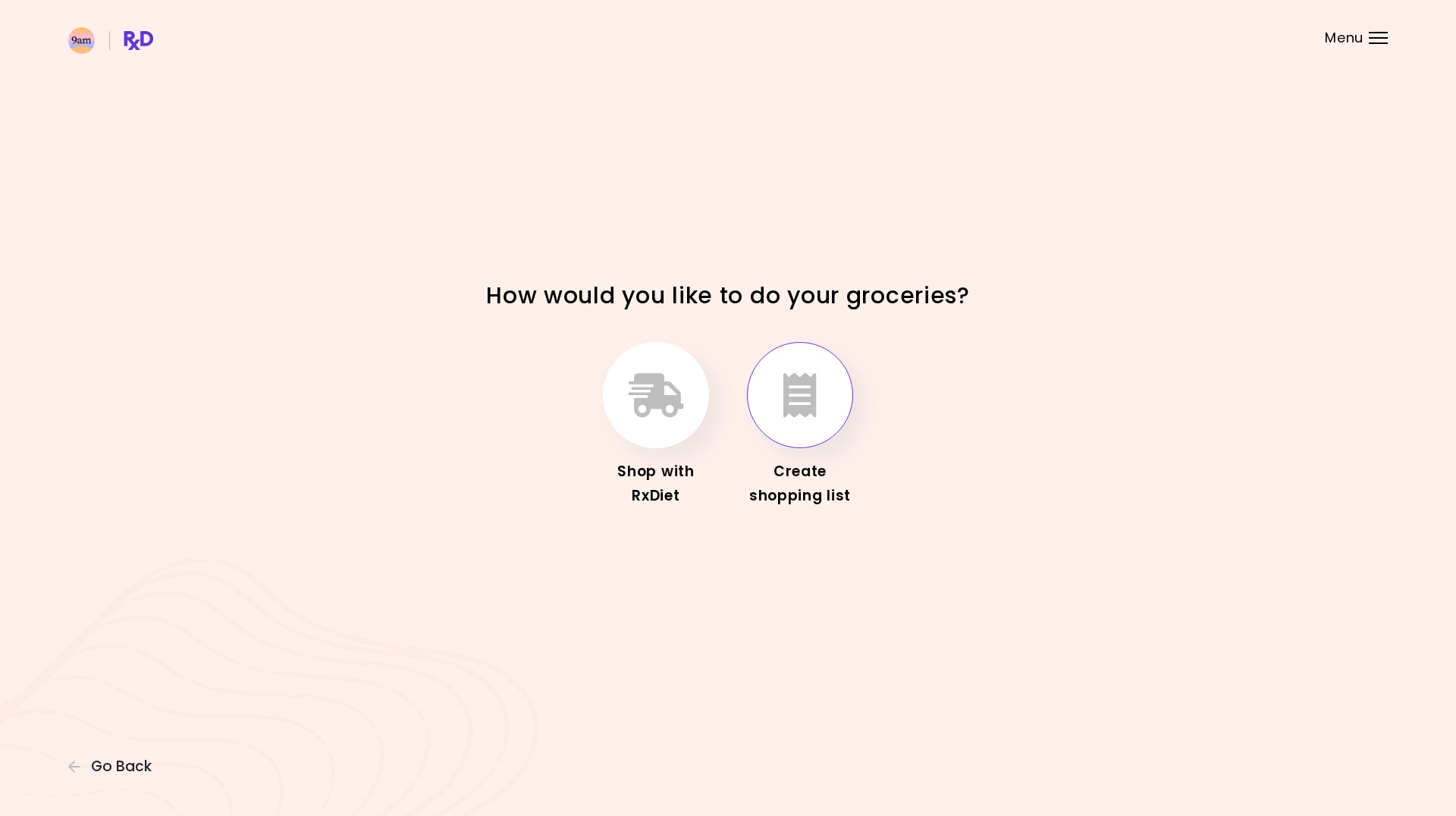
click at [798, 400] on icon "button" at bounding box center [799, 395] width 33 height 44
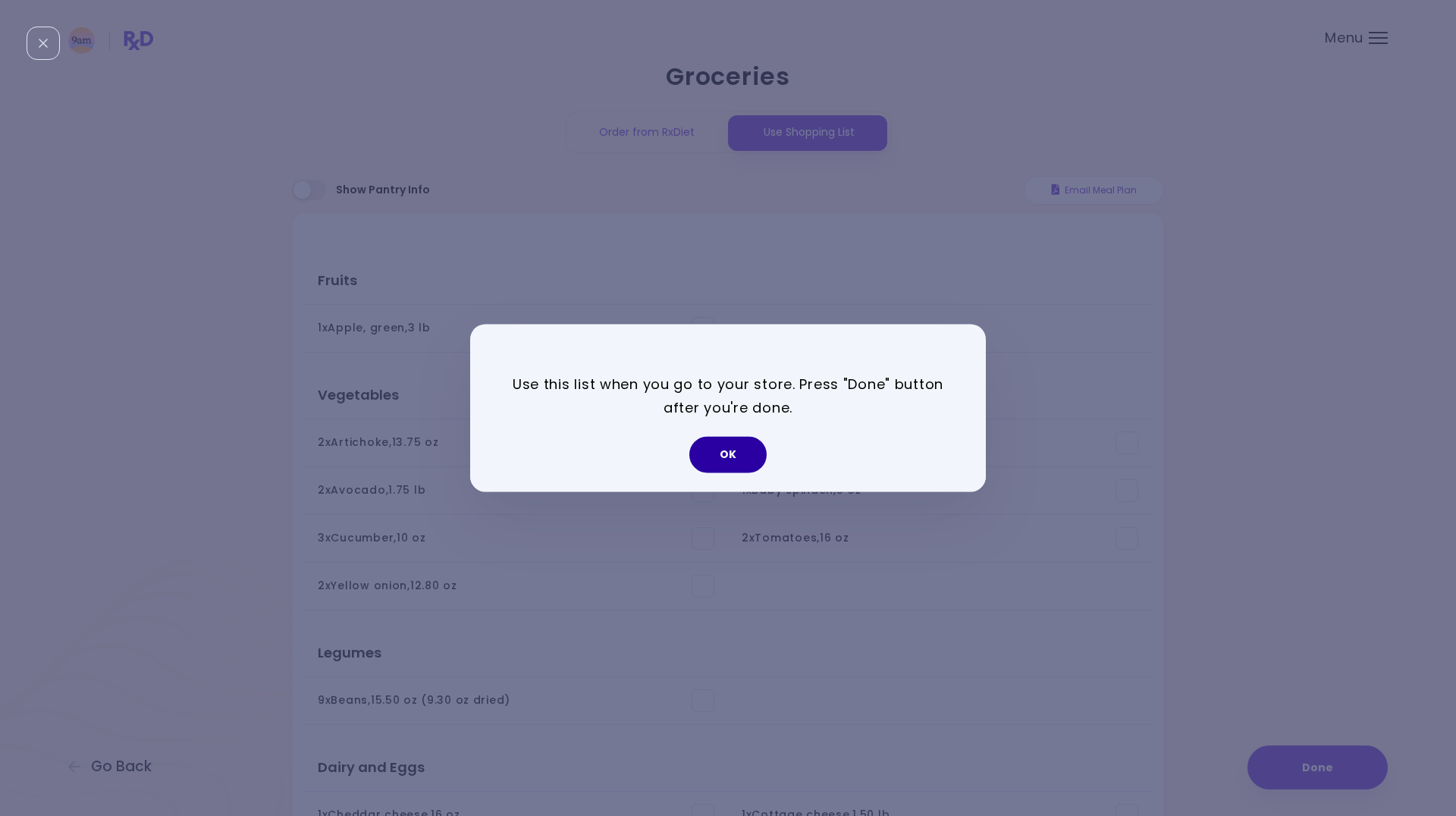
click at [712, 454] on button "OK" at bounding box center [728, 455] width 78 height 36
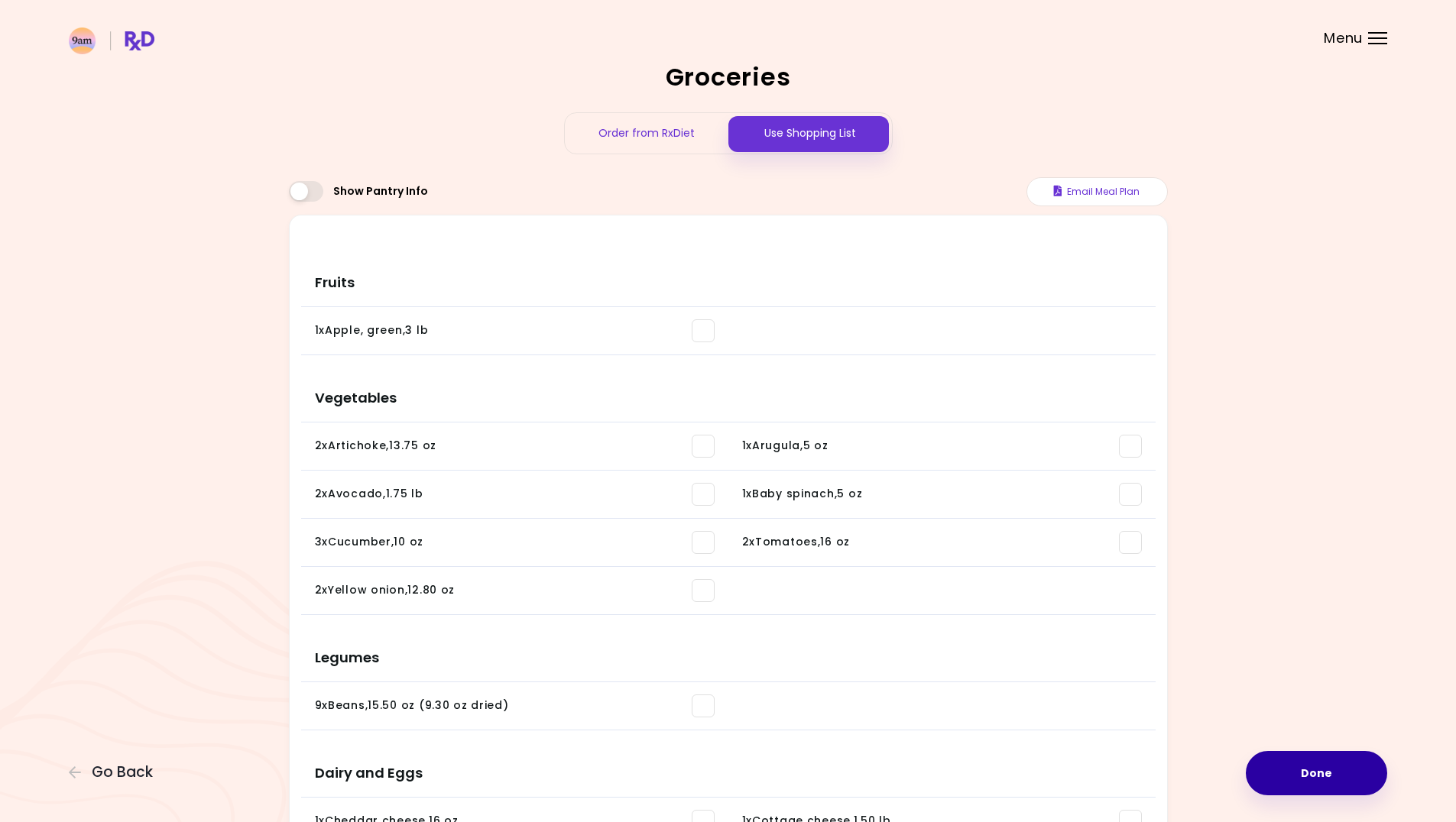
click at [1296, 773] on button "Done" at bounding box center [1316, 773] width 141 height 45
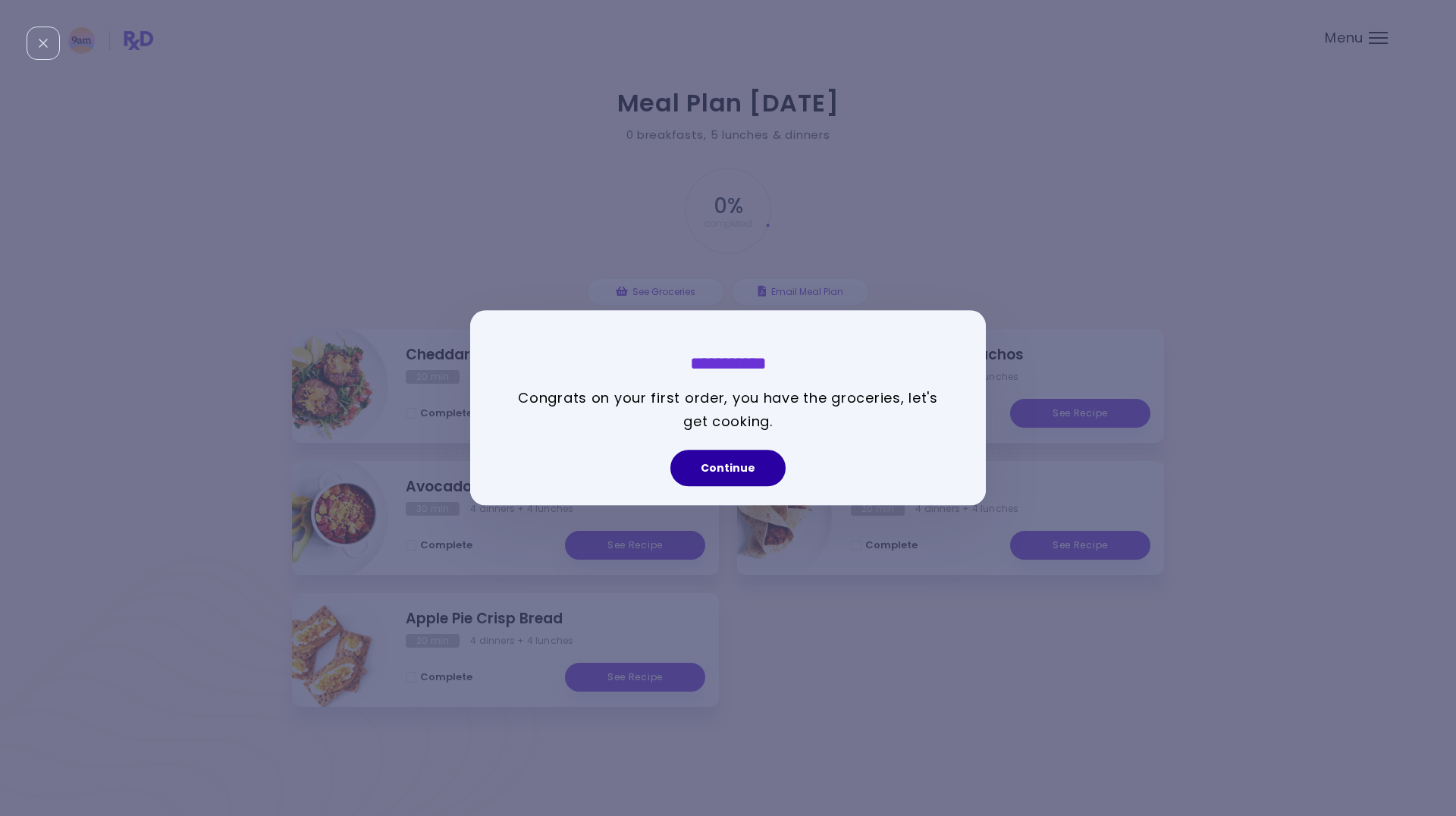
click at [729, 479] on button "Continue" at bounding box center [728, 469] width 116 height 36
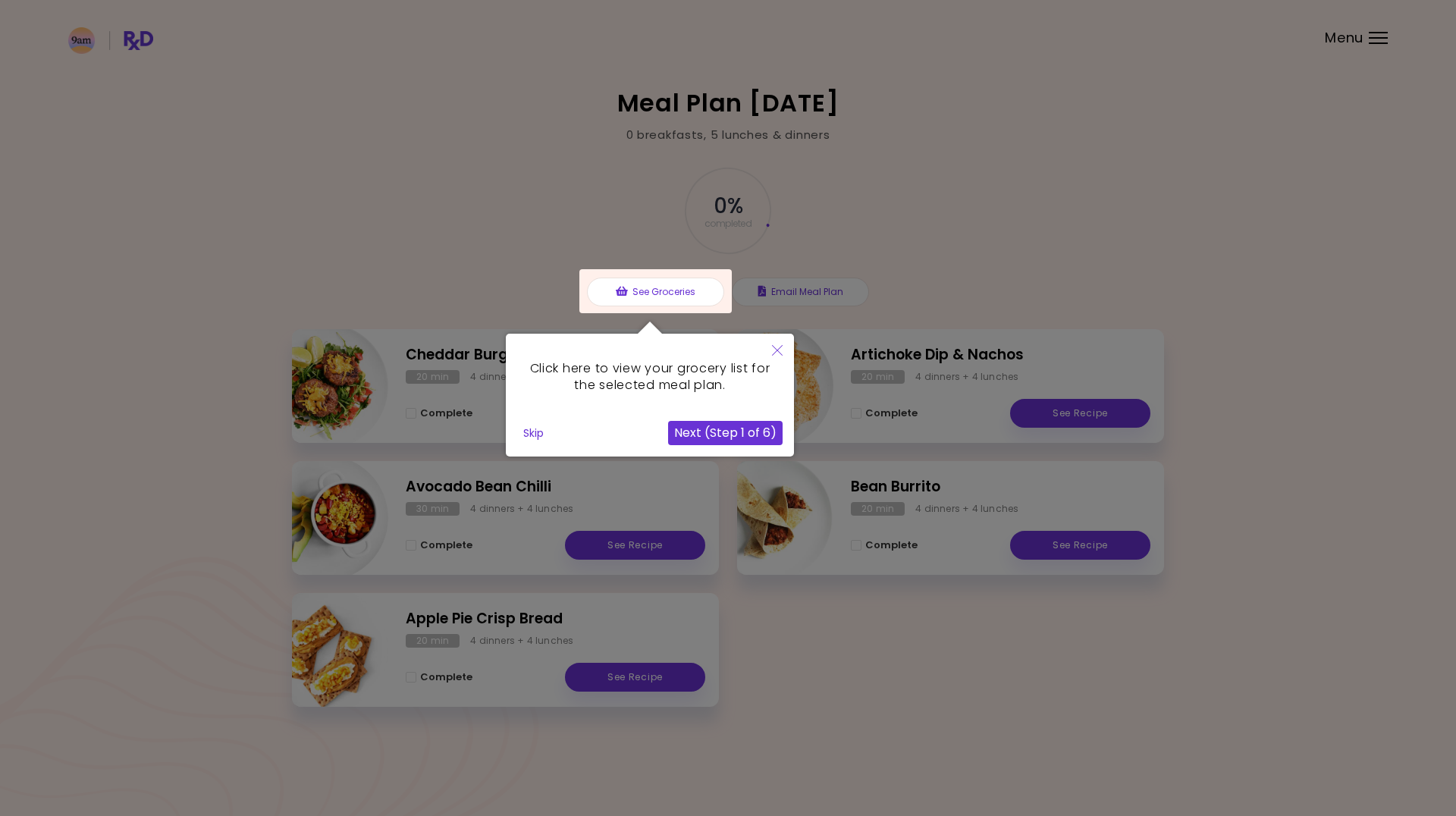
click at [776, 342] on button "Close" at bounding box center [777, 351] width 33 height 35
